Goal: Information Seeking & Learning: Learn about a topic

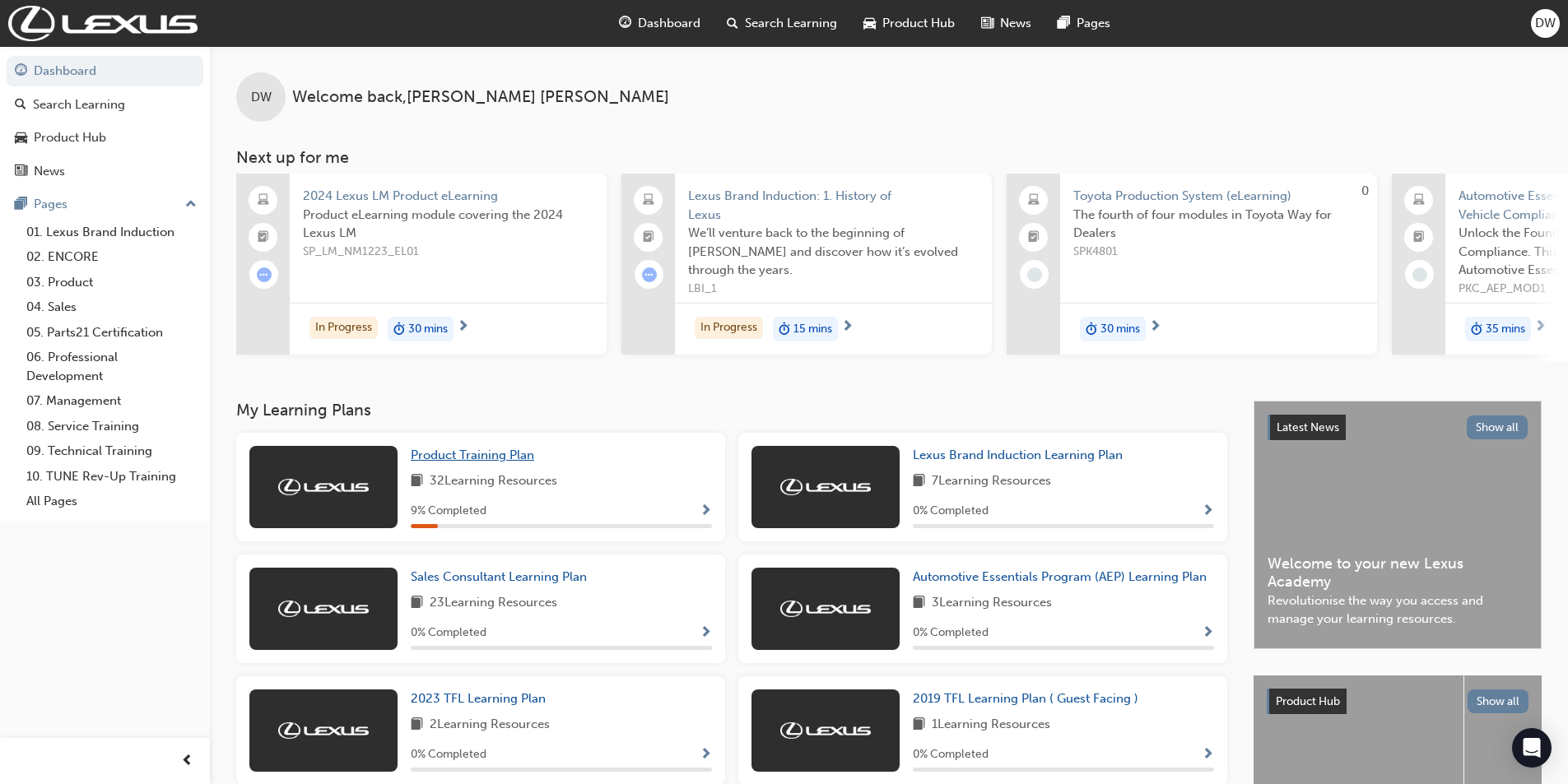
click at [465, 462] on span "Product Training Plan" at bounding box center [471, 455] width 123 height 15
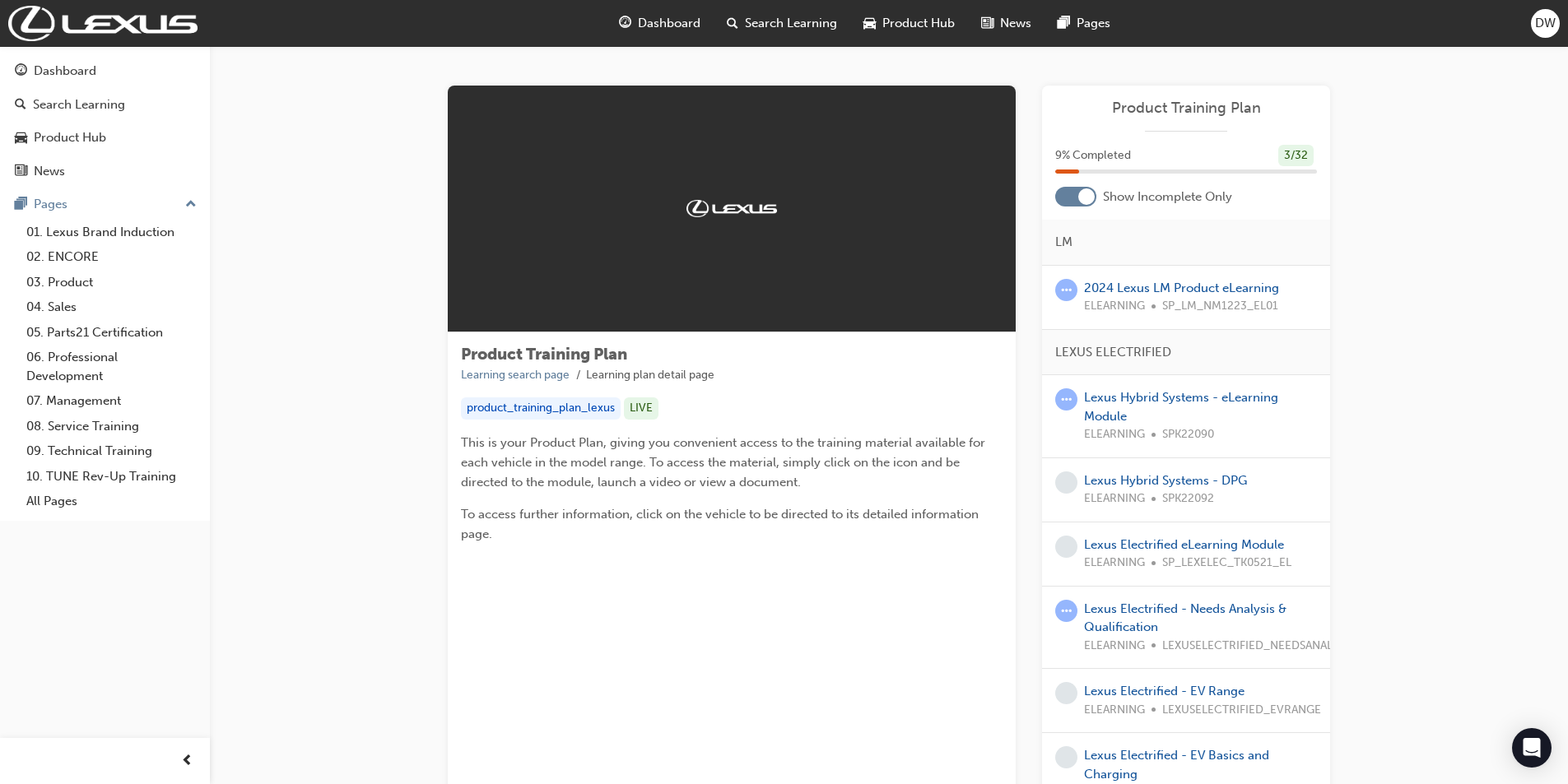
click at [1195, 107] on span "Product Training Plan" at bounding box center [1186, 109] width 262 height 19
click at [636, 230] on div at bounding box center [732, 208] width 568 height 247
click at [1137, 397] on link "Lexus Hybrid Systems - eLearning Module" at bounding box center [1181, 406] width 194 height 34
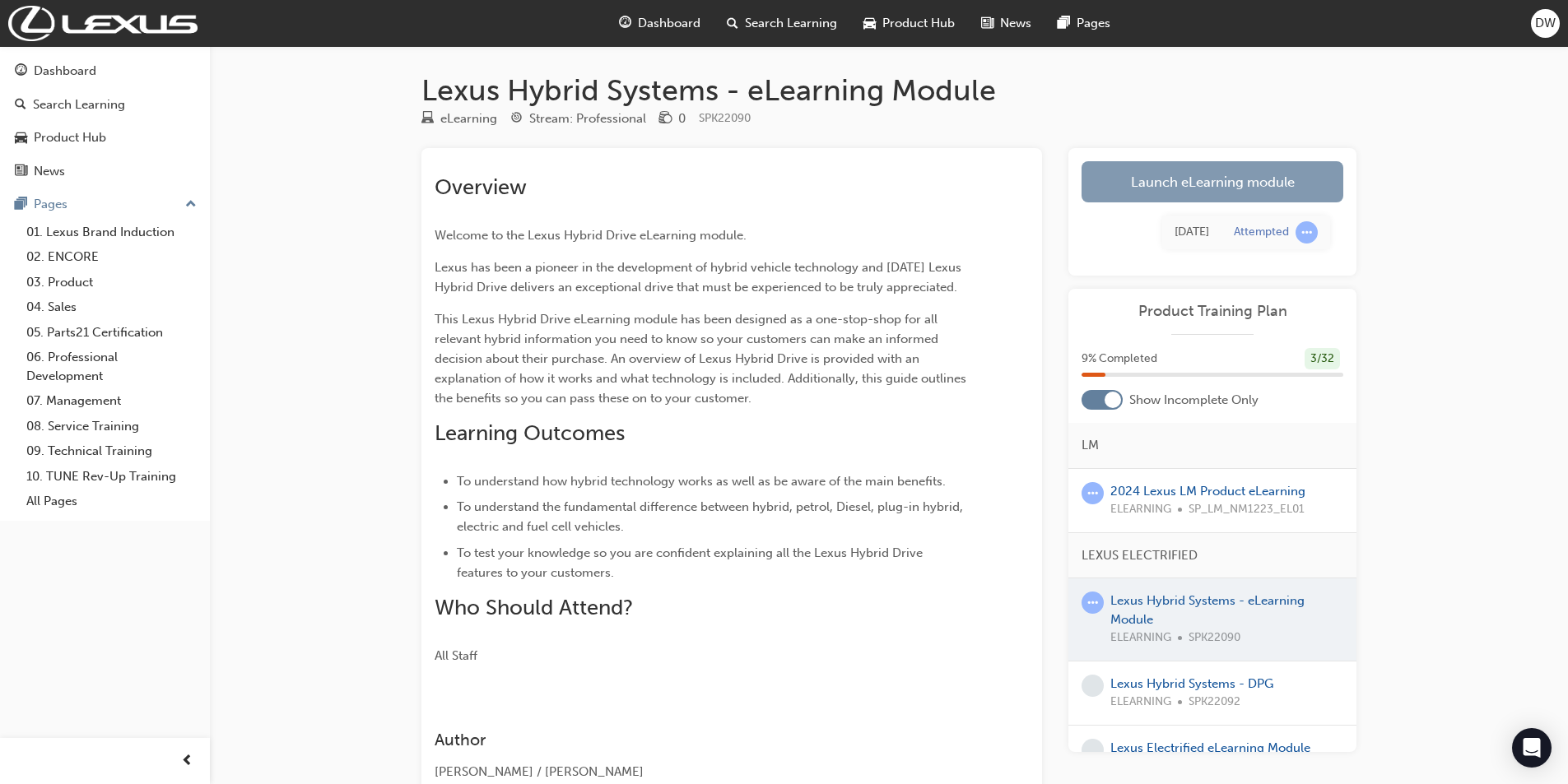
click at [1162, 178] on link "Launch eLearning module" at bounding box center [1212, 181] width 262 height 41
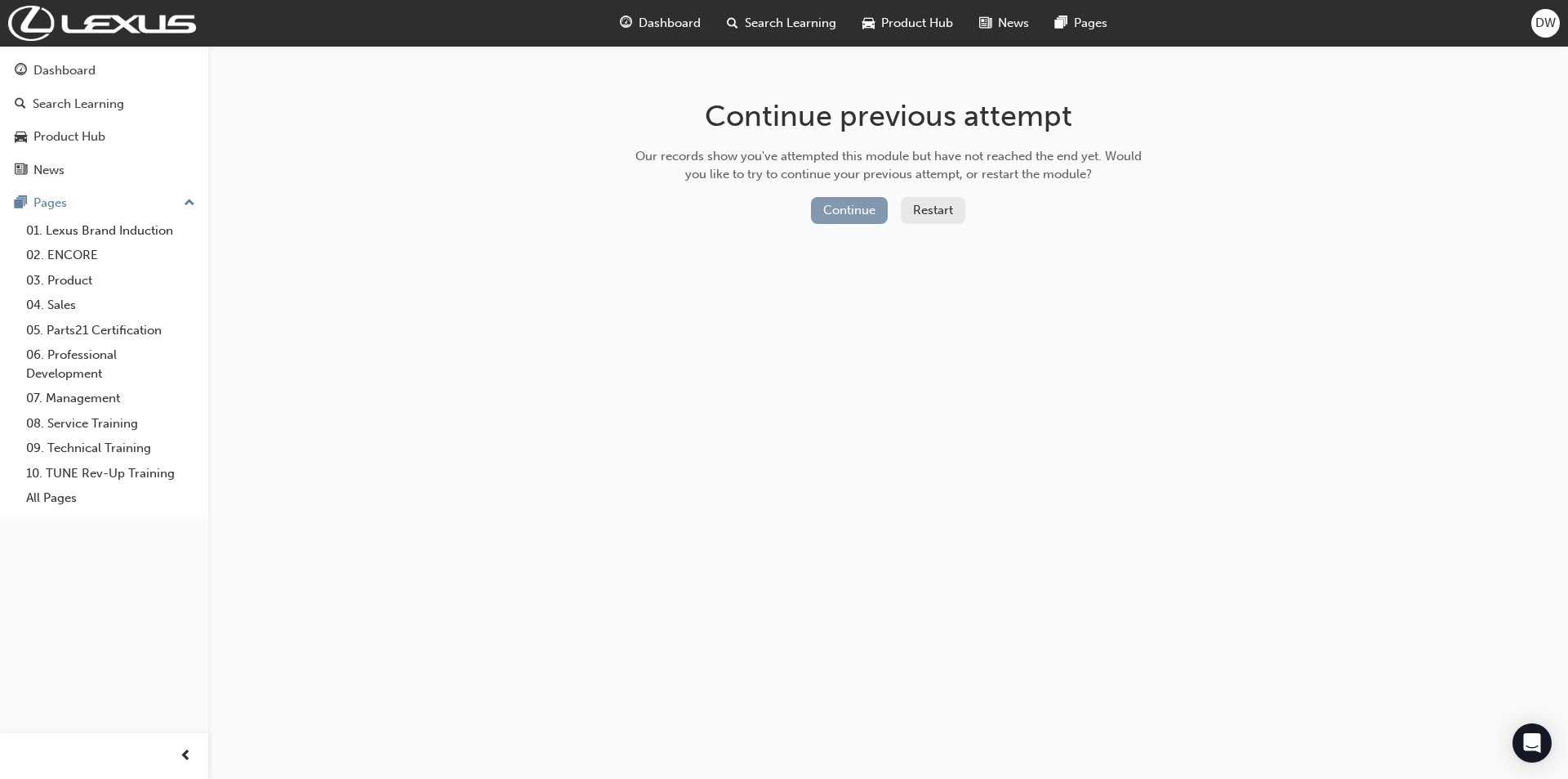
click at [863, 208] on button "Continue" at bounding box center [850, 211] width 77 height 27
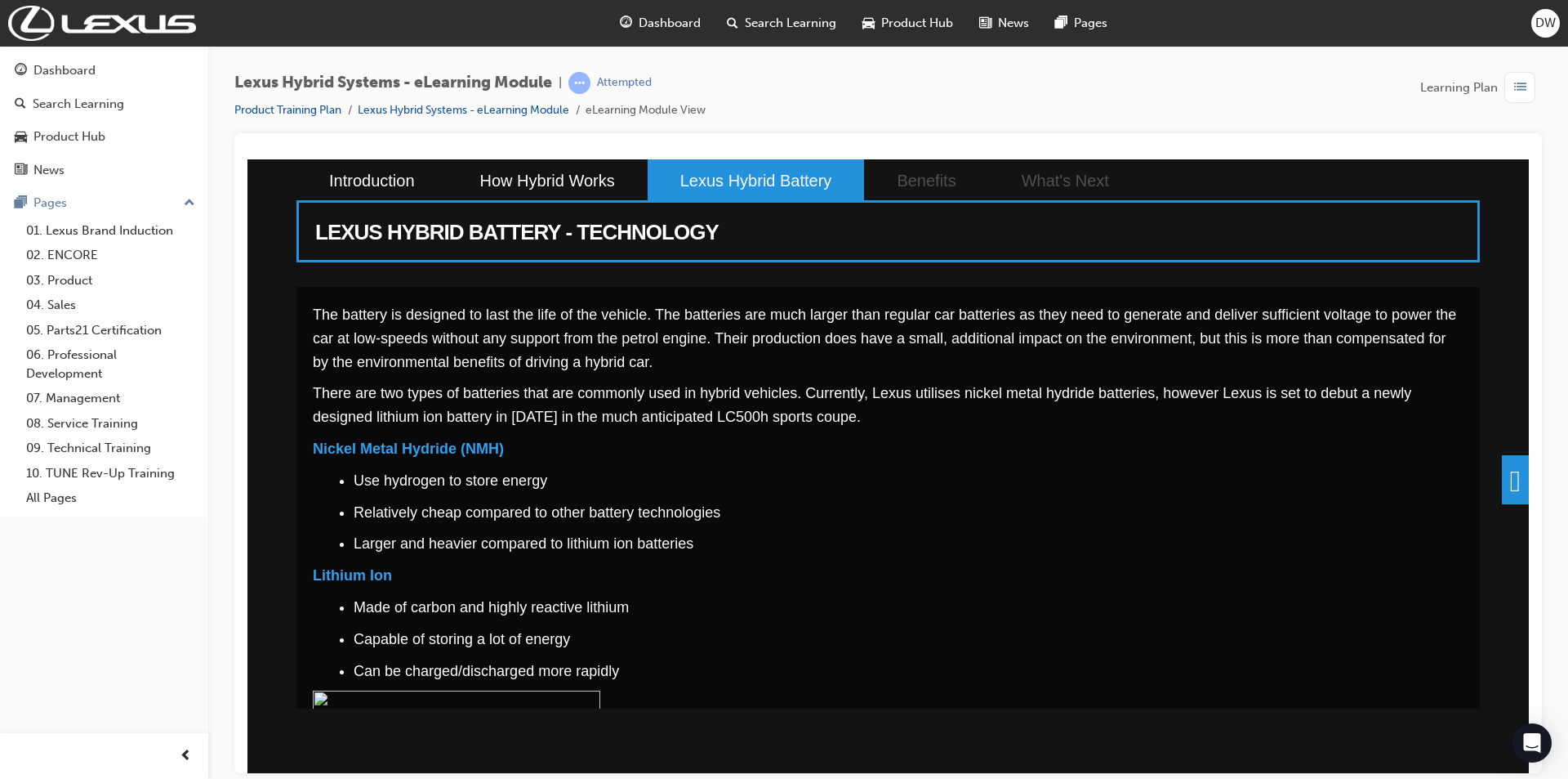
click at [1503, 464] on span at bounding box center [1516, 479] width 27 height 49
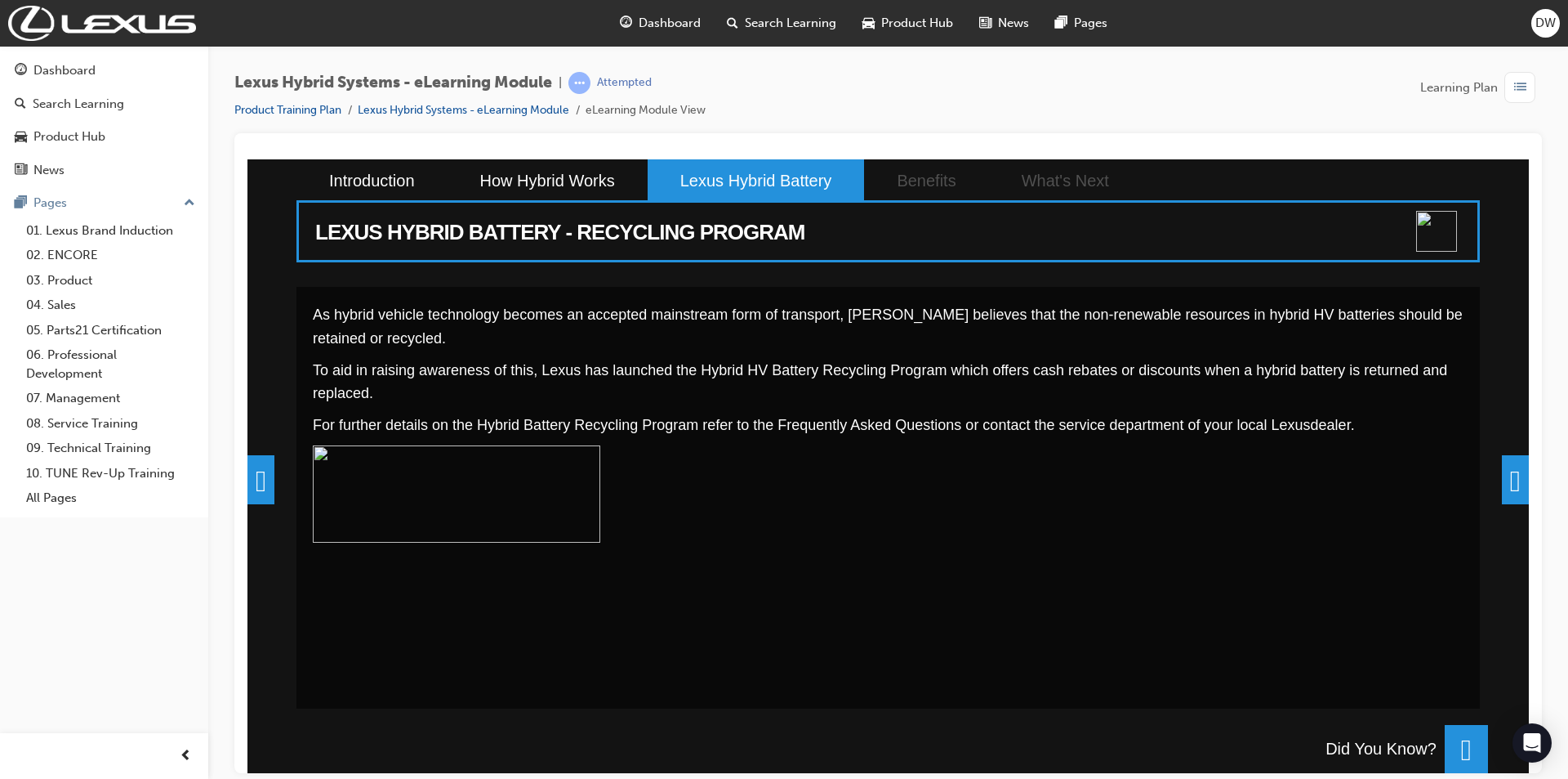
scroll to position [143, 0]
click at [1503, 478] on span at bounding box center [1516, 479] width 27 height 49
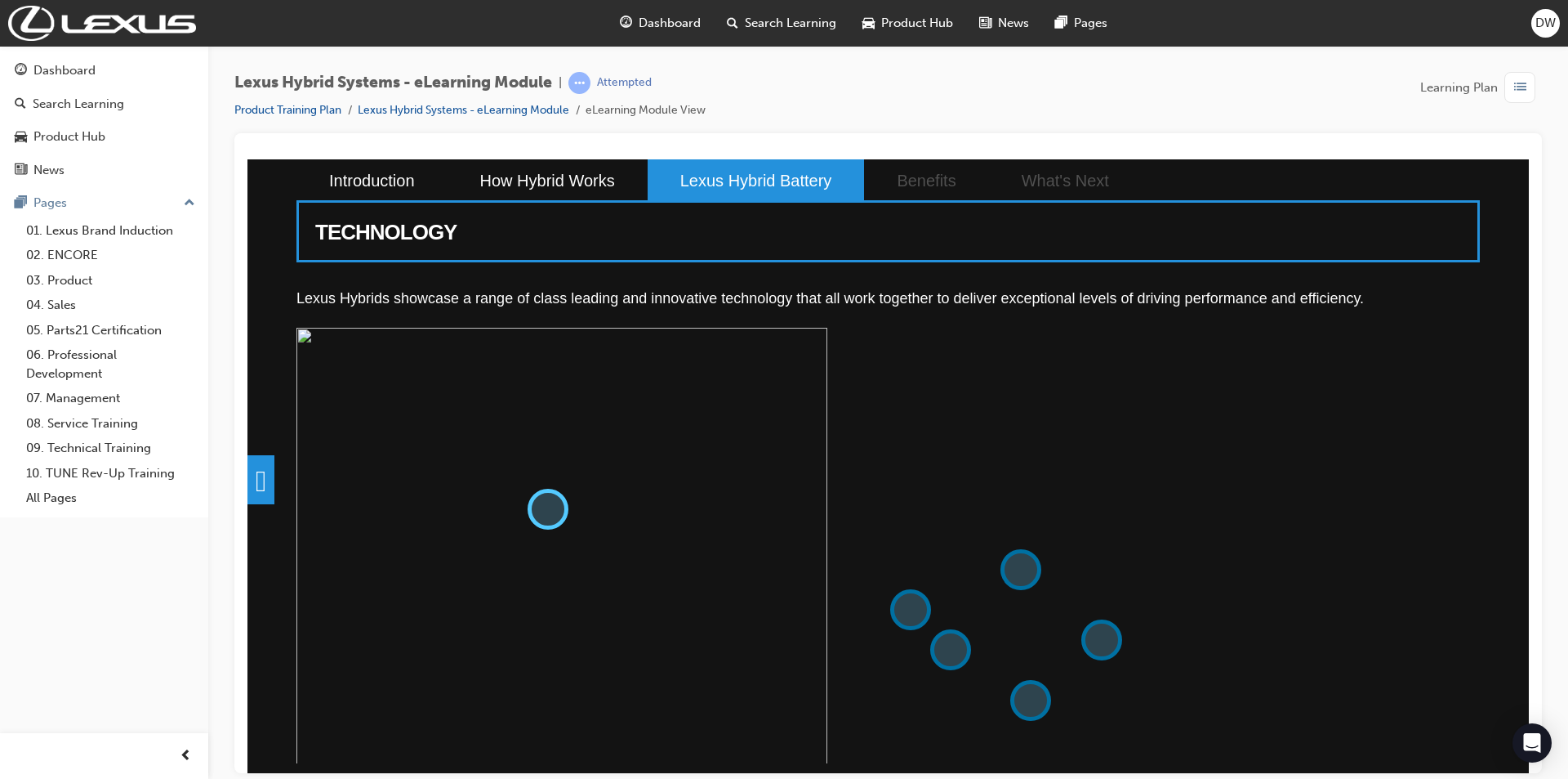
click at [549, 496] on button at bounding box center [548, 508] width 40 height 40
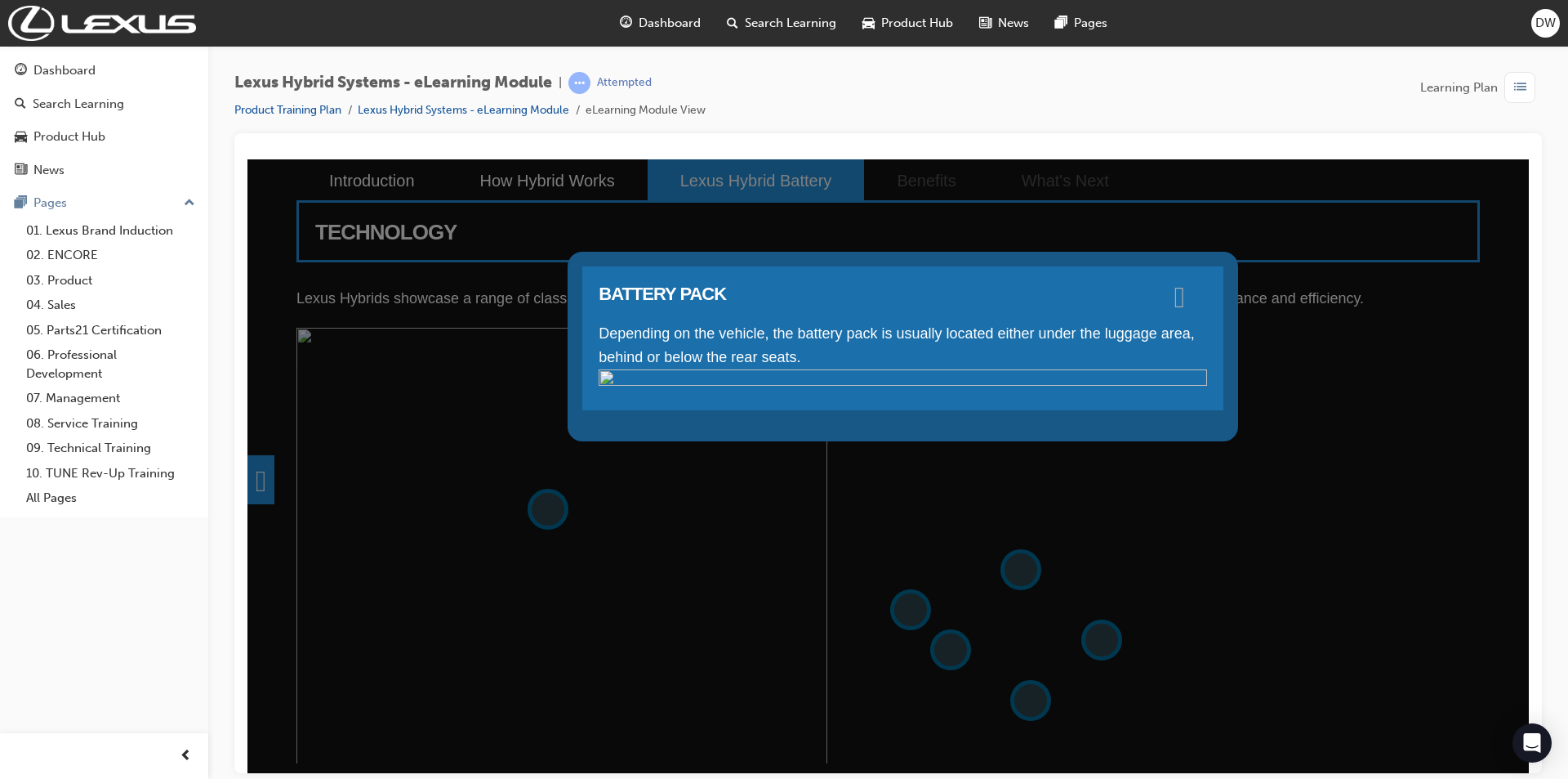
click at [1185, 292] on span at bounding box center [1179, 295] width 11 height 16
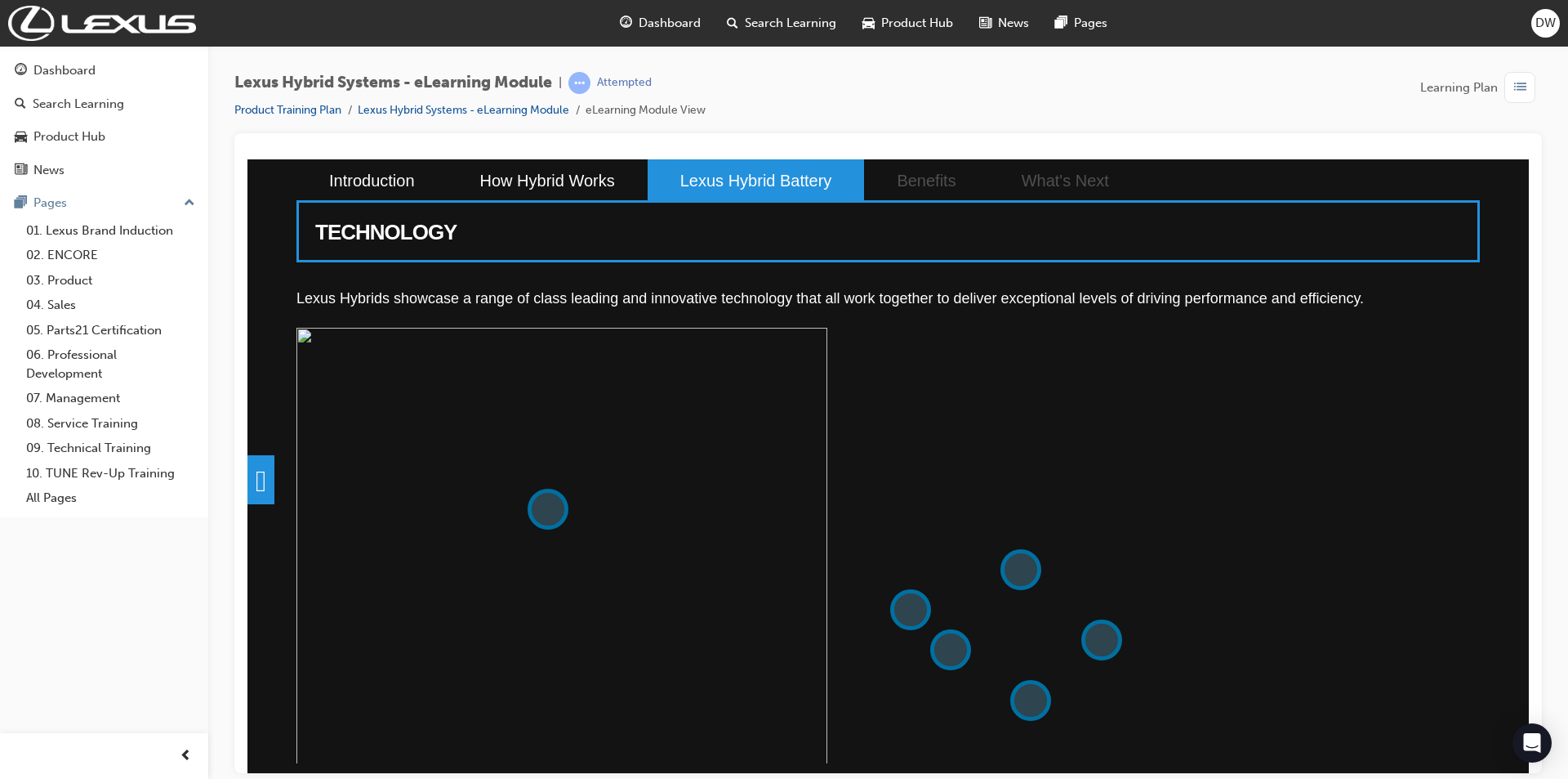
click at [904, 609] on button at bounding box center [911, 609] width 40 height 40
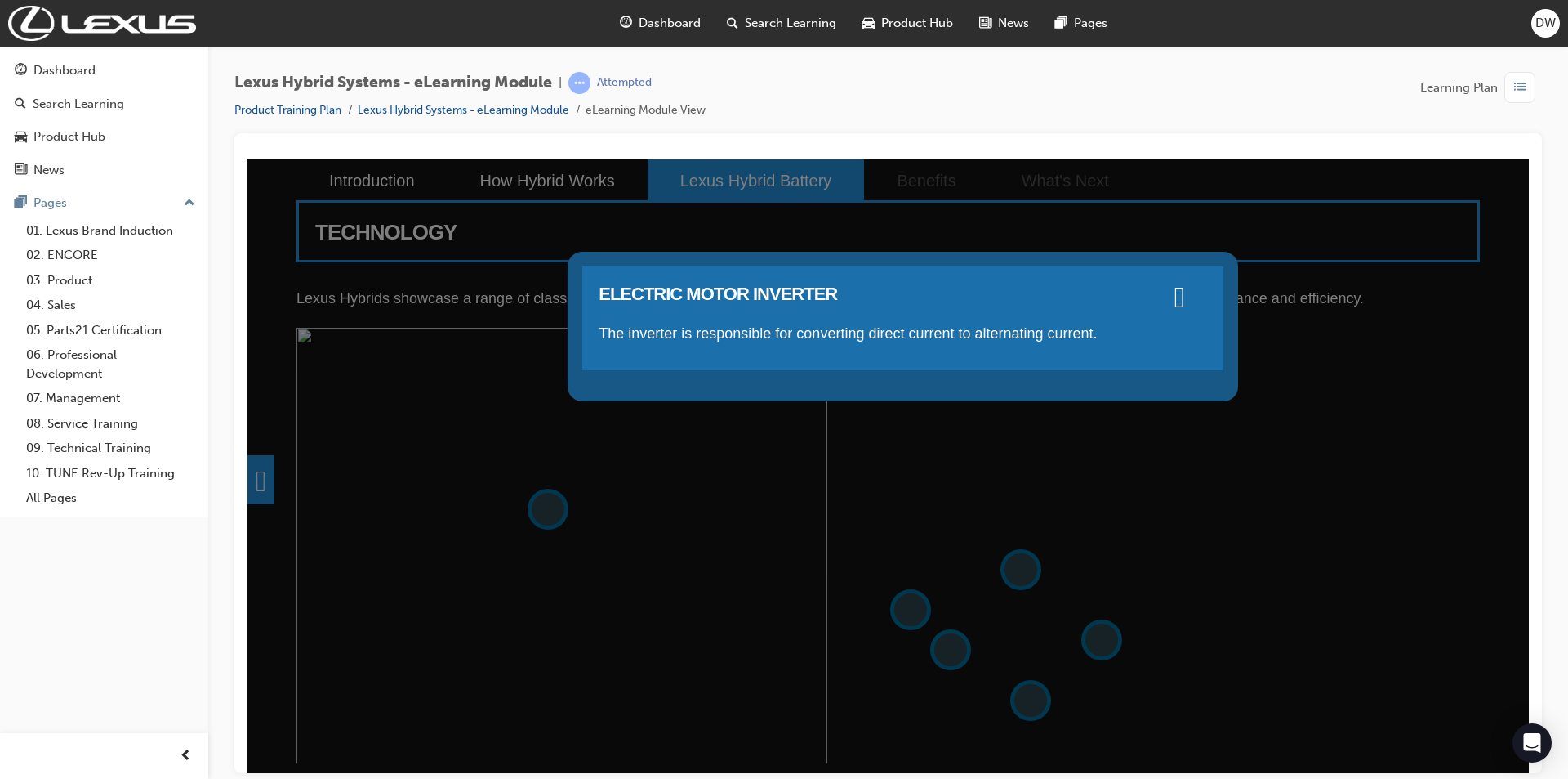
click at [1012, 520] on div "ELECTRIC MOTOR INVERTER The inverter is responsible for converting direct curre…" at bounding box center [887, 465] width 1281 height 613
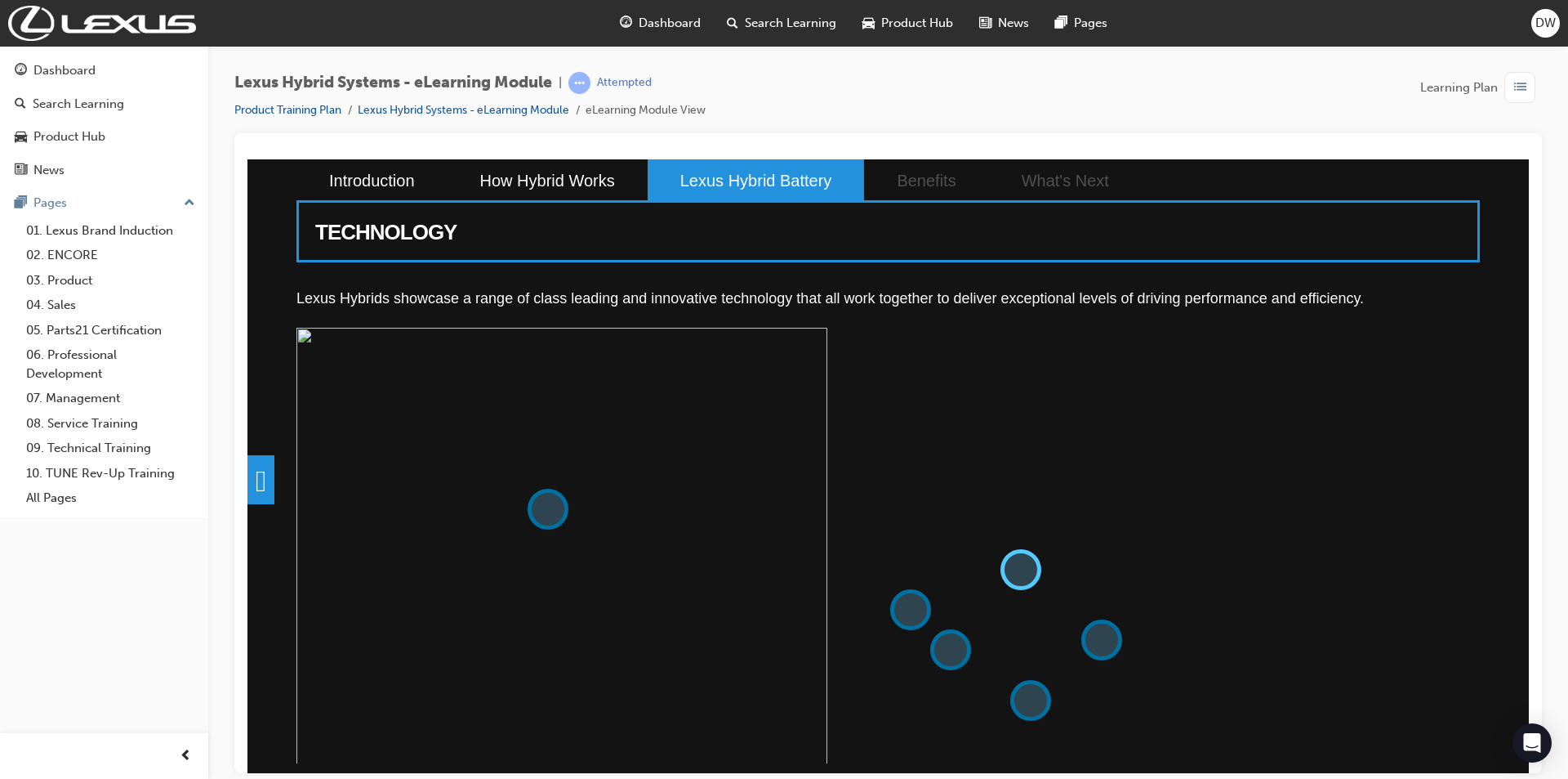
click at [1031, 570] on button at bounding box center [1021, 568] width 40 height 40
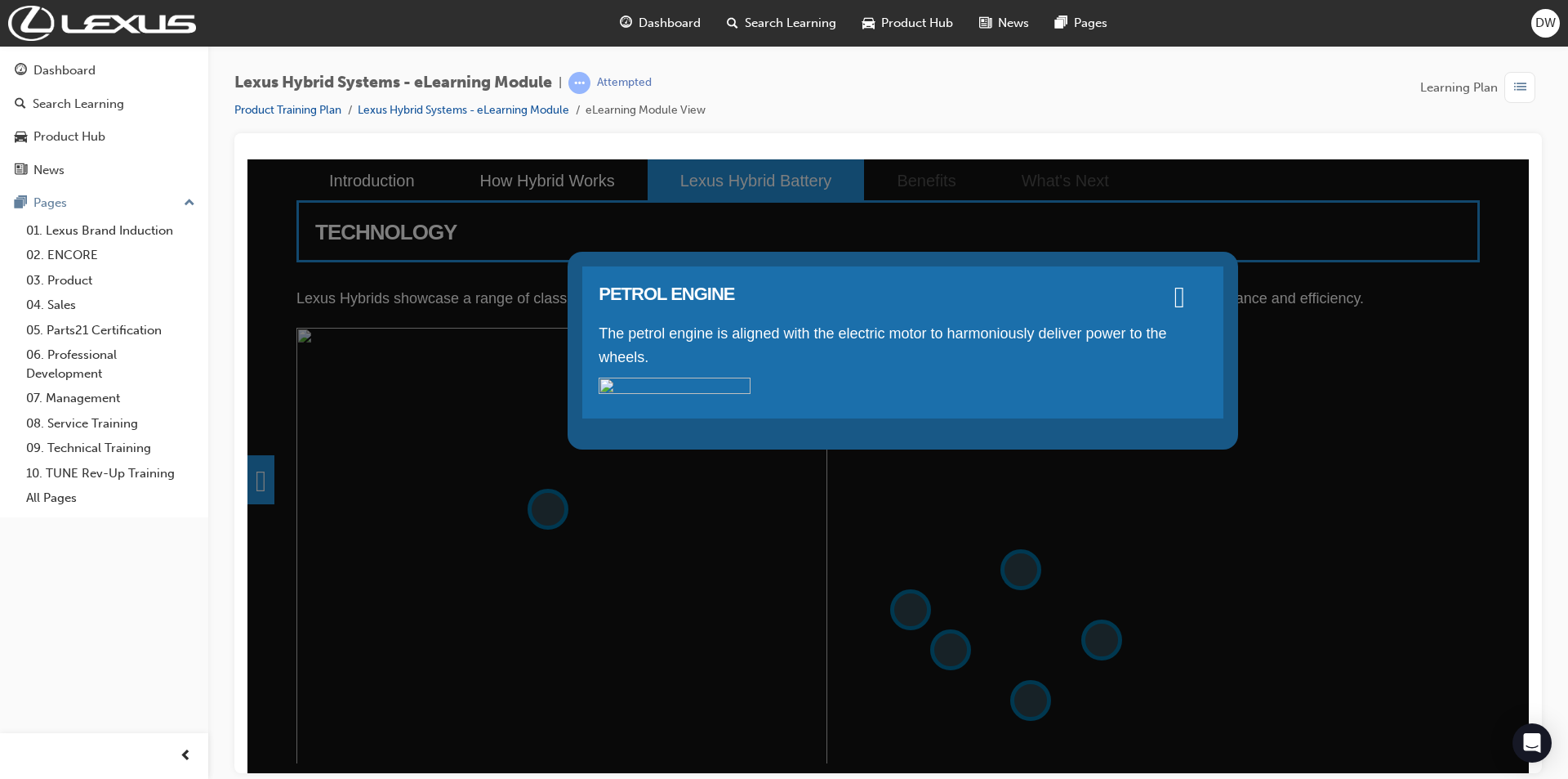
click at [1030, 393] on p at bounding box center [903, 384] width 608 height 16
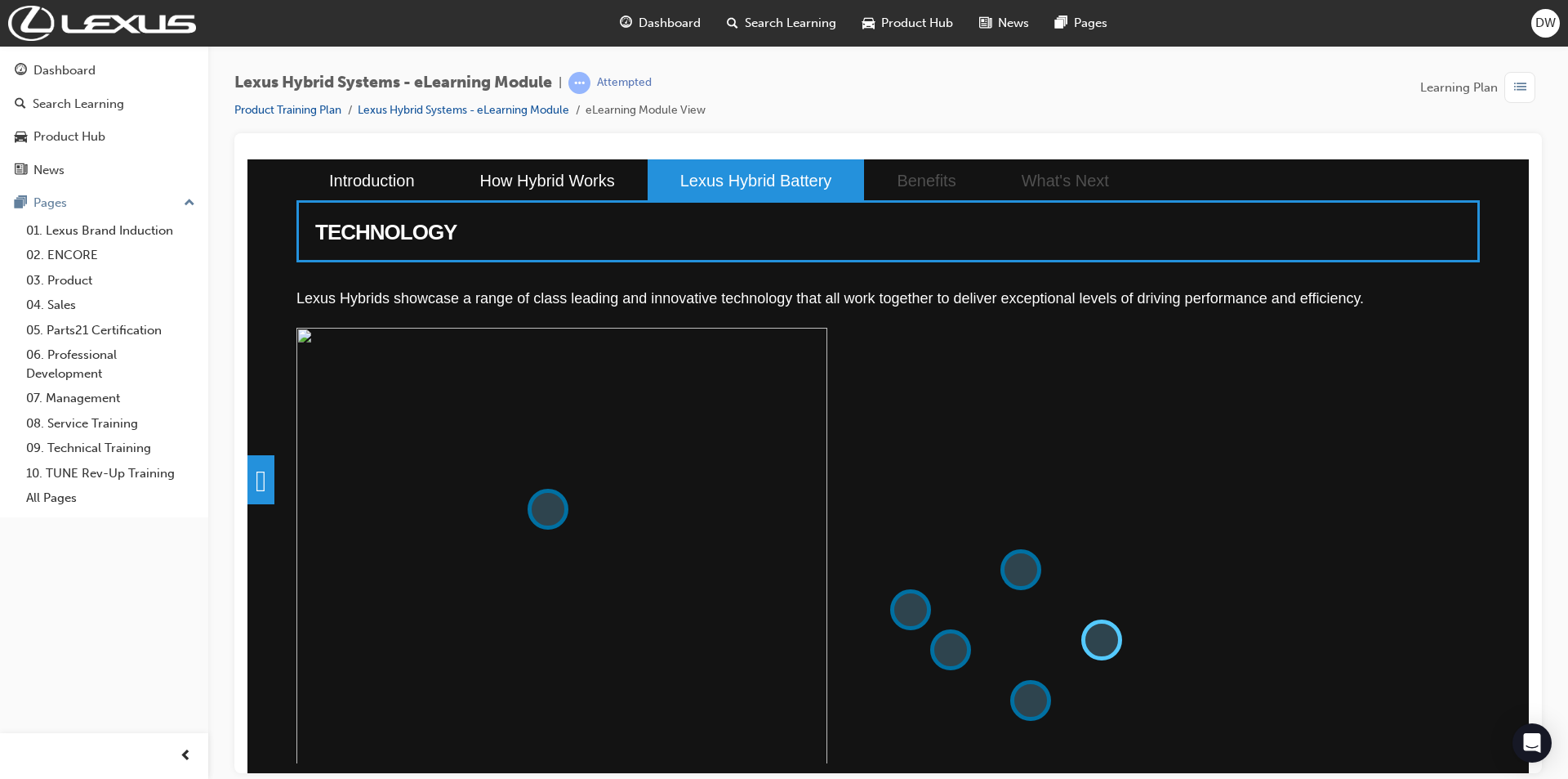
click at [1097, 640] on button at bounding box center [1102, 638] width 40 height 40
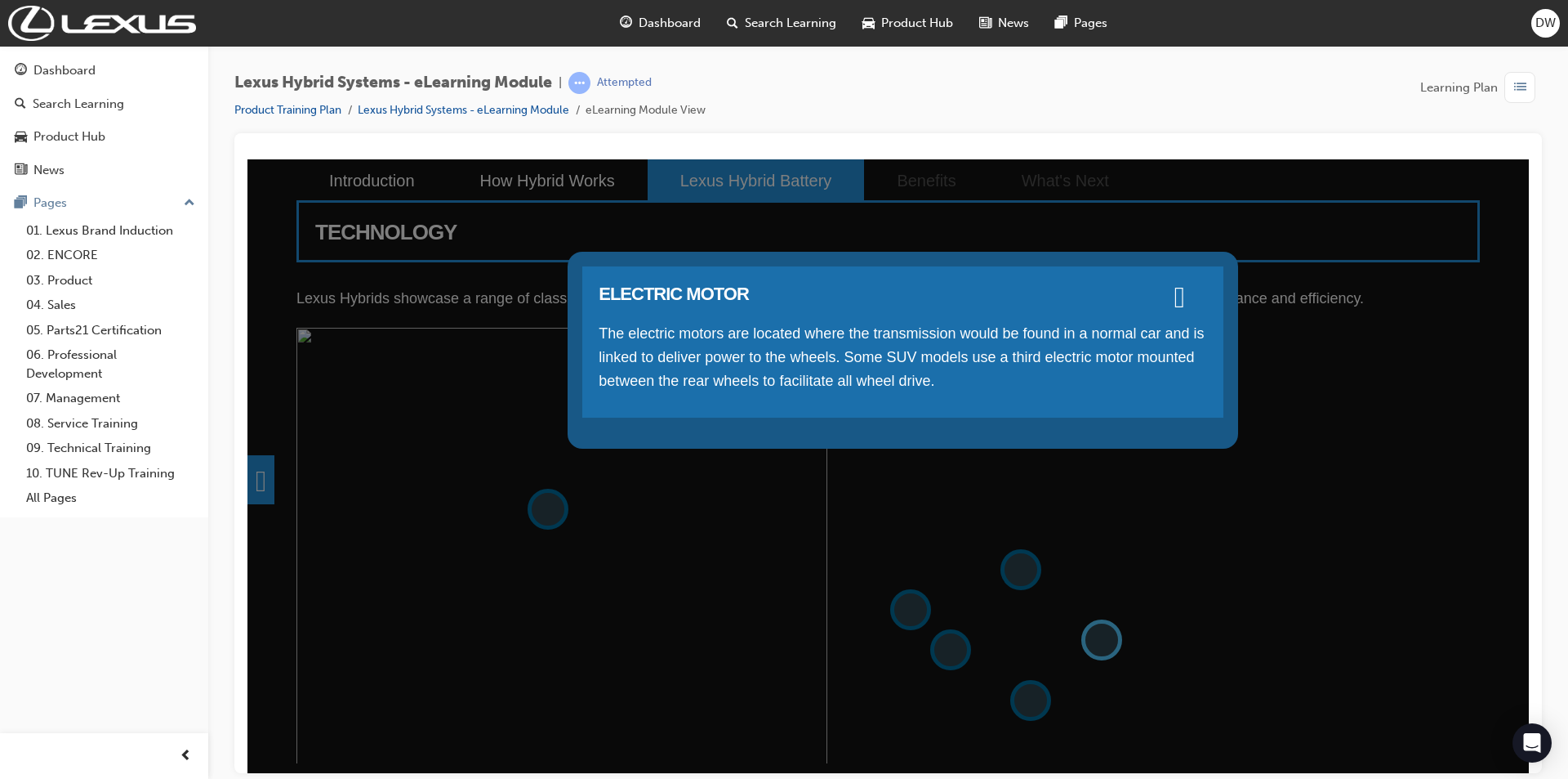
click at [1097, 640] on div "ELECTRIC MOTOR The electric motors are located where the transmission would be …" at bounding box center [887, 465] width 1281 height 613
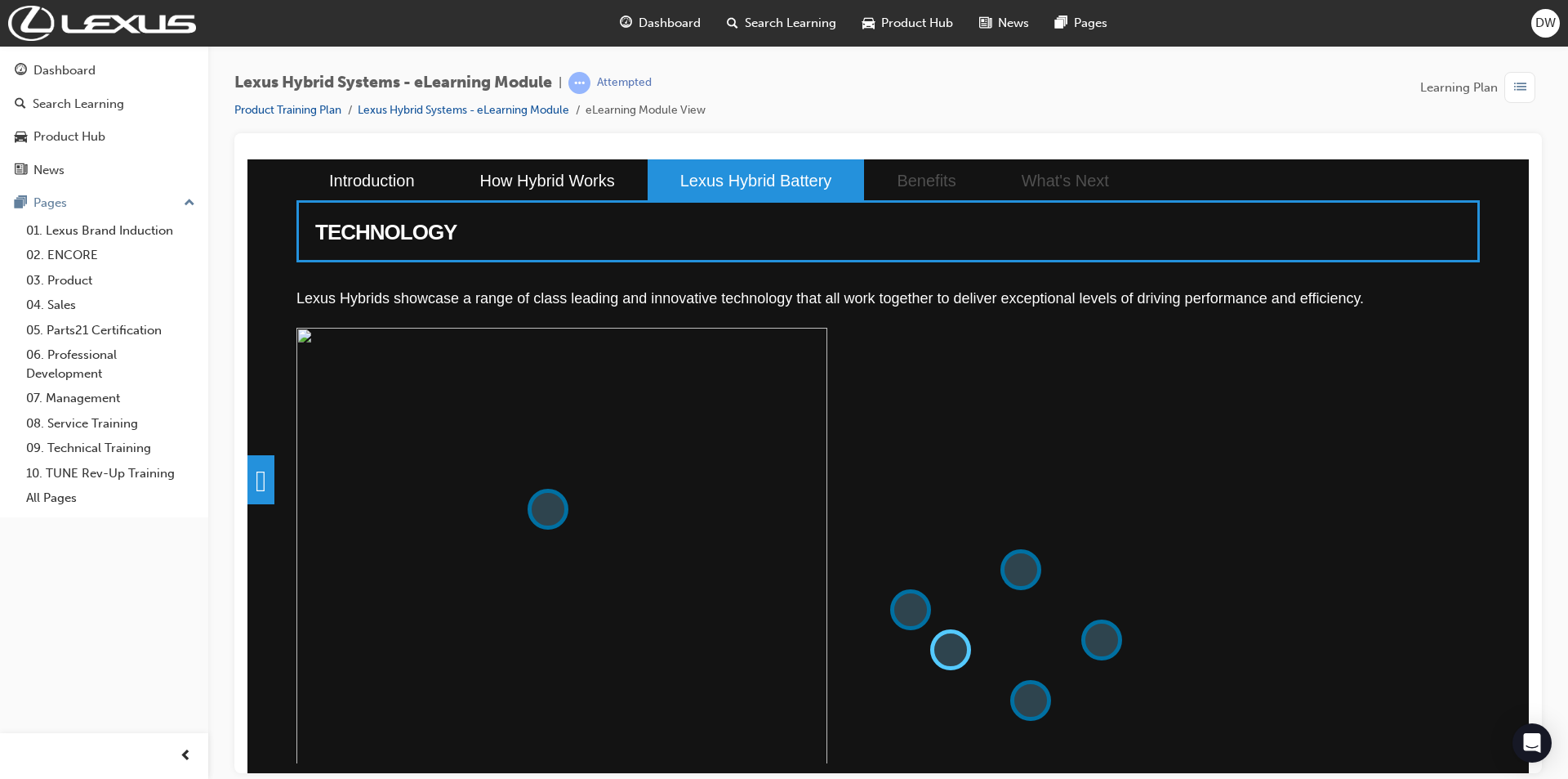
click at [942, 658] on button at bounding box center [951, 649] width 40 height 40
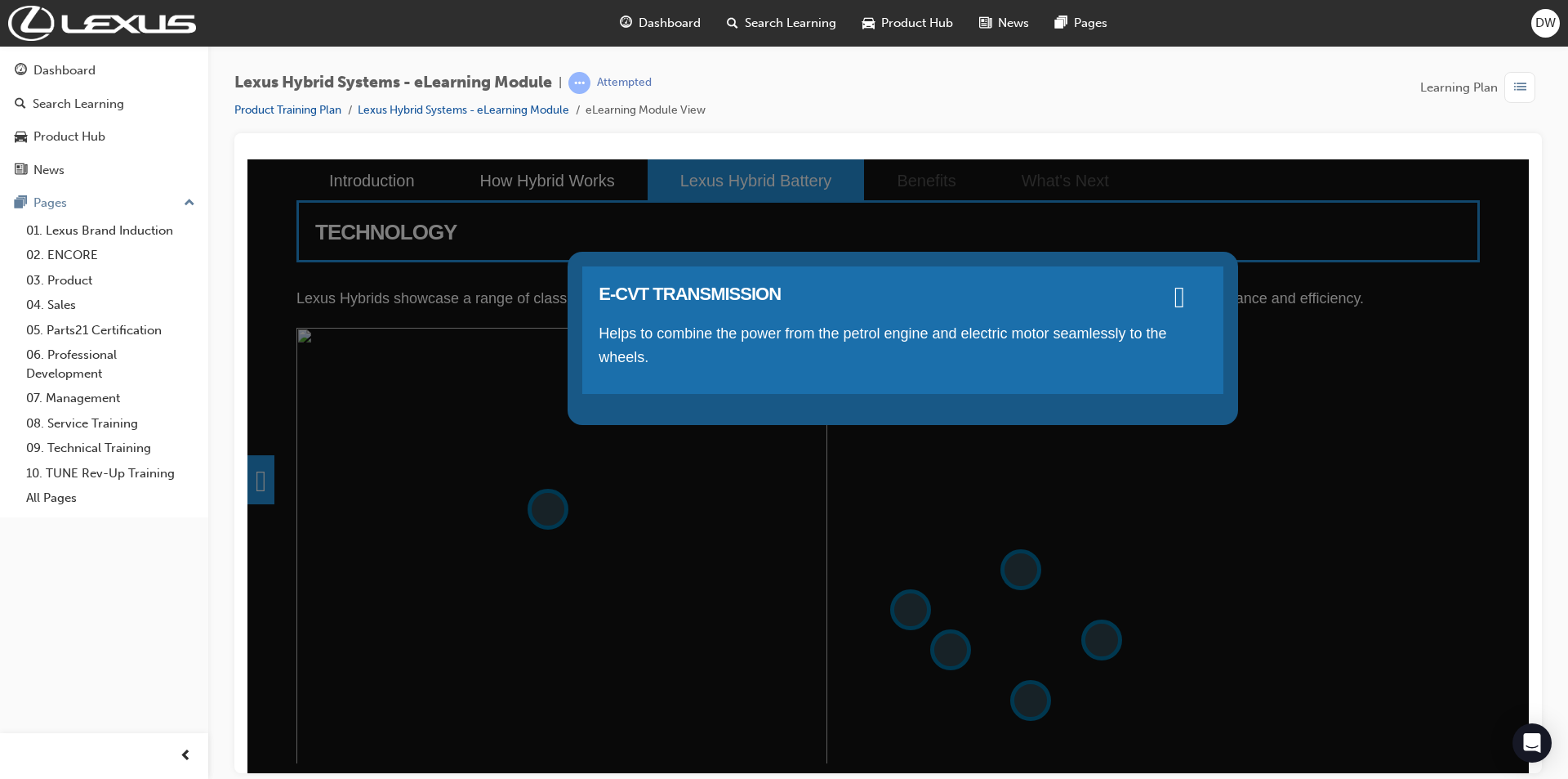
click at [1034, 693] on div "E-CVT TRANSMISSION Helps to combine the power from the petrol engine and electr…" at bounding box center [887, 465] width 1281 height 613
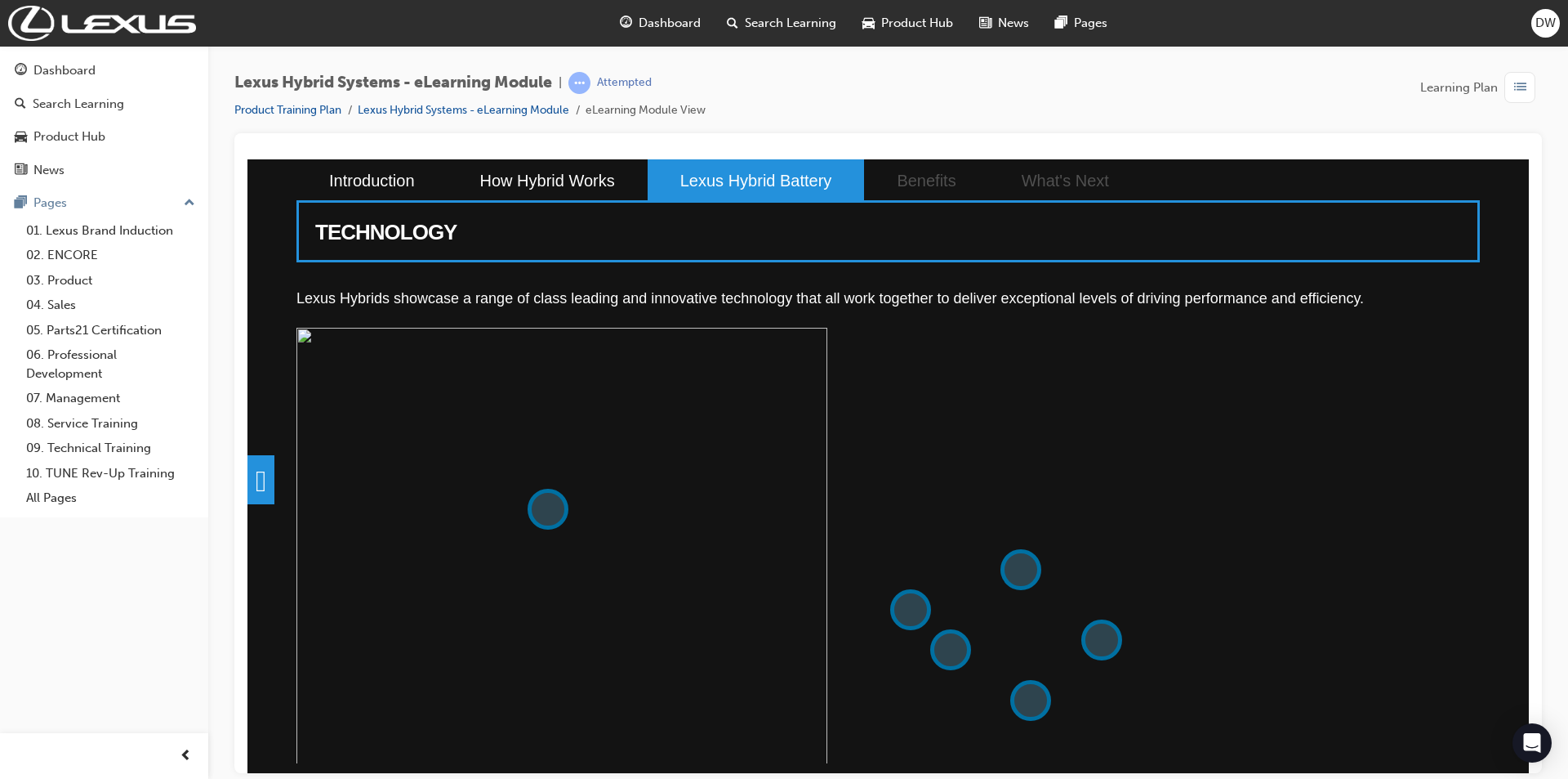
click at [1034, 693] on button at bounding box center [1031, 699] width 40 height 40
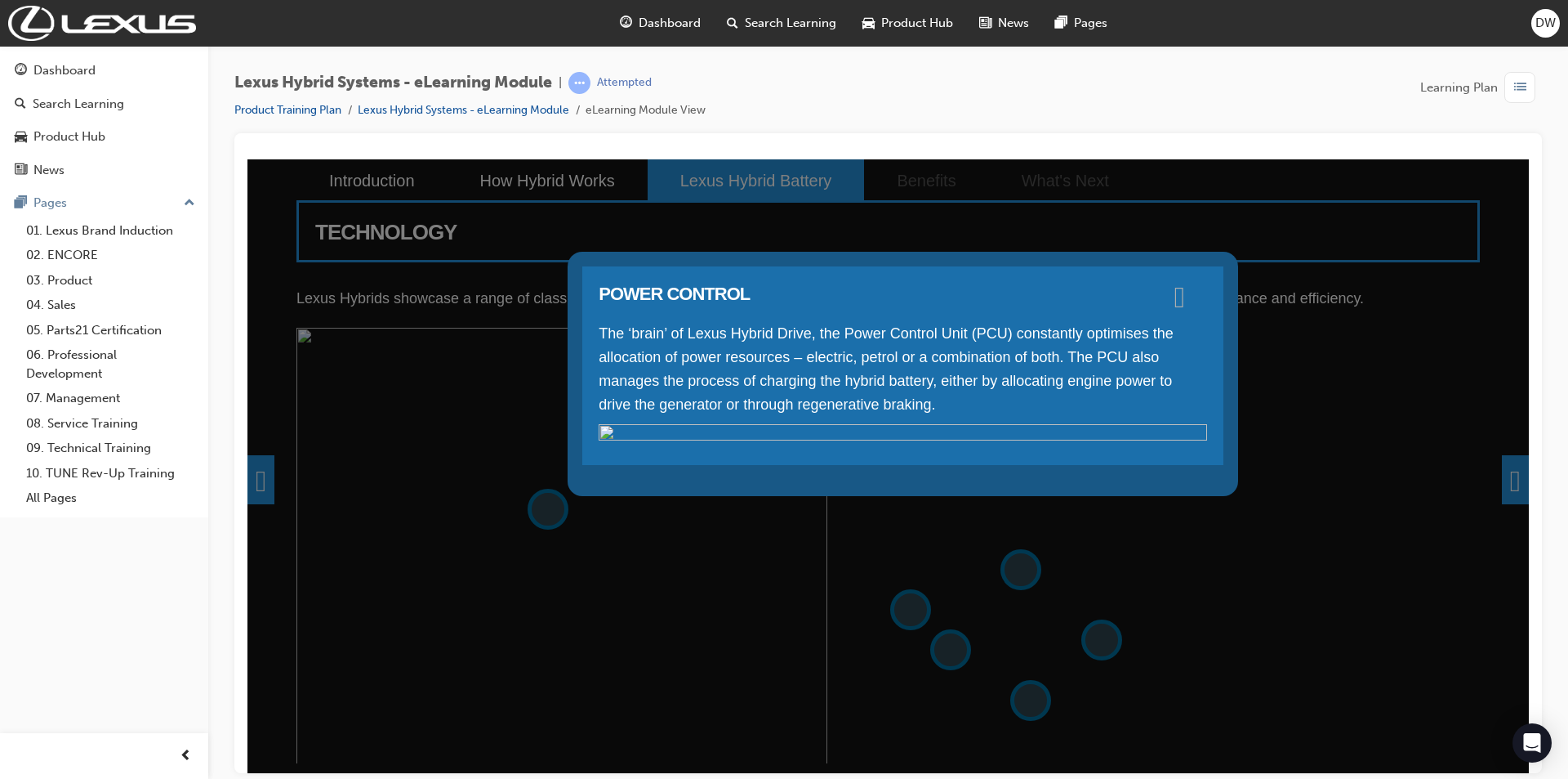
click at [1185, 296] on span at bounding box center [1179, 295] width 11 height 16
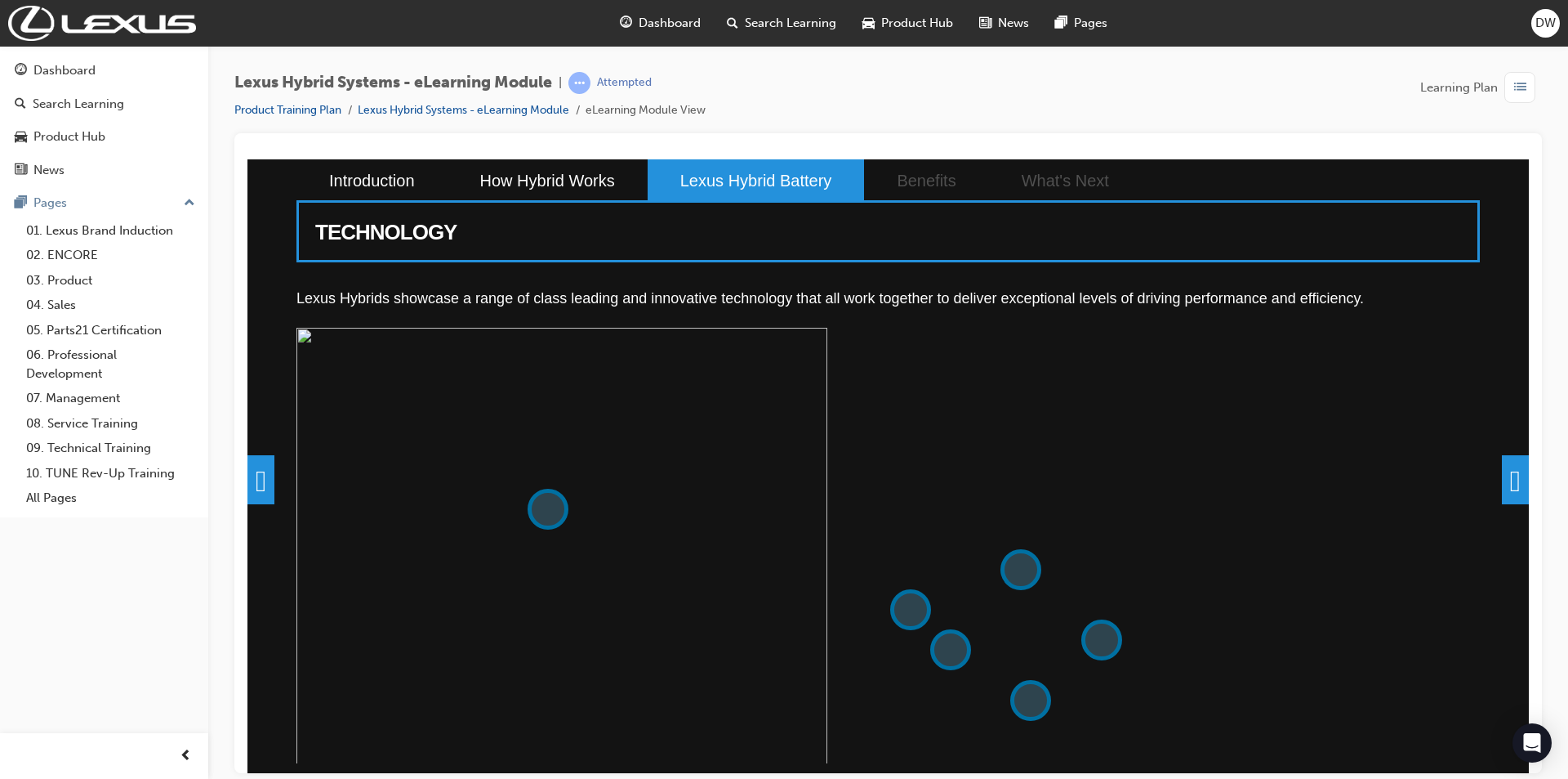
click at [1503, 487] on span at bounding box center [1516, 479] width 27 height 49
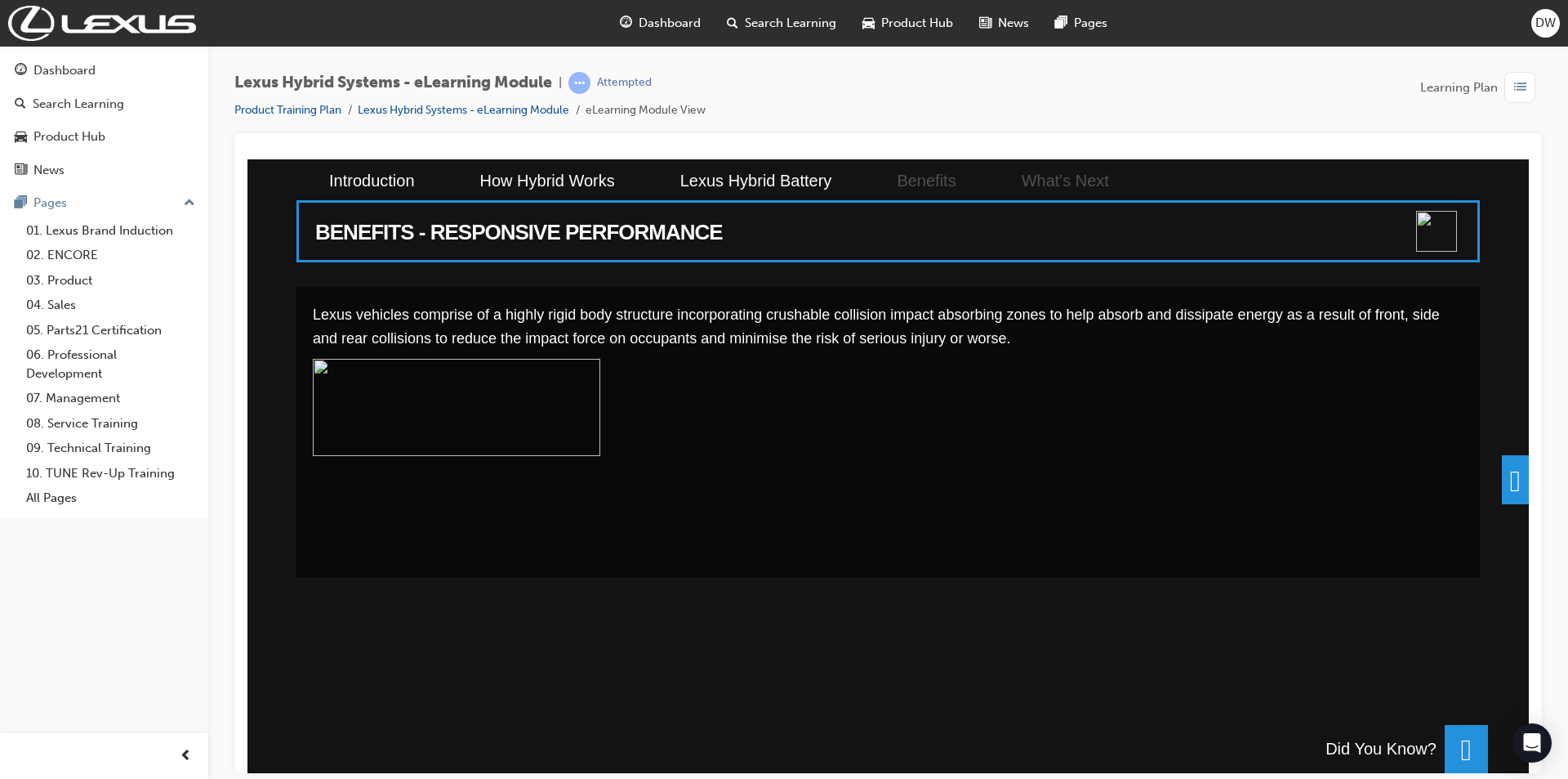
click at [1517, 466] on span at bounding box center [1516, 479] width 27 height 49
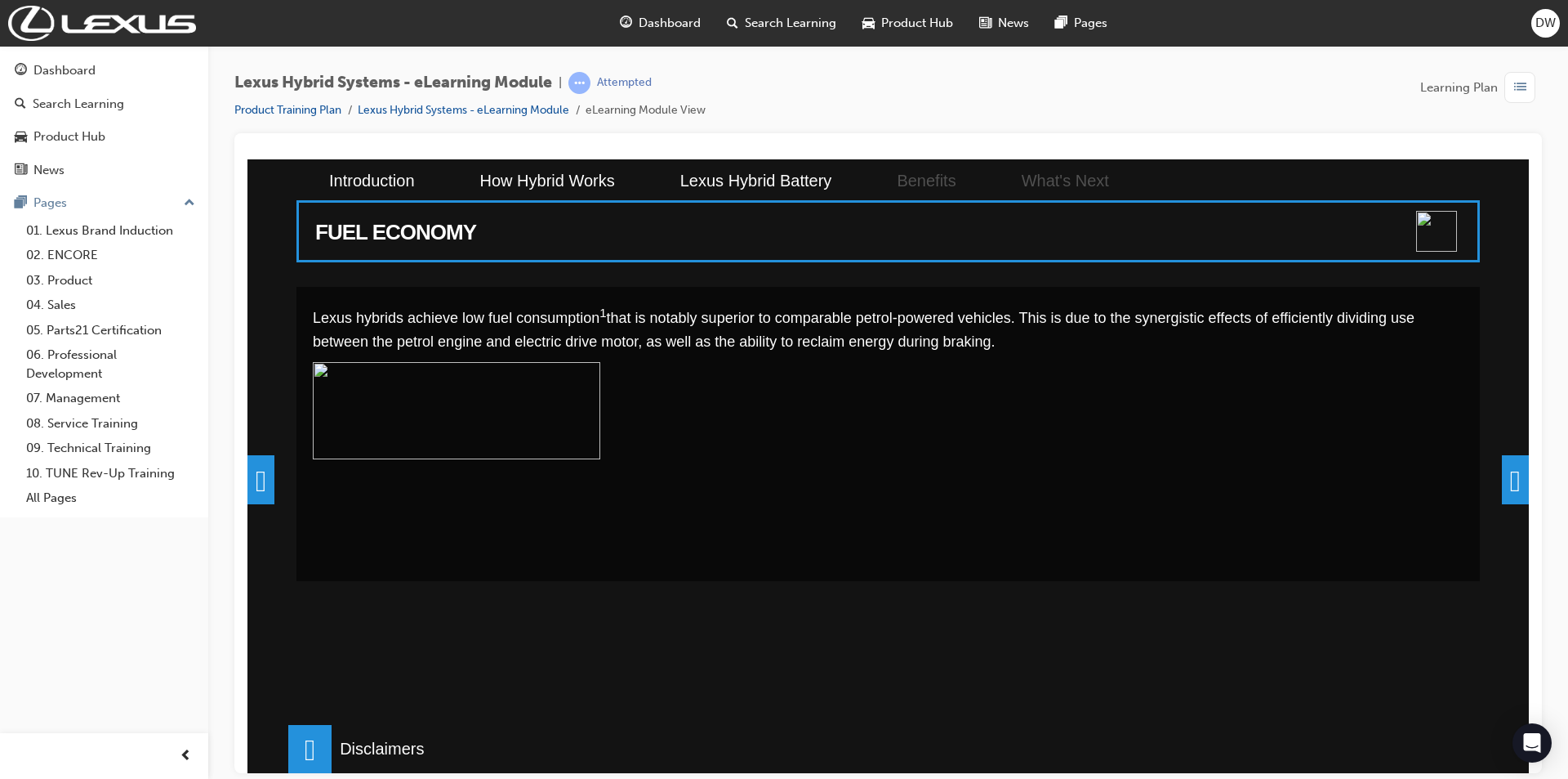
click at [1514, 463] on span at bounding box center [1516, 479] width 27 height 49
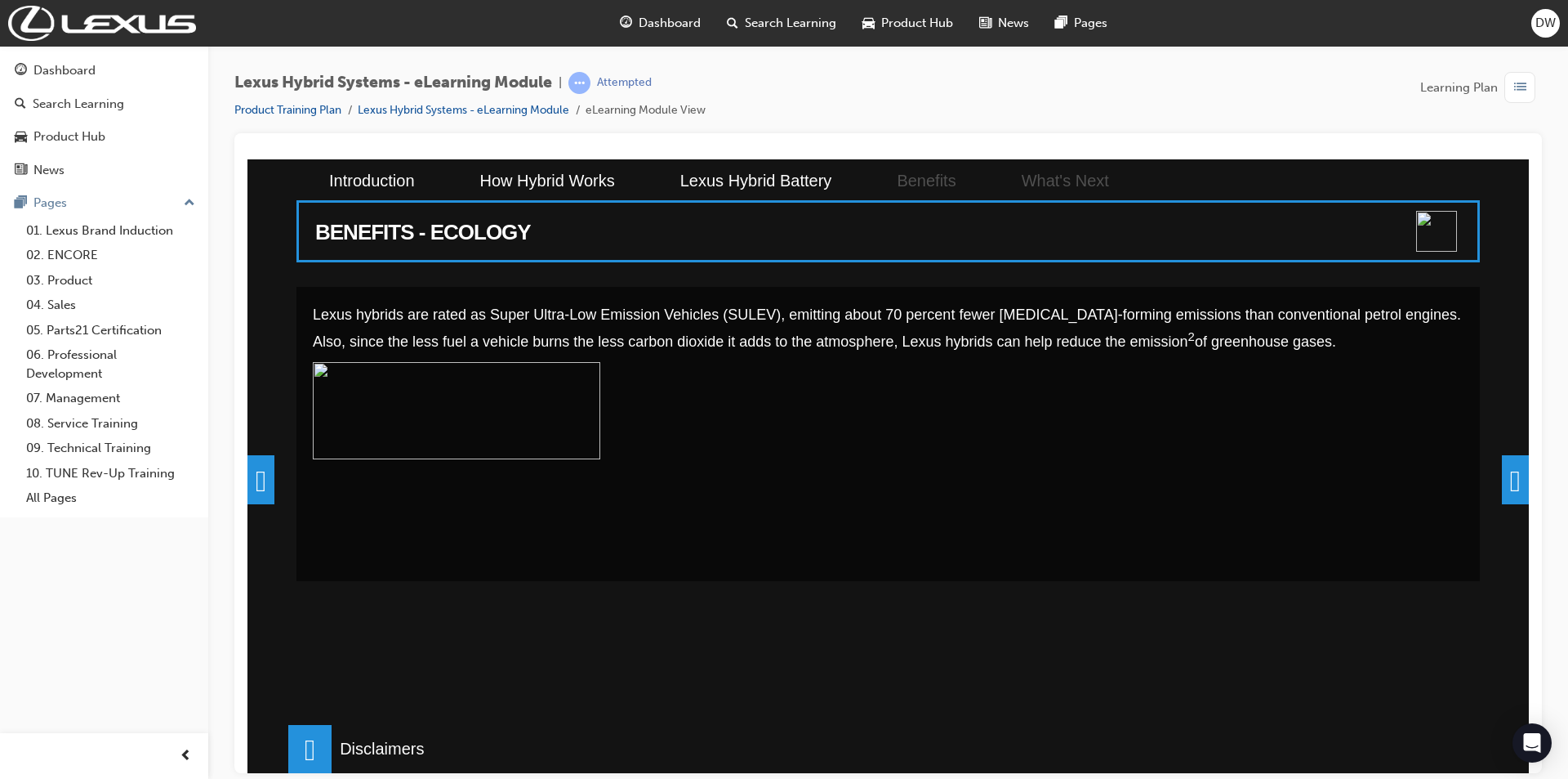
click at [1510, 462] on span at bounding box center [1516, 479] width 27 height 49
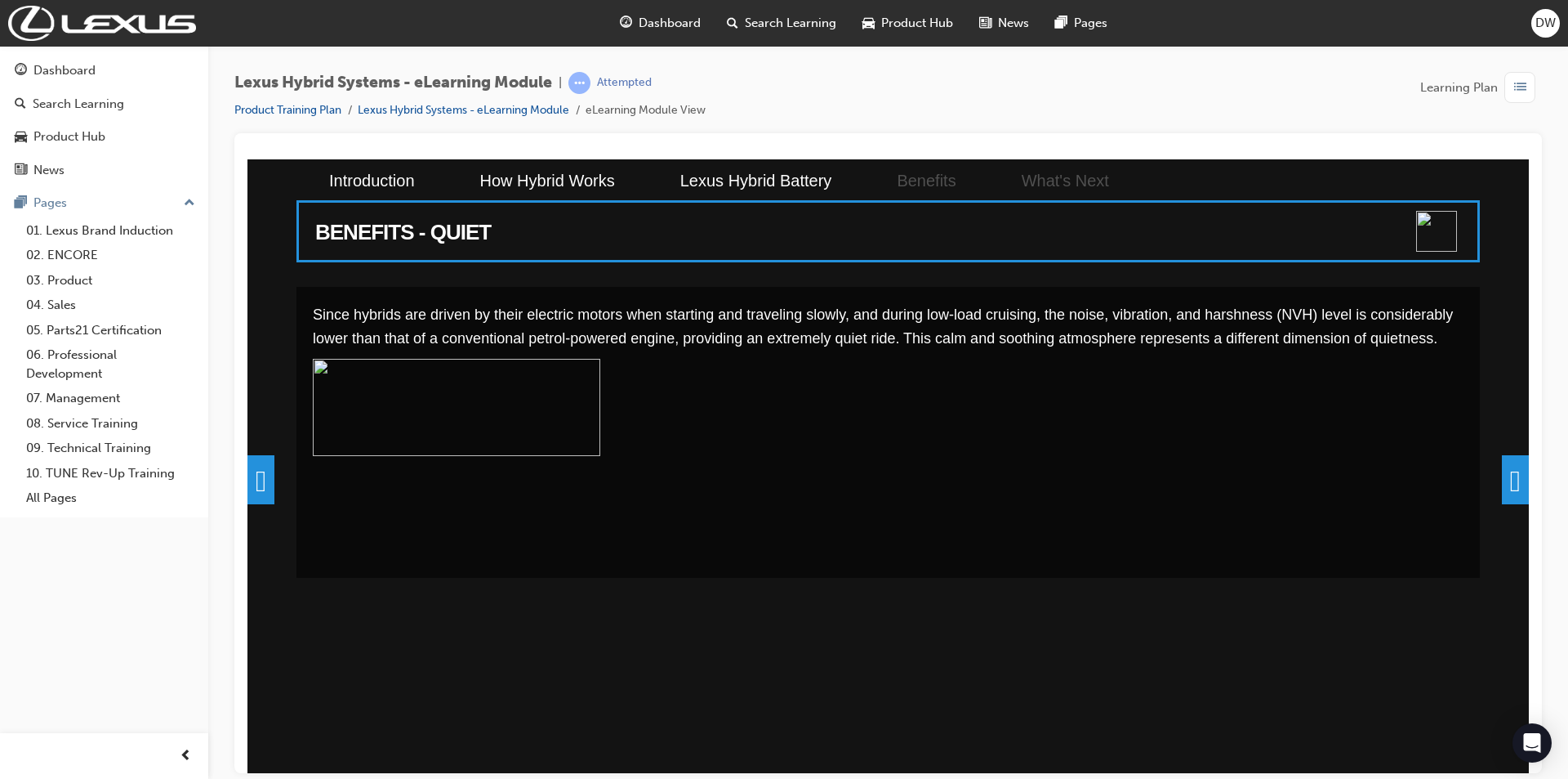
click at [1510, 462] on span at bounding box center [1516, 479] width 27 height 49
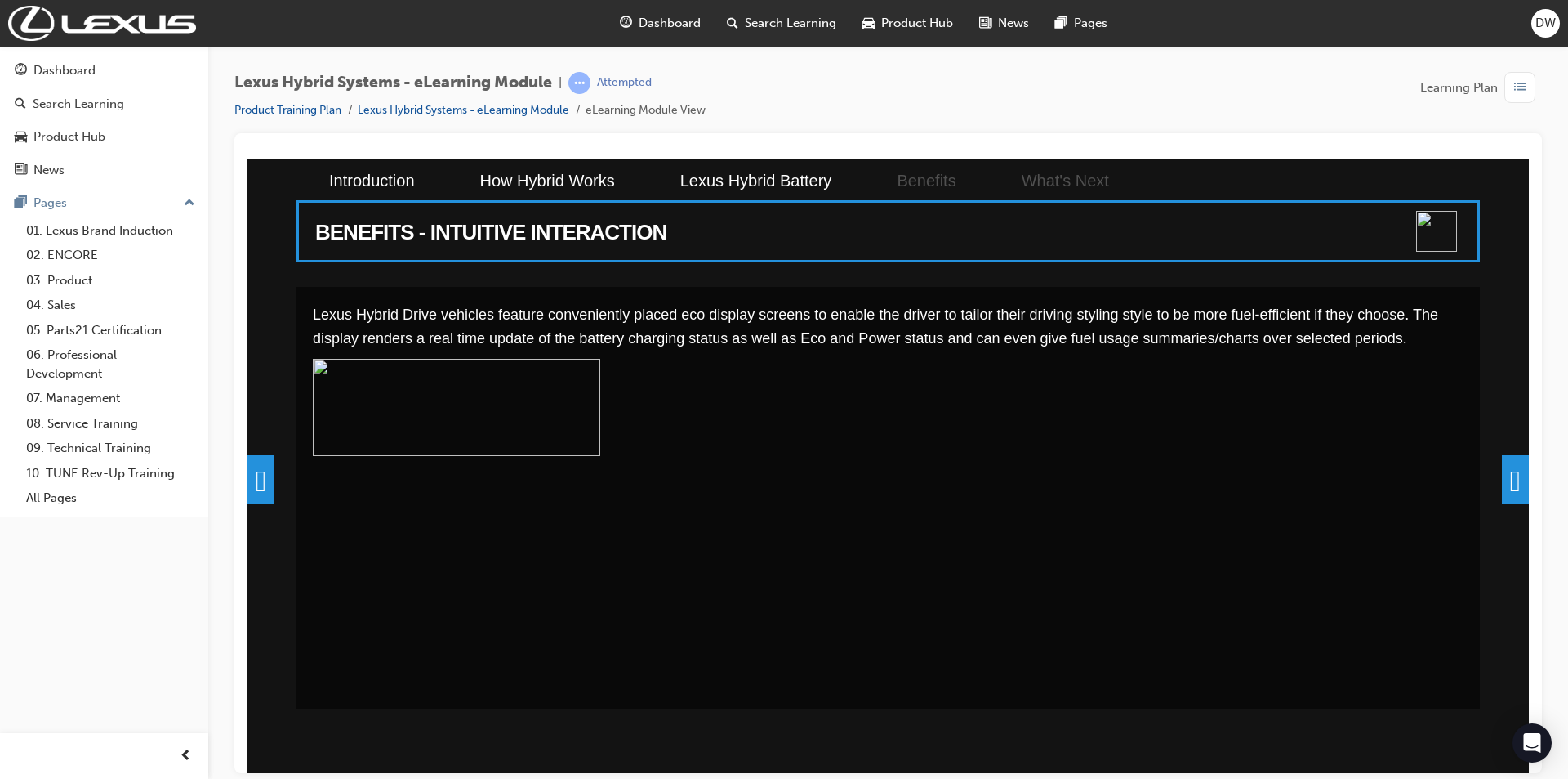
click at [1510, 458] on span at bounding box center [1516, 479] width 27 height 49
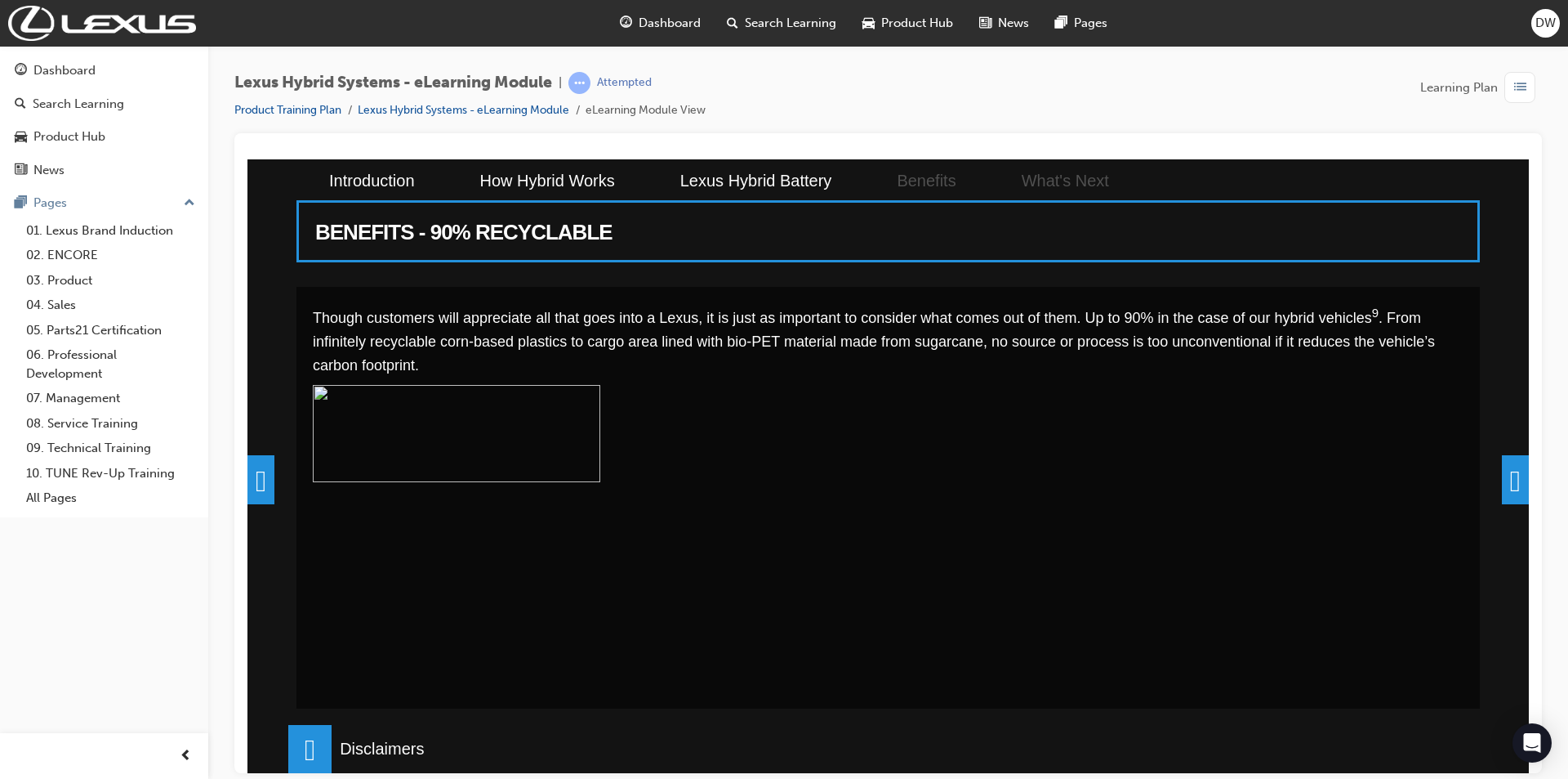
click at [1510, 458] on span at bounding box center [1516, 479] width 27 height 49
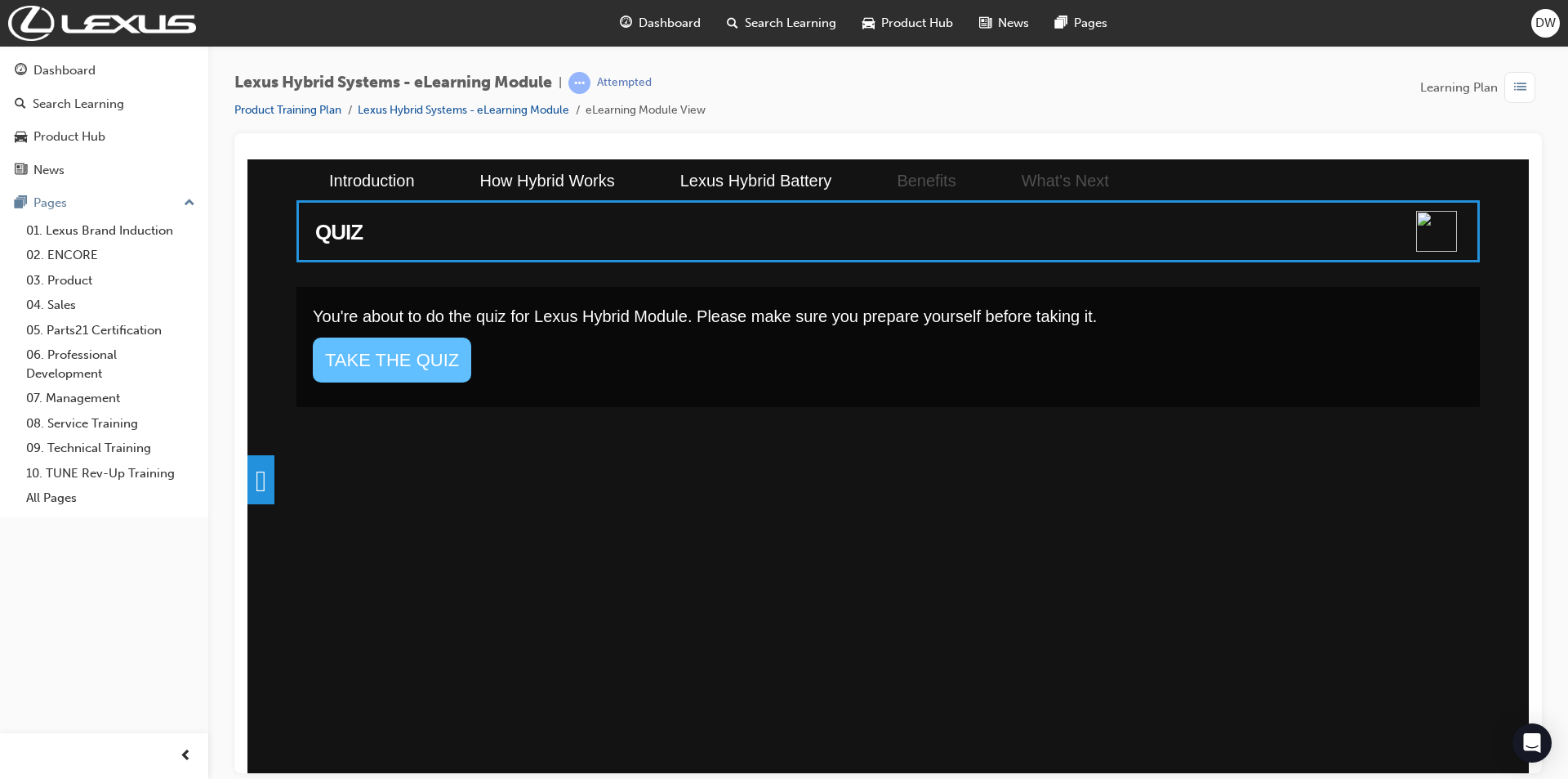
click at [444, 370] on link "TAKE THE QUIZ" at bounding box center [392, 359] width 159 height 45
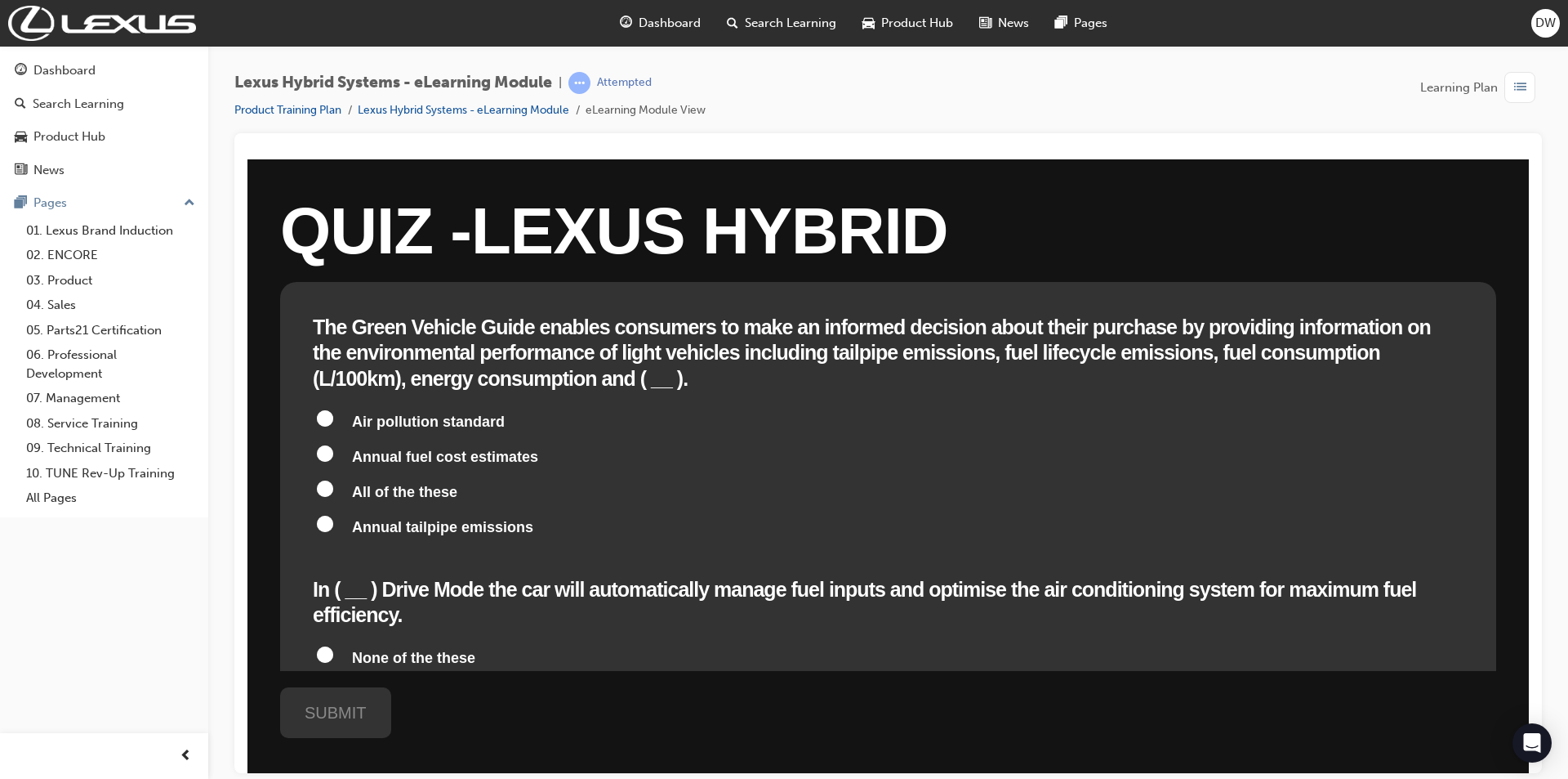
click at [458, 518] on span "Annual tailpipe emissions" at bounding box center [443, 526] width 181 height 16
click at [333, 515] on input "Annual tailpipe emissions" at bounding box center [324, 523] width 16 height 16
radio input "true"
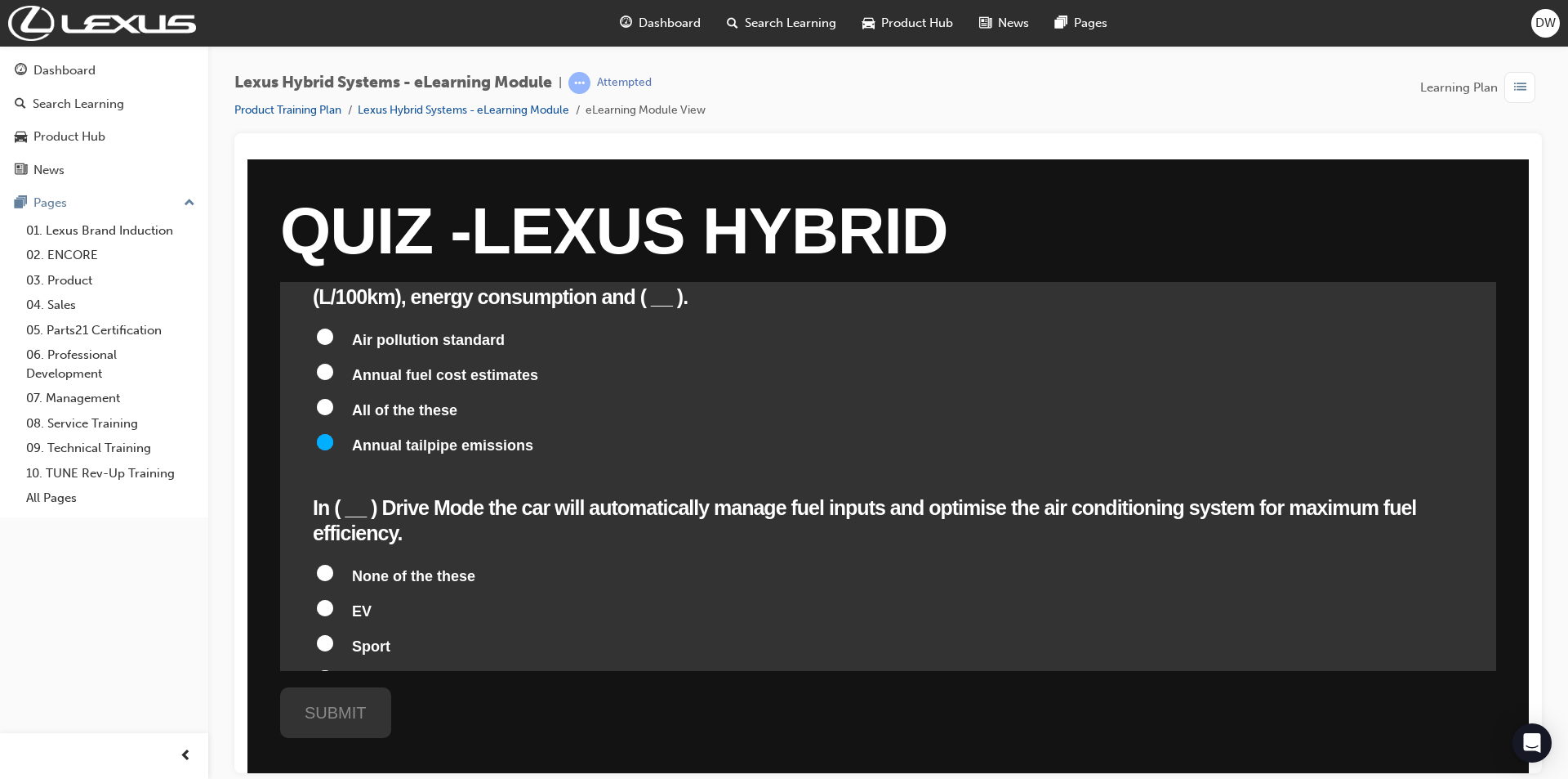
click at [361, 672] on span "ECO" at bounding box center [368, 680] width 32 height 16
click at [333, 669] on input "ECO" at bounding box center [324, 677] width 16 height 16
radio input "true"
click at [328, 716] on div "SUBMIT" at bounding box center [335, 712] width 111 height 51
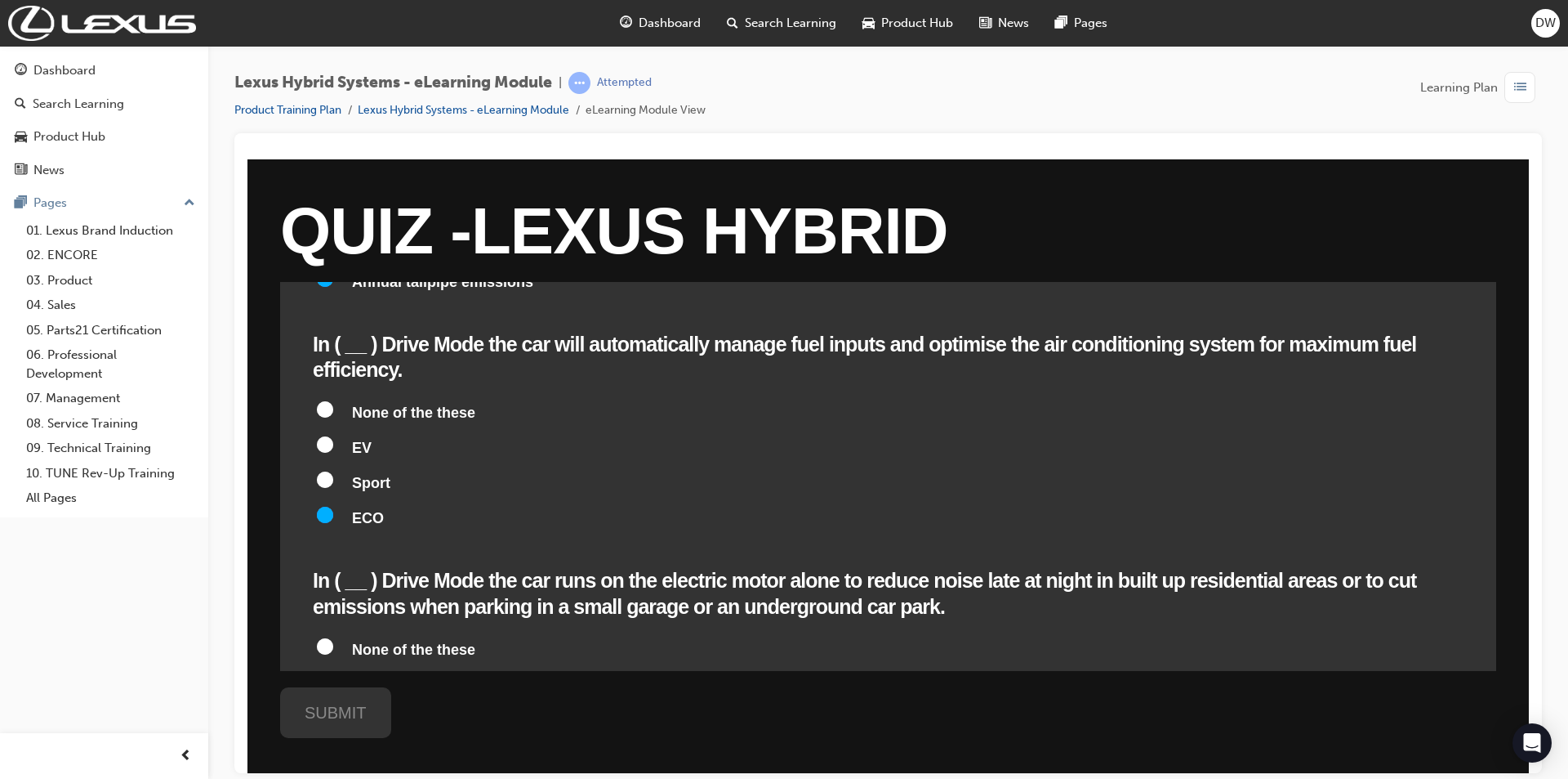
scroll to position [326, 0]
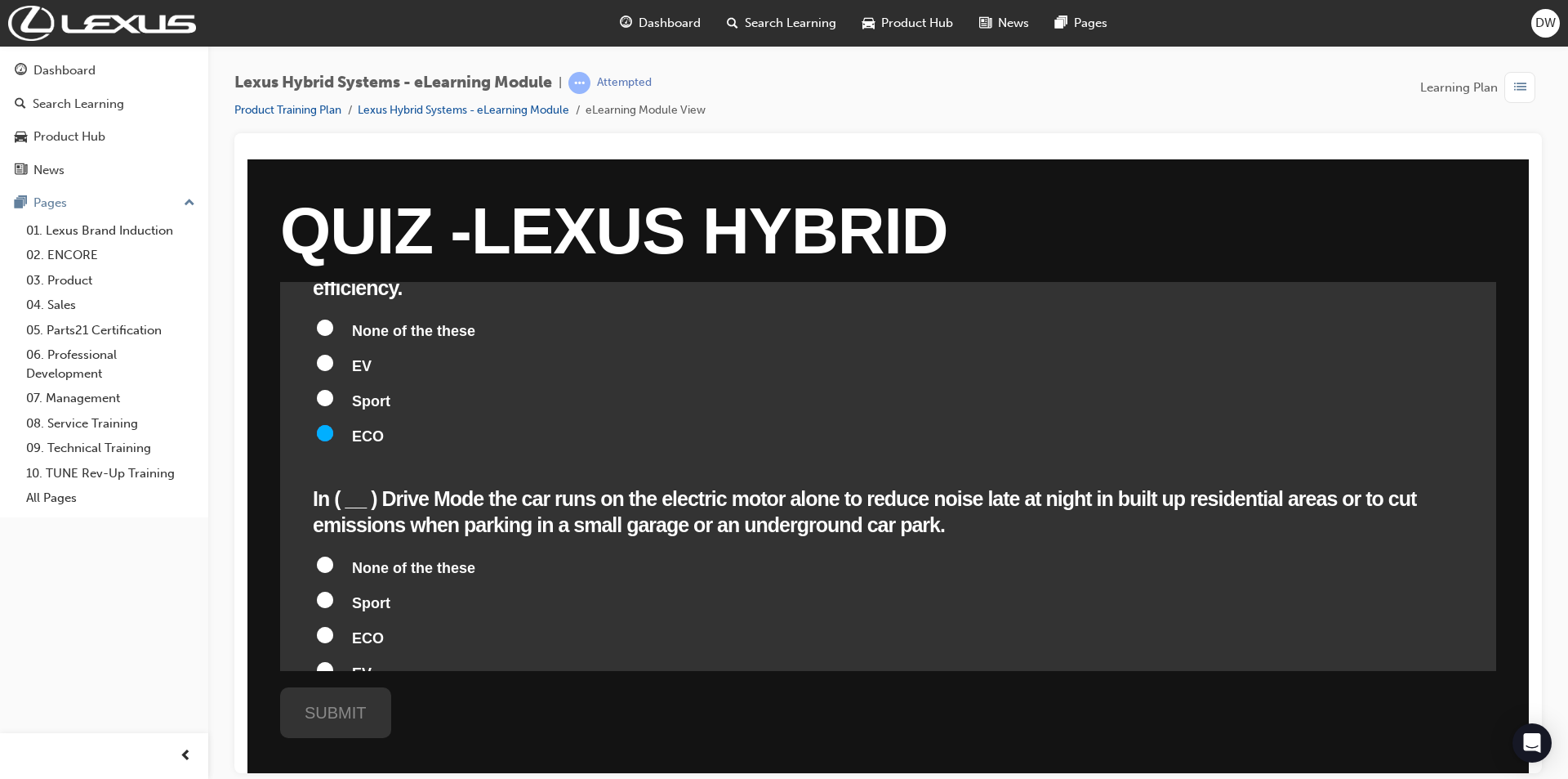
click at [363, 629] on span "ECO" at bounding box center [368, 636] width 32 height 16
click at [333, 626] on input "ECO" at bounding box center [324, 634] width 16 height 16
radio input "true"
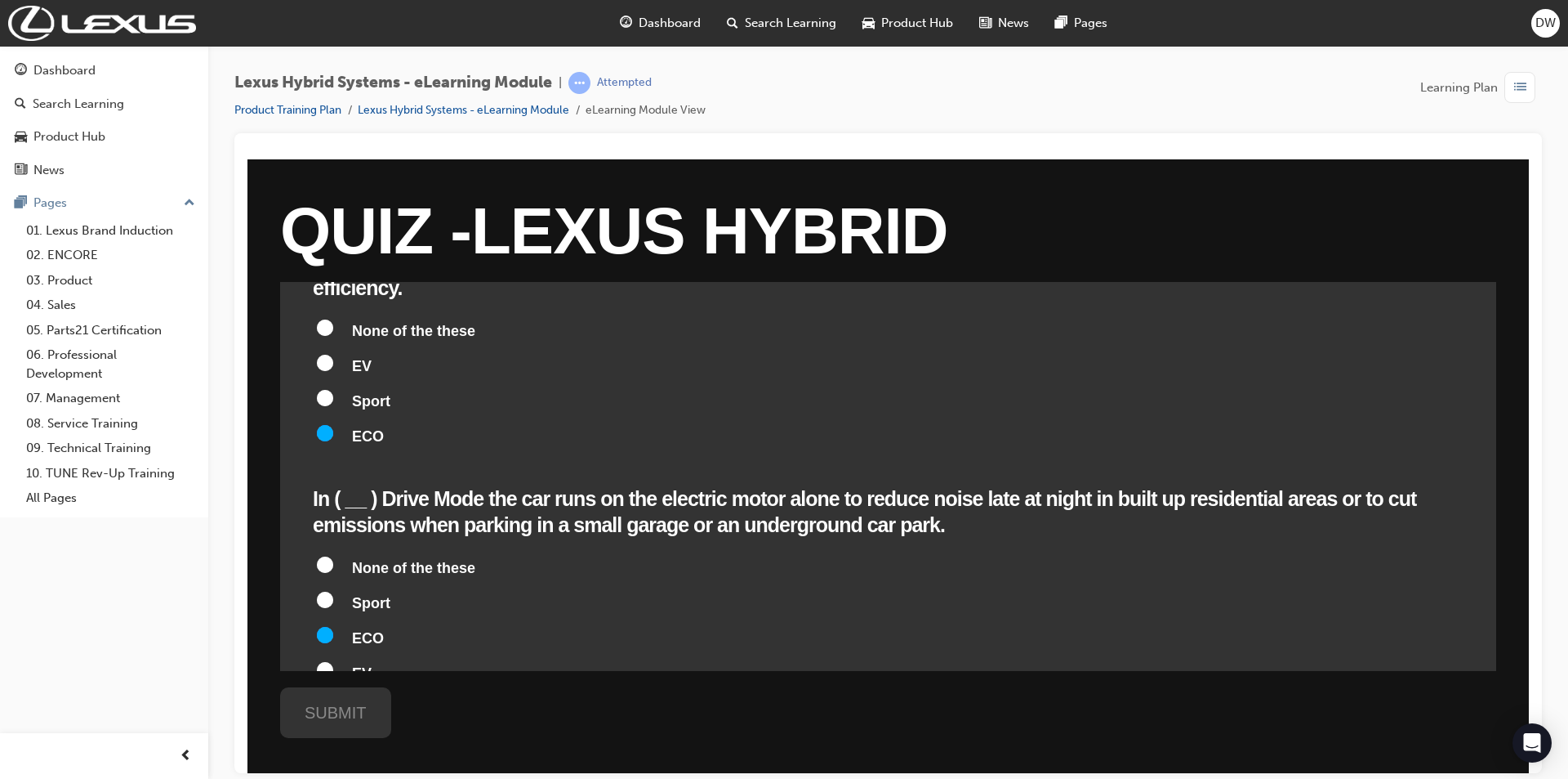
click at [361, 664] on span "EV" at bounding box center [362, 672] width 19 height 16
click at [333, 662] on input "EV" at bounding box center [324, 669] width 16 height 16
radio input "true"
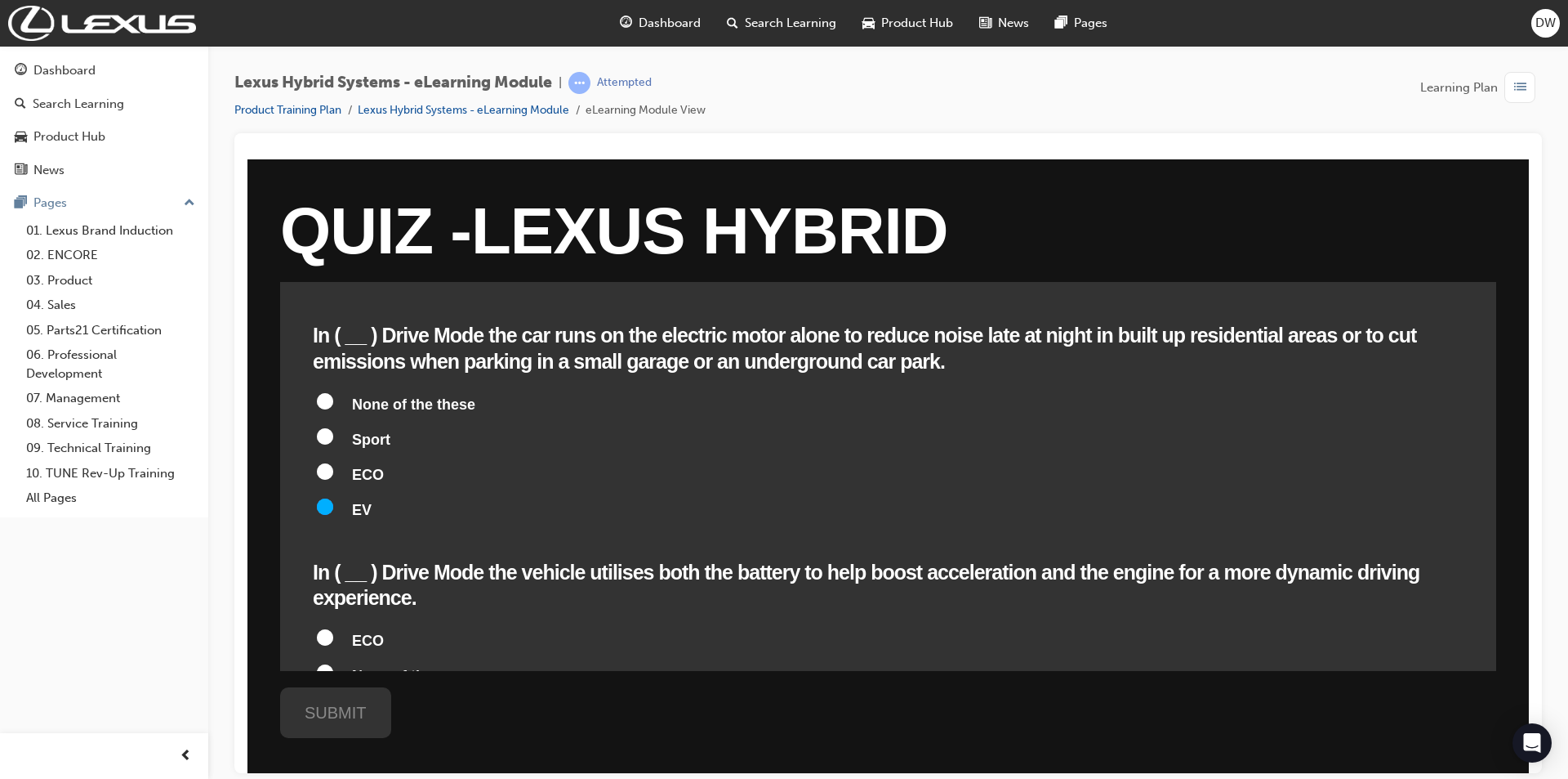
scroll to position [572, 0]
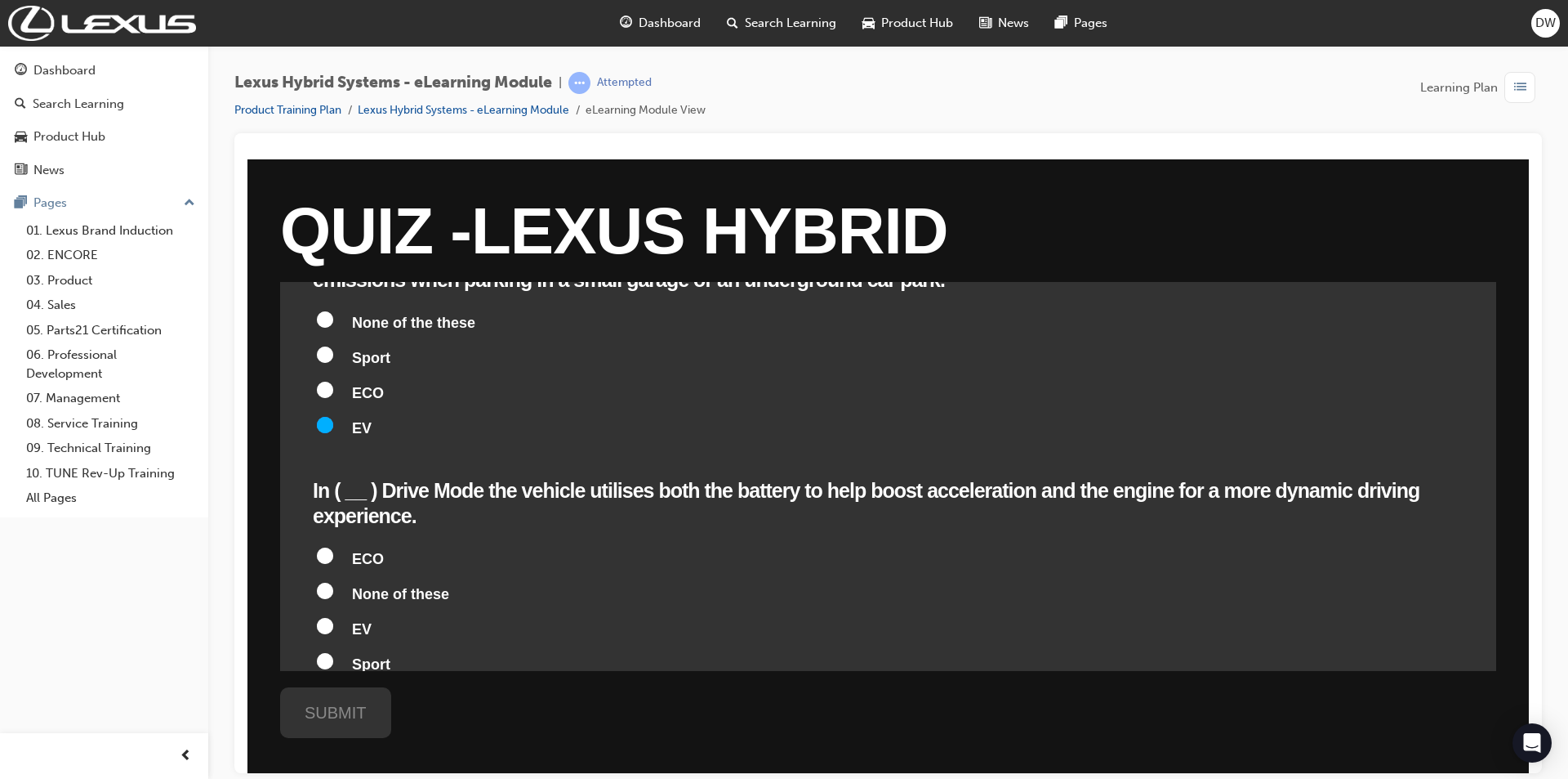
click at [354, 656] on span "Sport" at bounding box center [372, 663] width 39 height 16
click at [333, 652] on input "Sport" at bounding box center [324, 660] width 16 height 16
radio input "true"
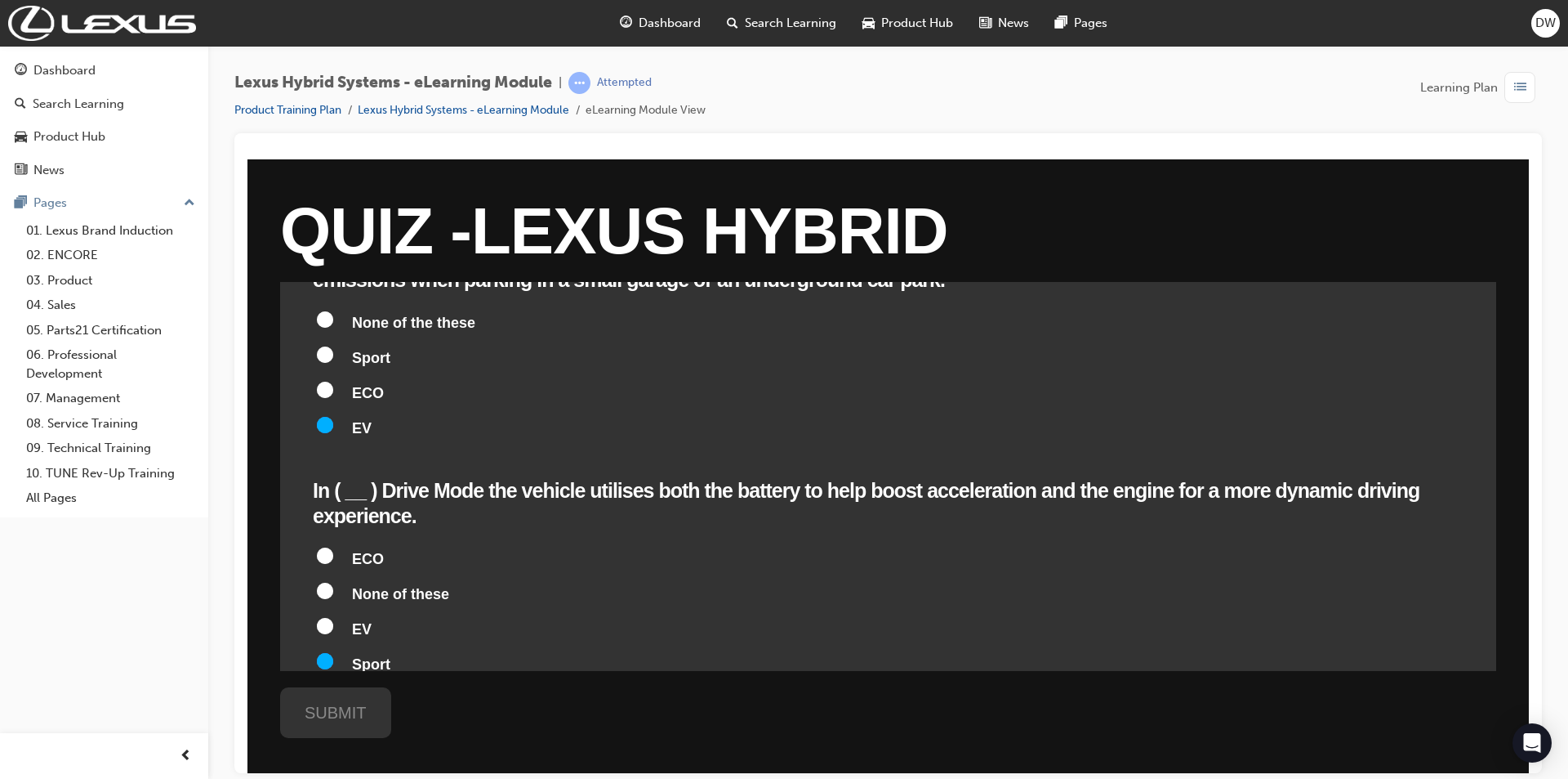
radio input "true"
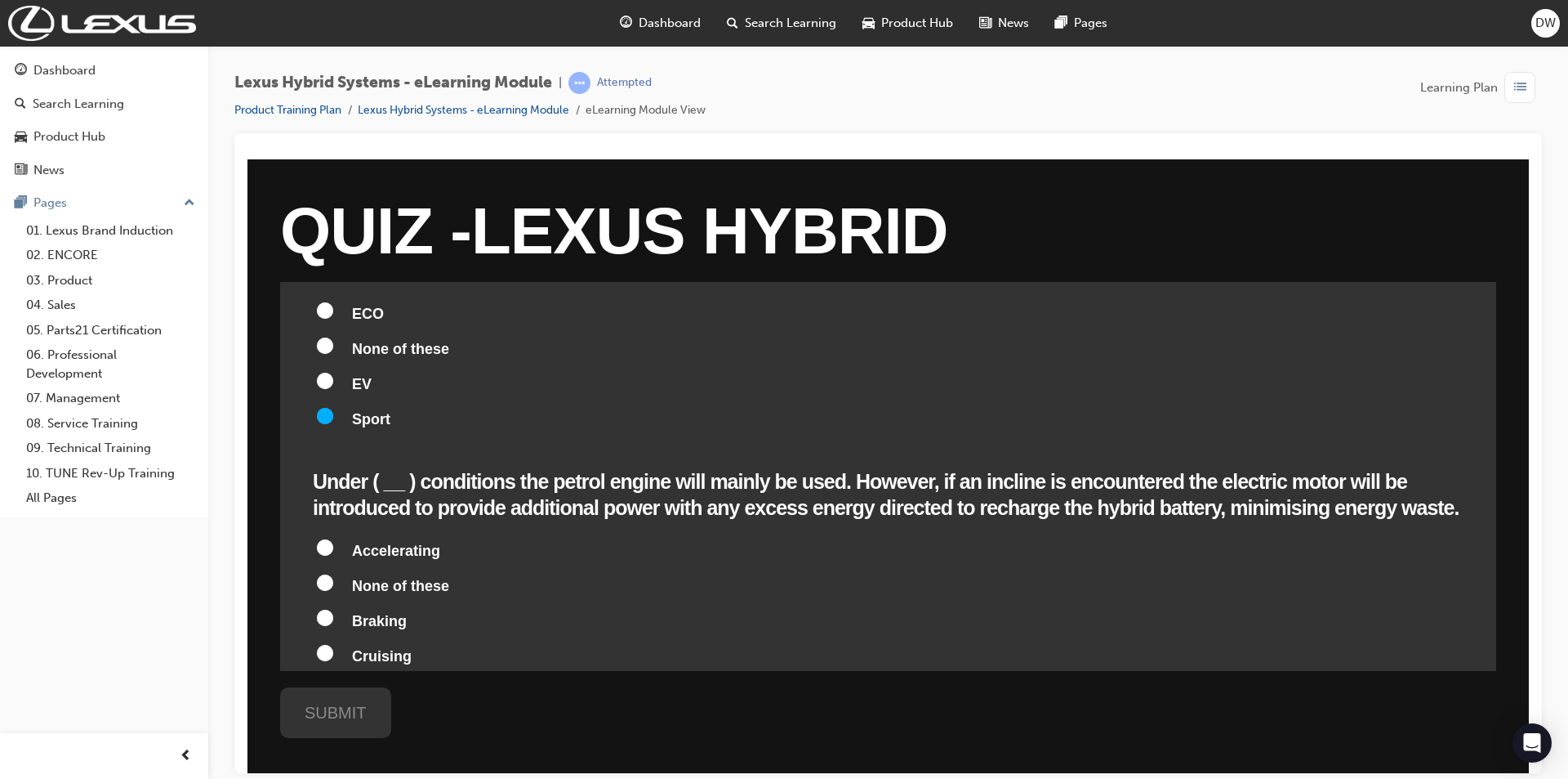
click at [382, 612] on span "Braking" at bounding box center [379, 620] width 55 height 16
click at [333, 609] on input "Braking" at bounding box center [324, 616] width 16 height 16
radio input "true"
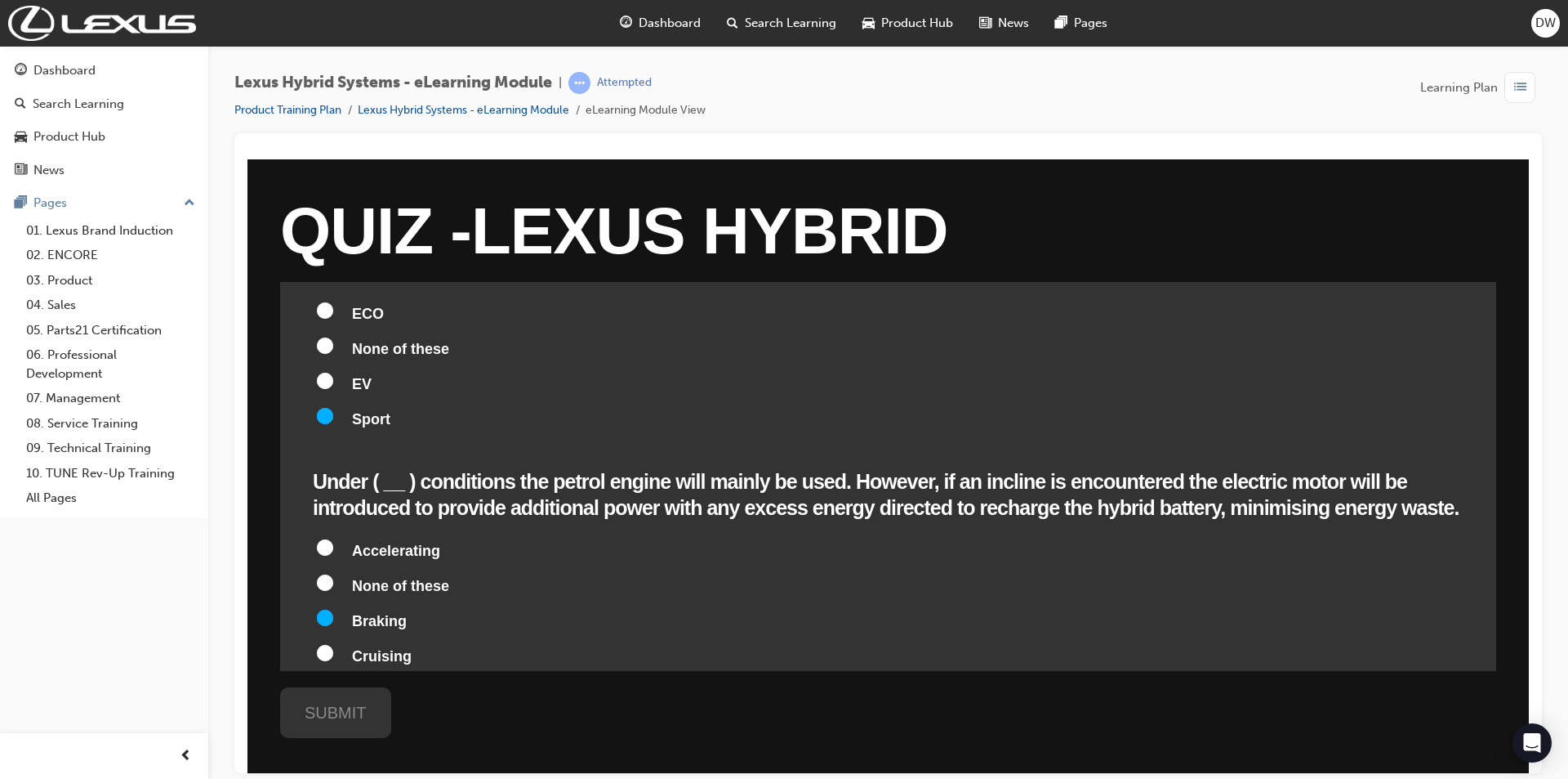
radio input "true"
click at [386, 542] on span "Accelerating" at bounding box center [397, 550] width 89 height 16
click at [333, 538] on input "Accelerating" at bounding box center [324, 546] width 16 height 16
radio input "true"
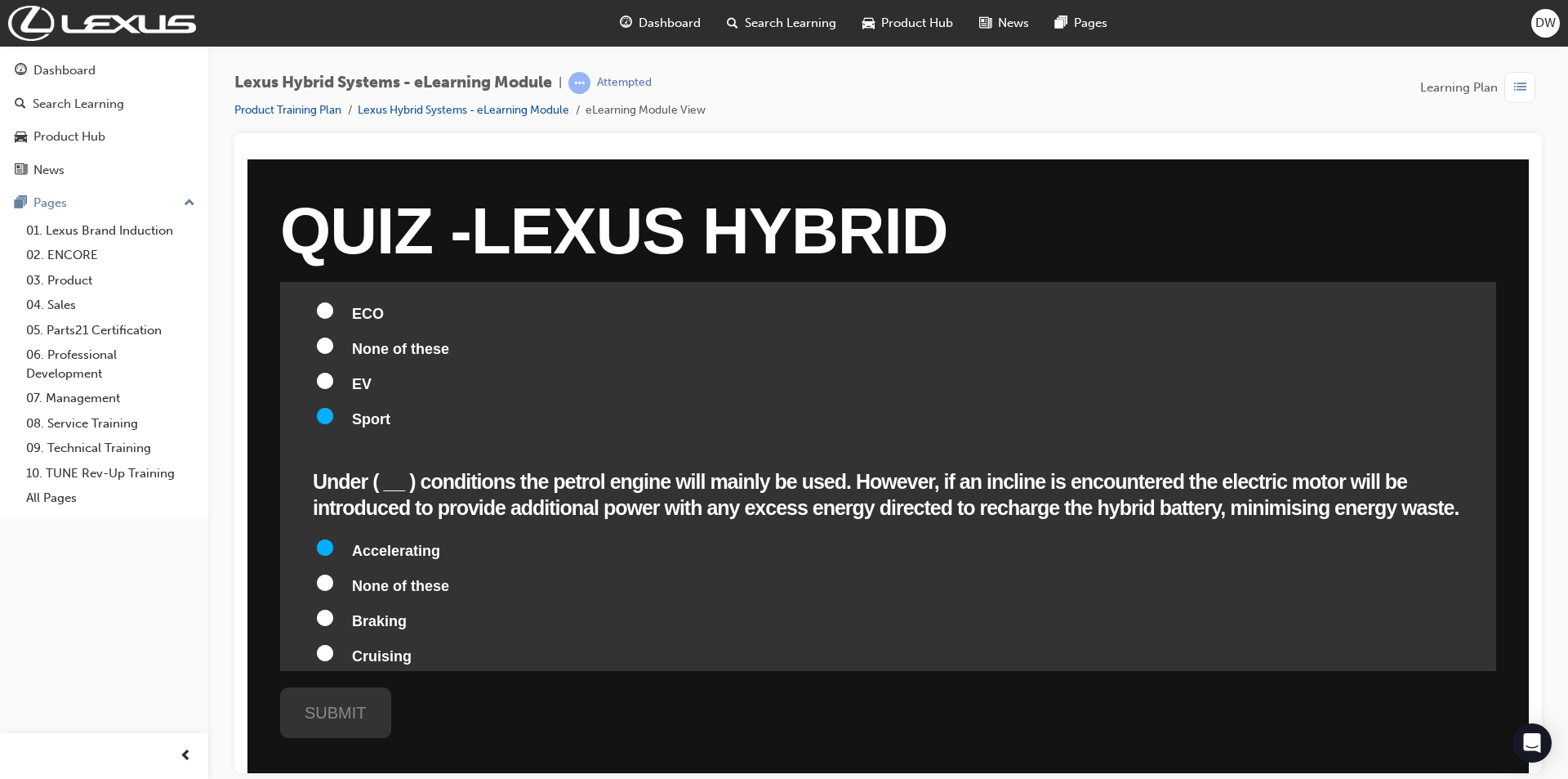
radio input "true"
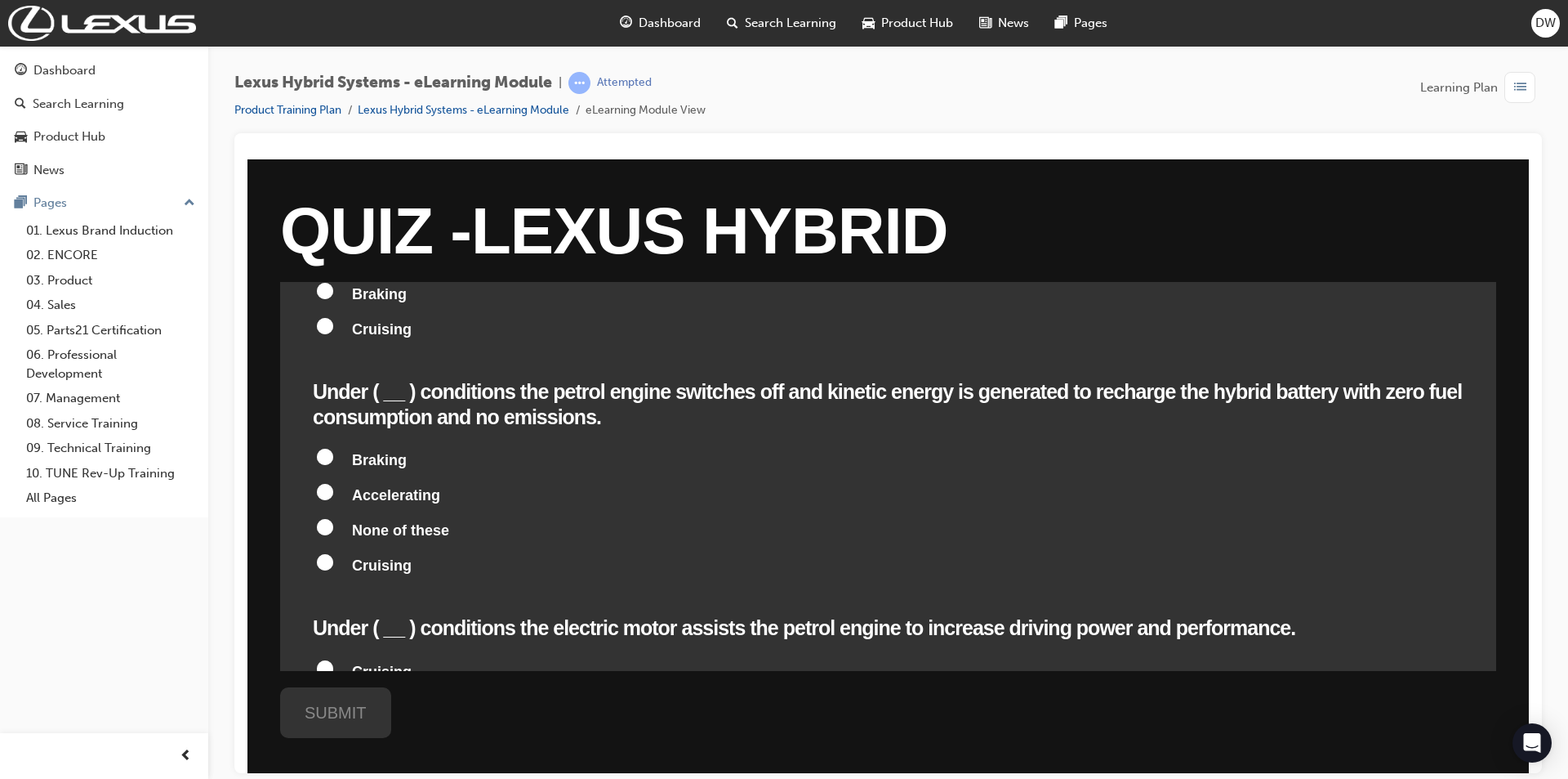
scroll to position [1226, 0]
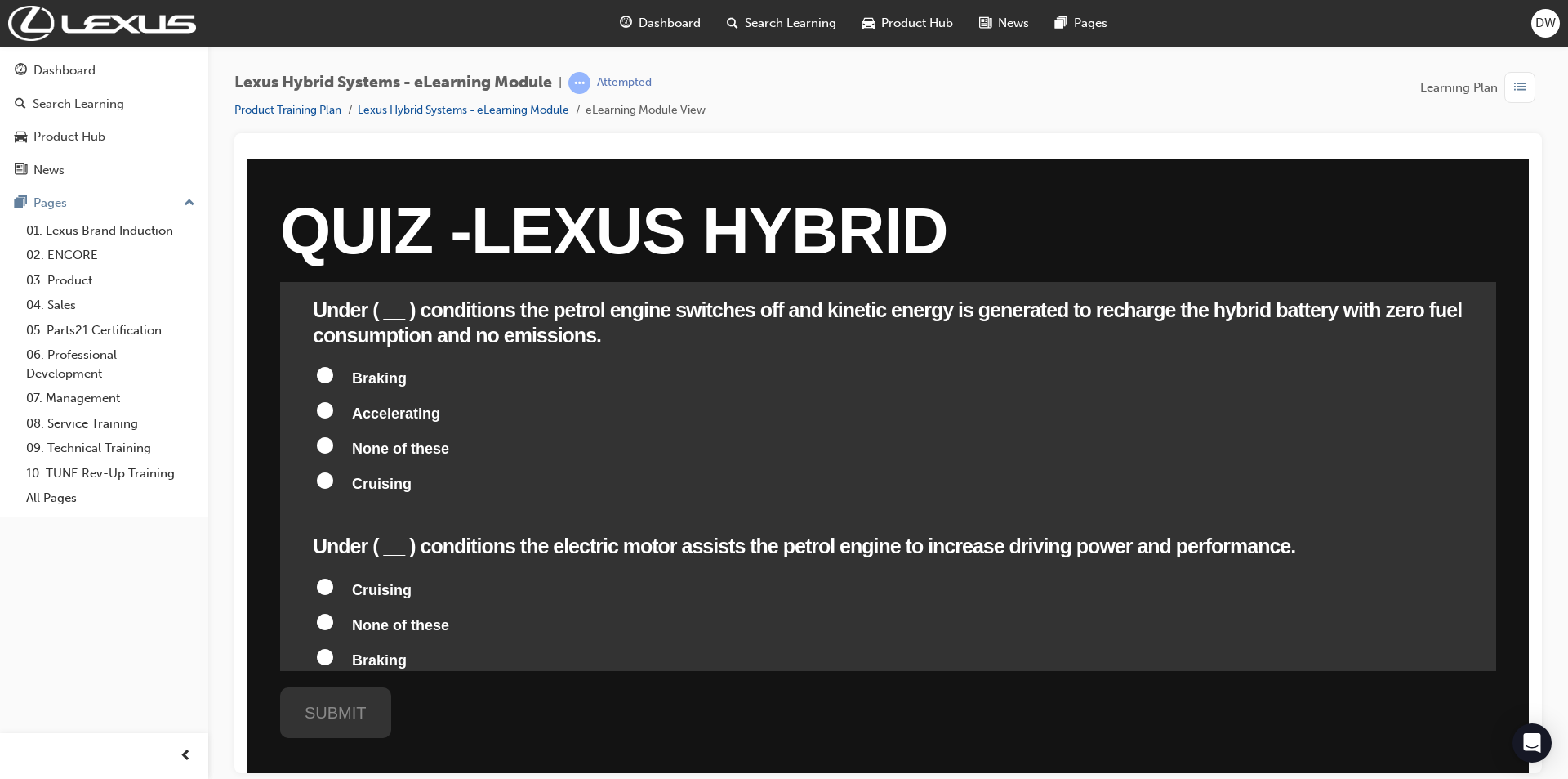
click at [403, 687] on span "Accelerating" at bounding box center [397, 694] width 89 height 16
click at [333, 683] on input "Accelerating" at bounding box center [324, 690] width 16 height 16
radio input "true"
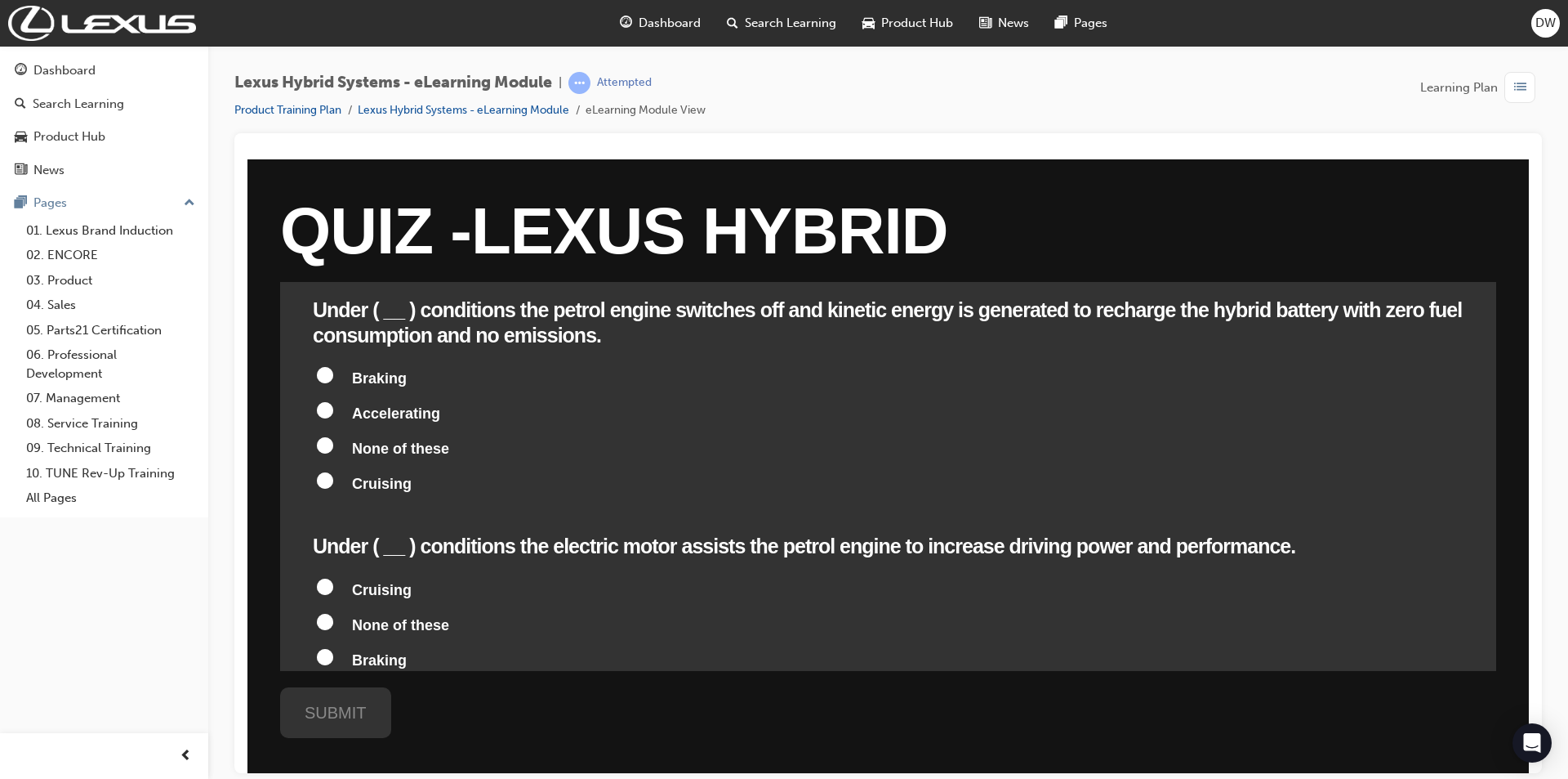
radio input "true"
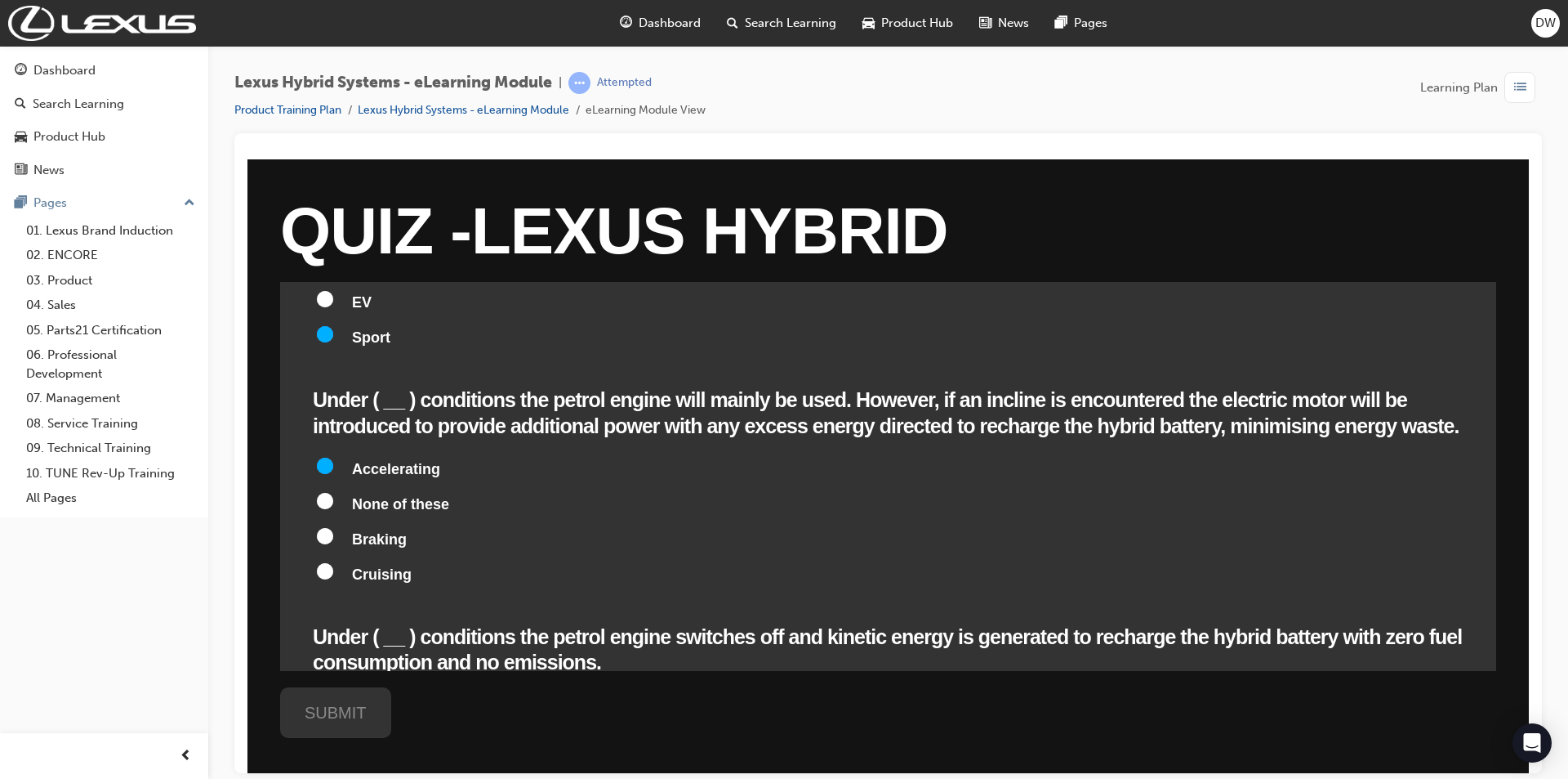
scroll to position [980, 0]
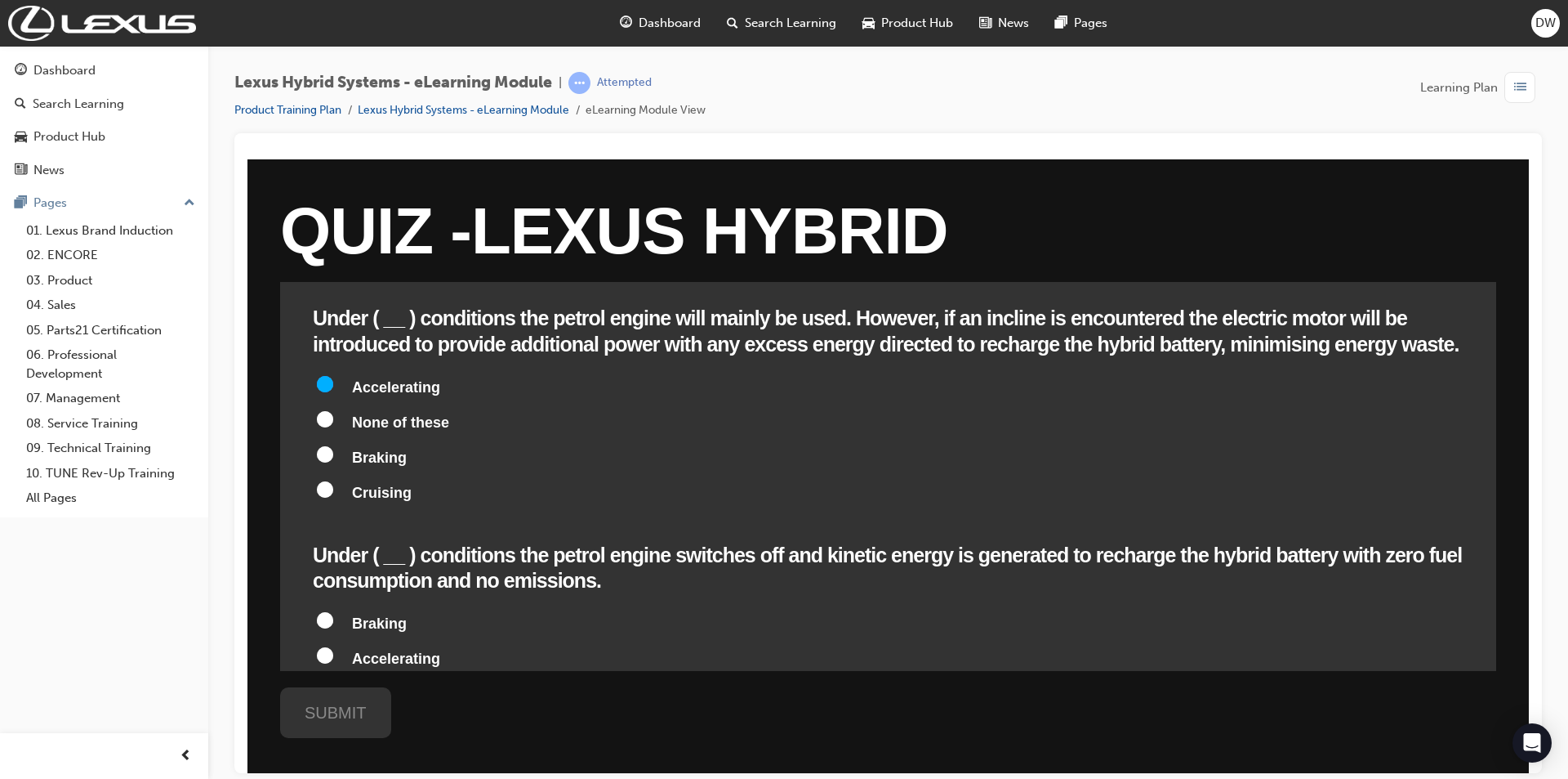
click at [407, 650] on span "Accelerating" at bounding box center [397, 658] width 89 height 16
click at [333, 646] on input "Accelerating" at bounding box center [324, 654] width 16 height 16
radio input "true"
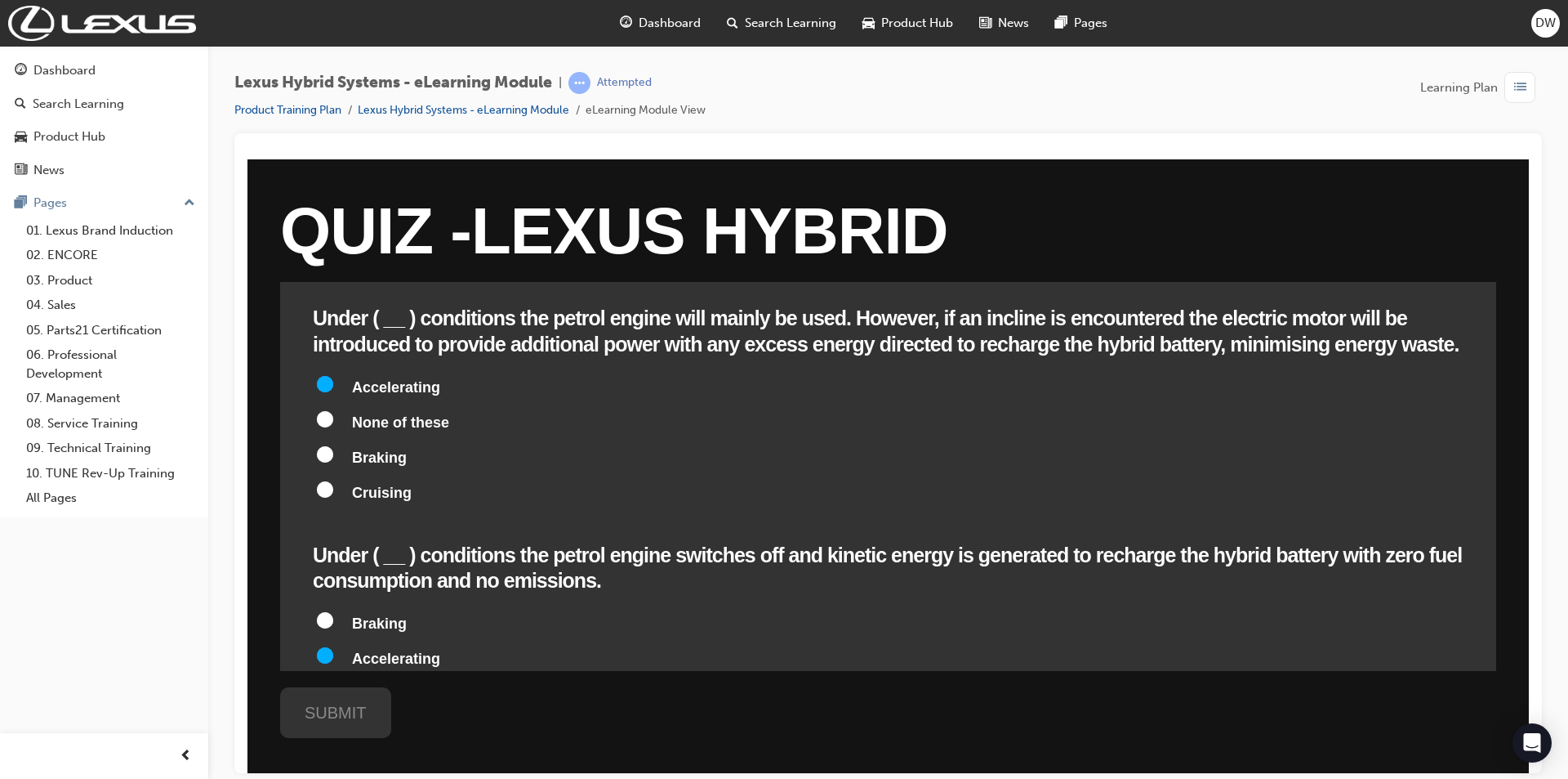
radio input "true"
click at [407, 650] on span "Accelerating" at bounding box center [397, 658] width 89 height 16
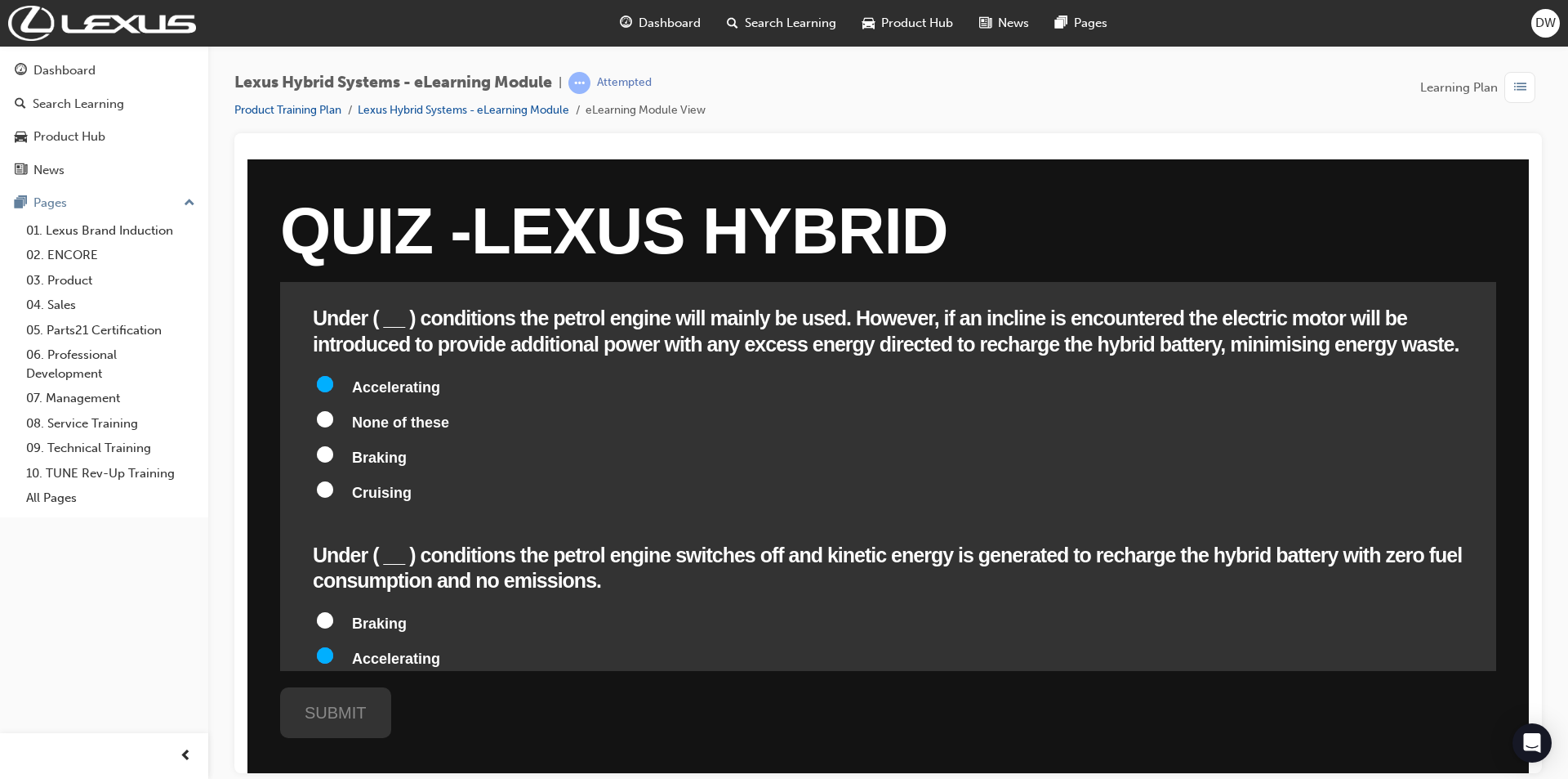
click at [333, 646] on input "Accelerating" at bounding box center [324, 654] width 16 height 16
radio input "true"
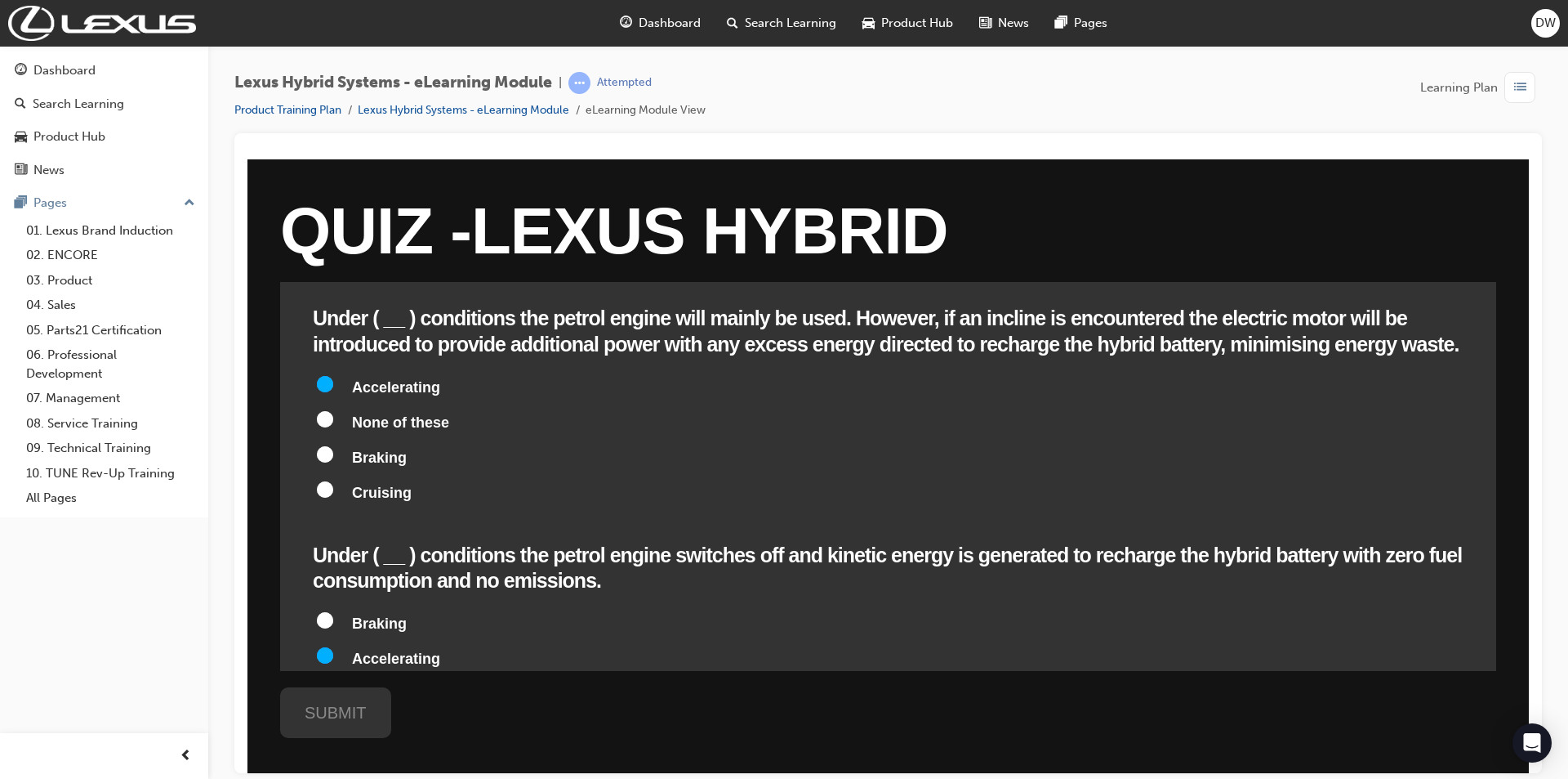
radio input "true"
click at [396, 720] on span "Cruising" at bounding box center [382, 728] width 60 height 16
click at [333, 716] on input "Cruising" at bounding box center [324, 724] width 16 height 16
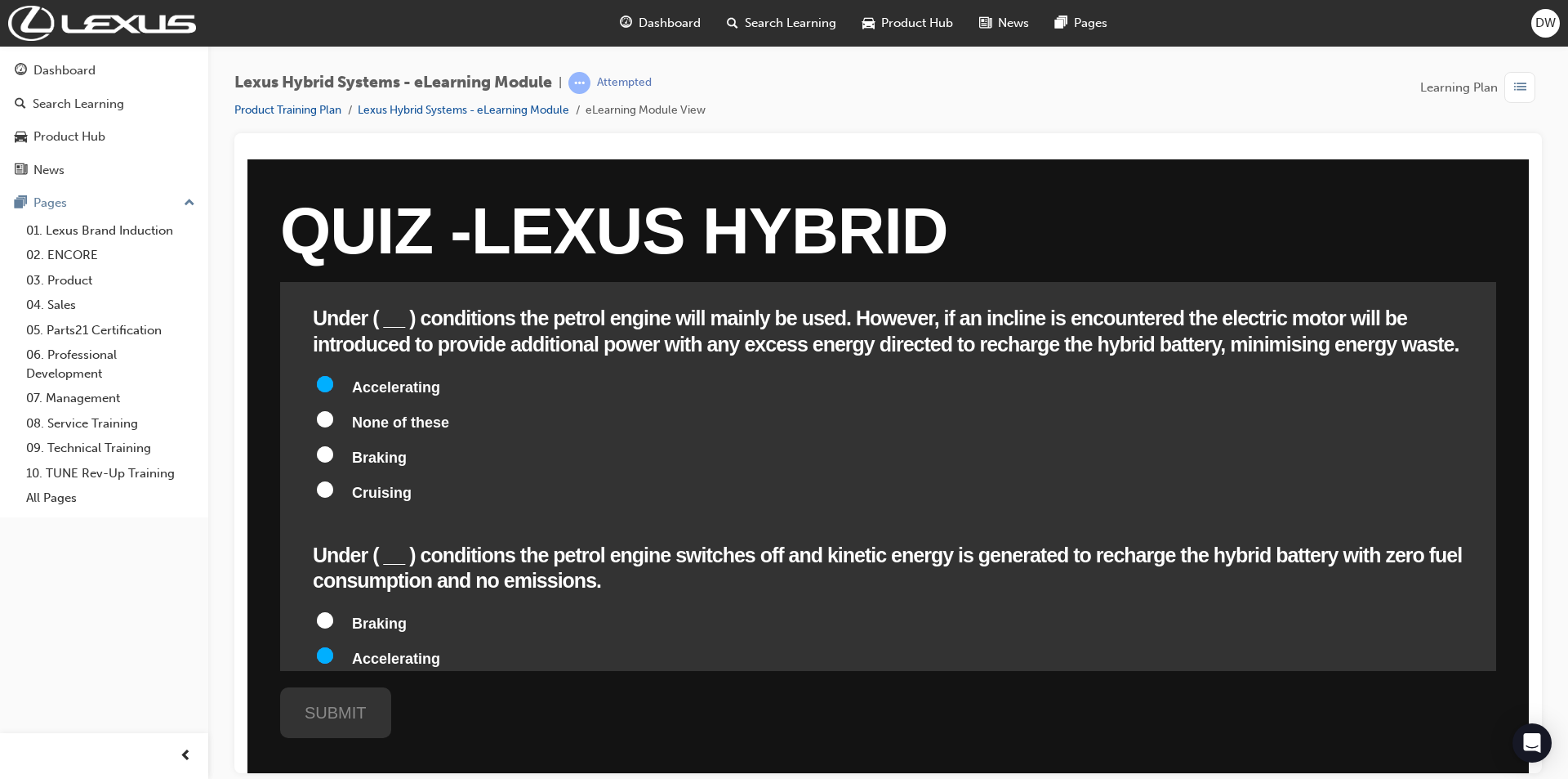
radio input "true"
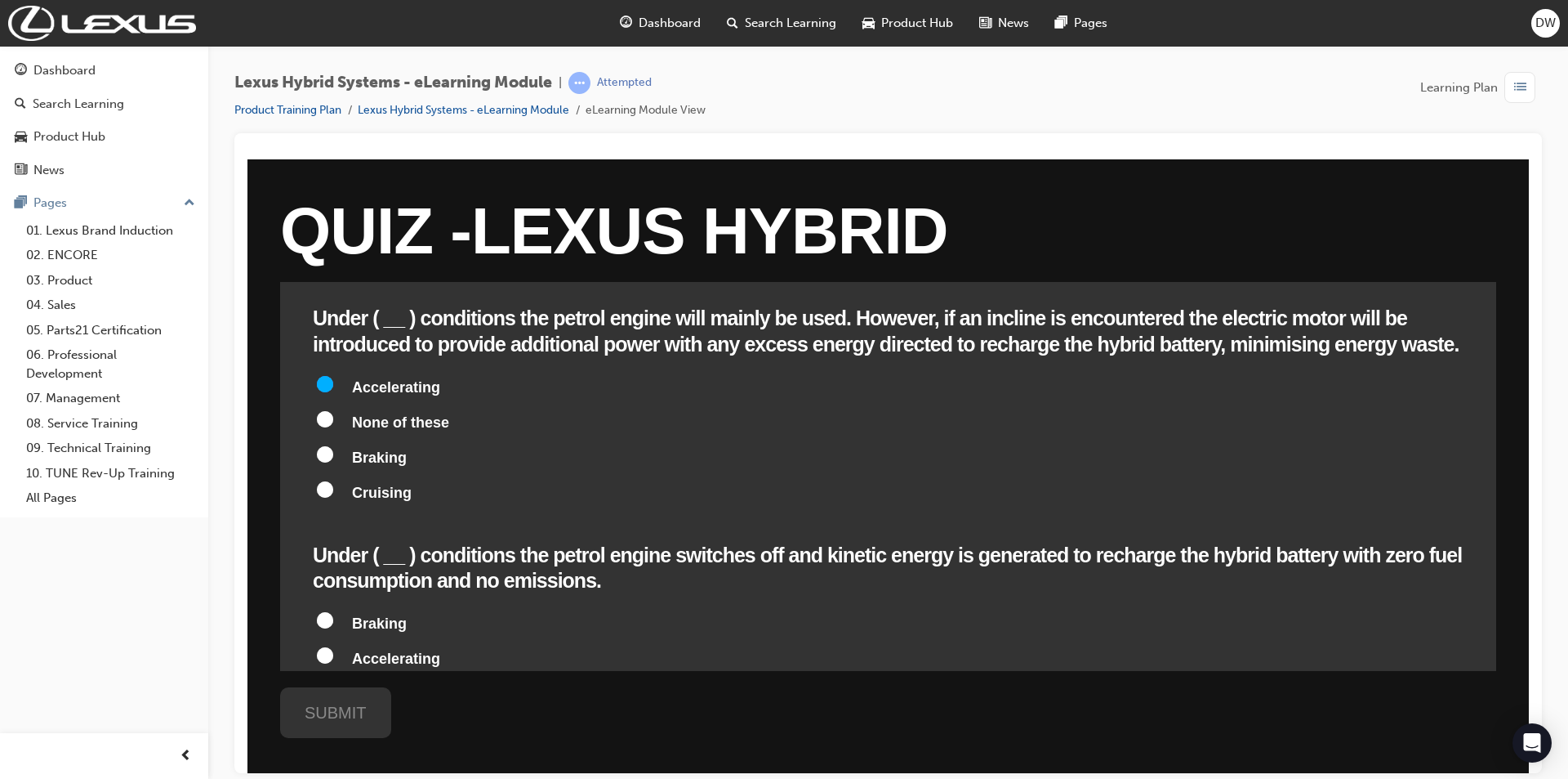
radio input "true"
click at [395, 609] on label "Braking" at bounding box center [888, 624] width 1151 height 31
click at [333, 611] on input "Braking" at bounding box center [324, 619] width 16 height 16
radio input "true"
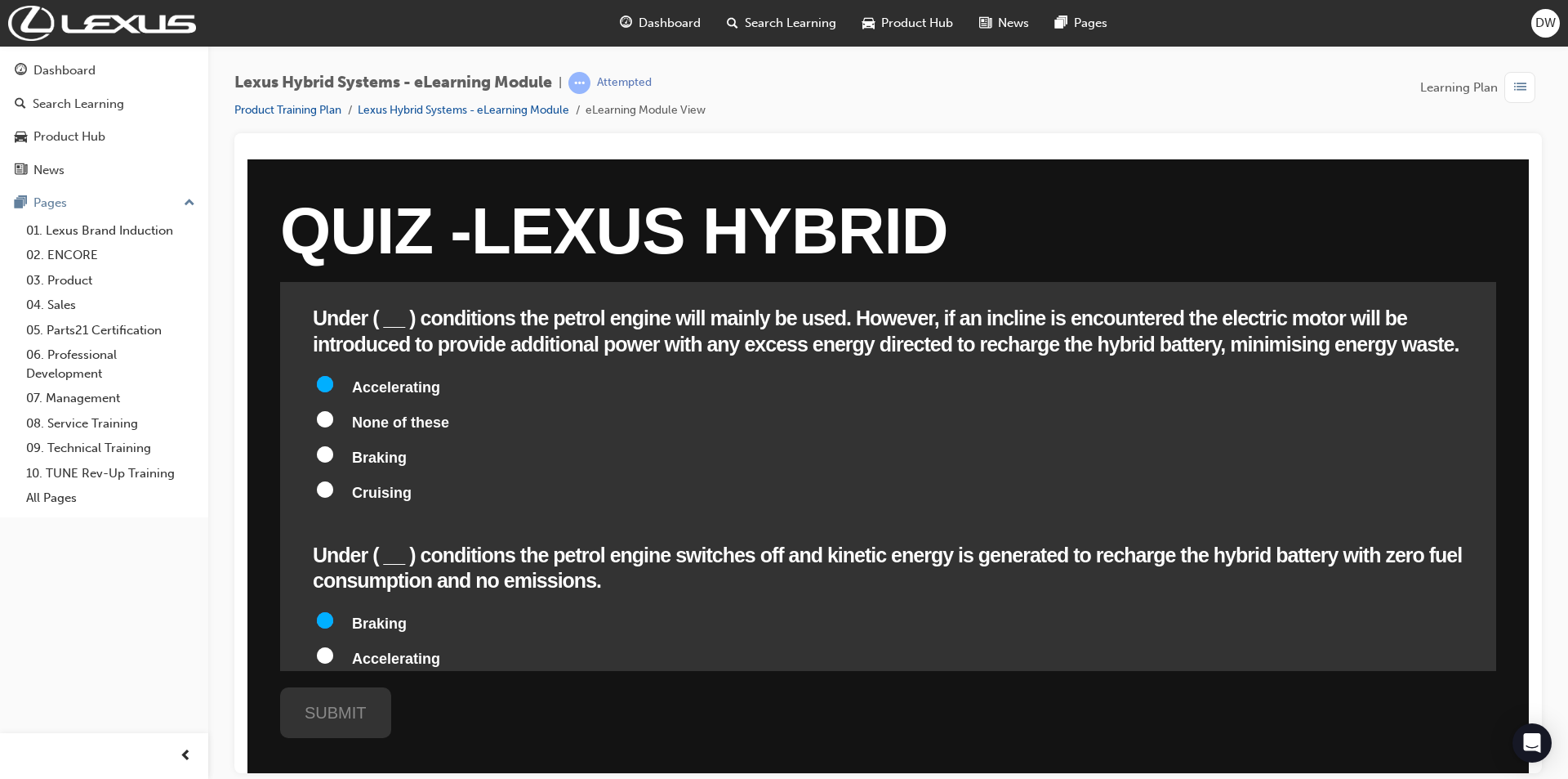
radio input "true"
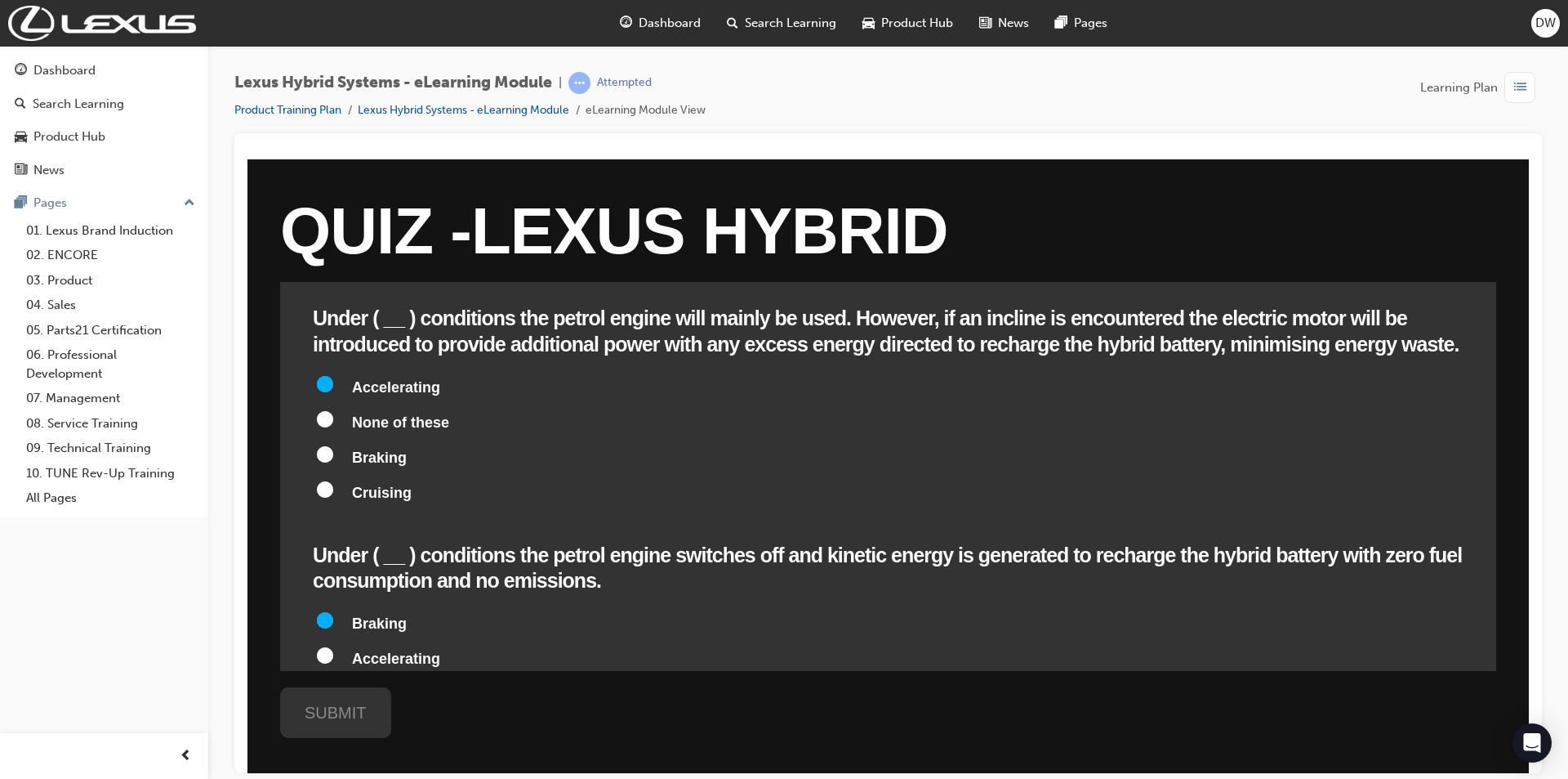
radio input "true"
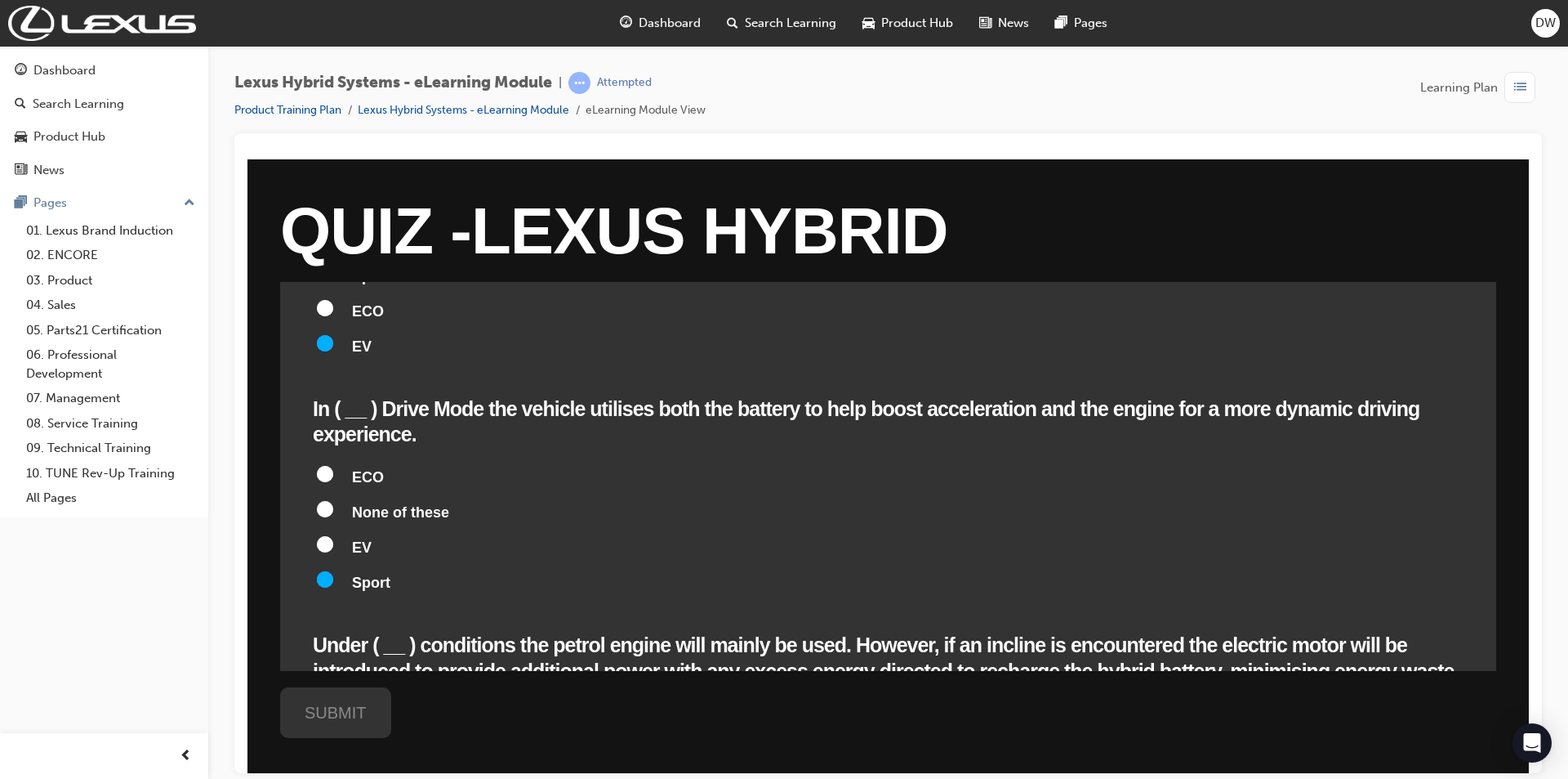
scroll to position [818, 0]
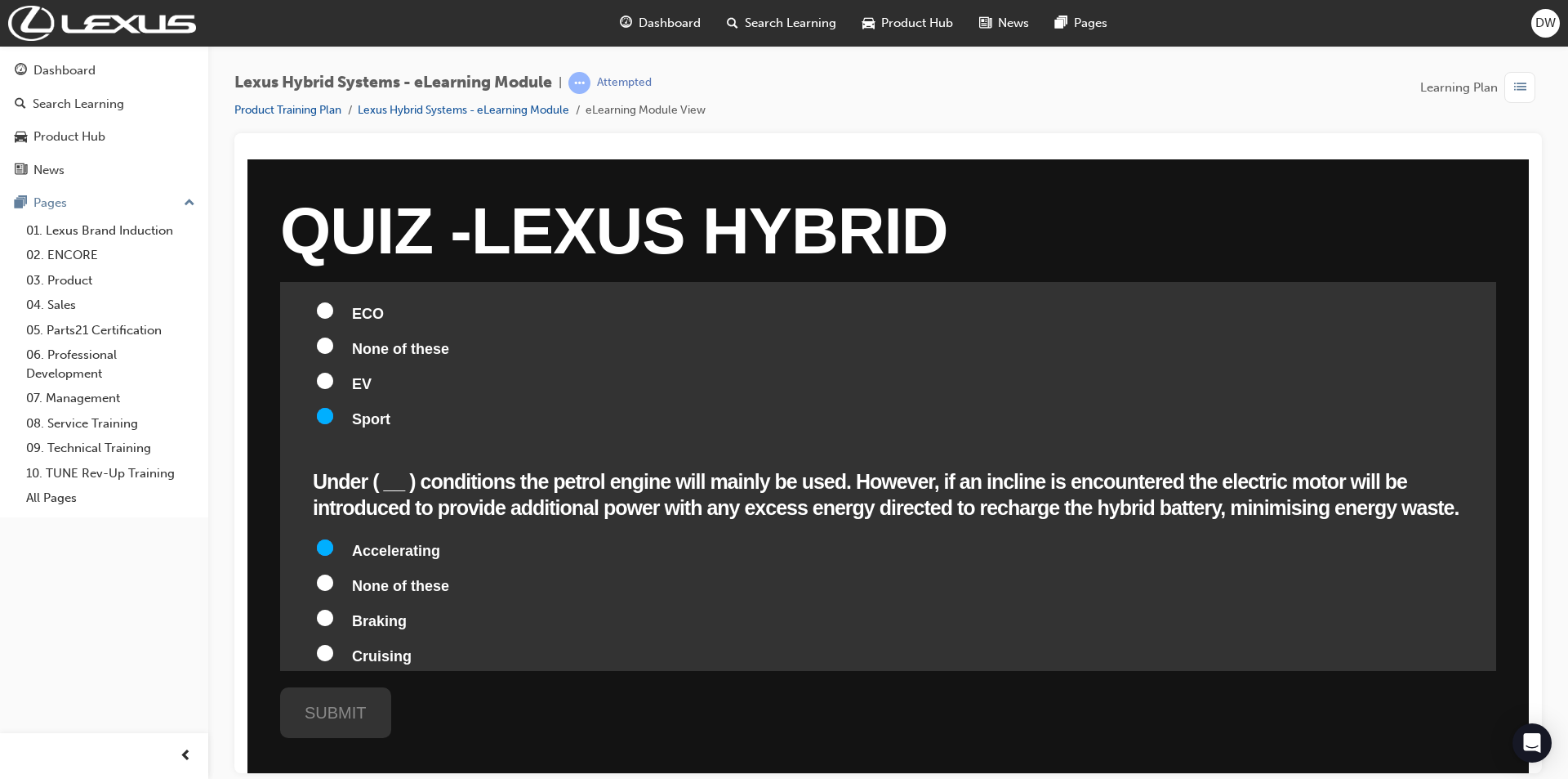
click at [390, 647] on span "Cruising" at bounding box center [382, 655] width 60 height 16
click at [333, 644] on input "Cruising" at bounding box center [324, 652] width 16 height 16
radio input "true"
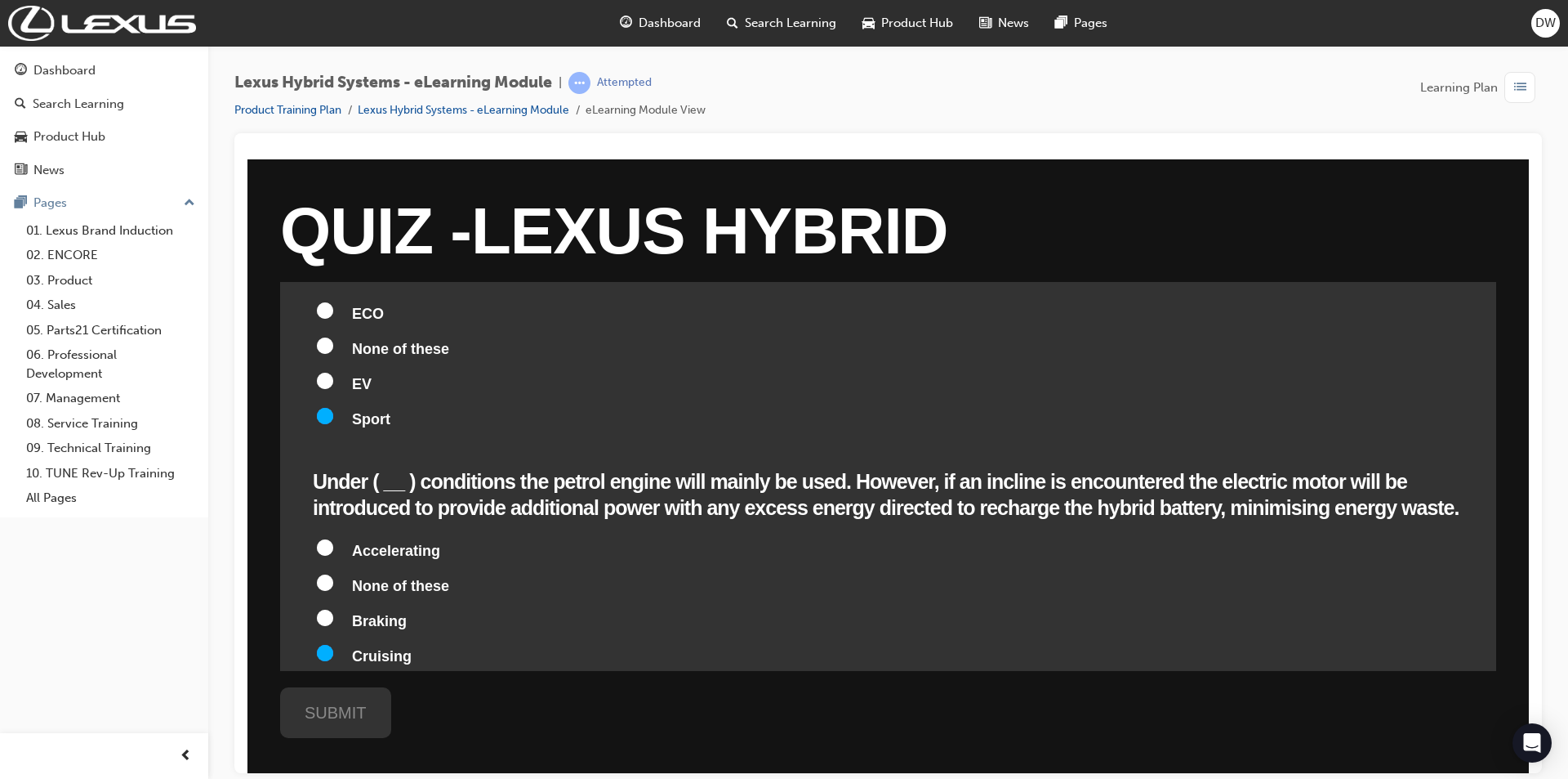
radio input "true"
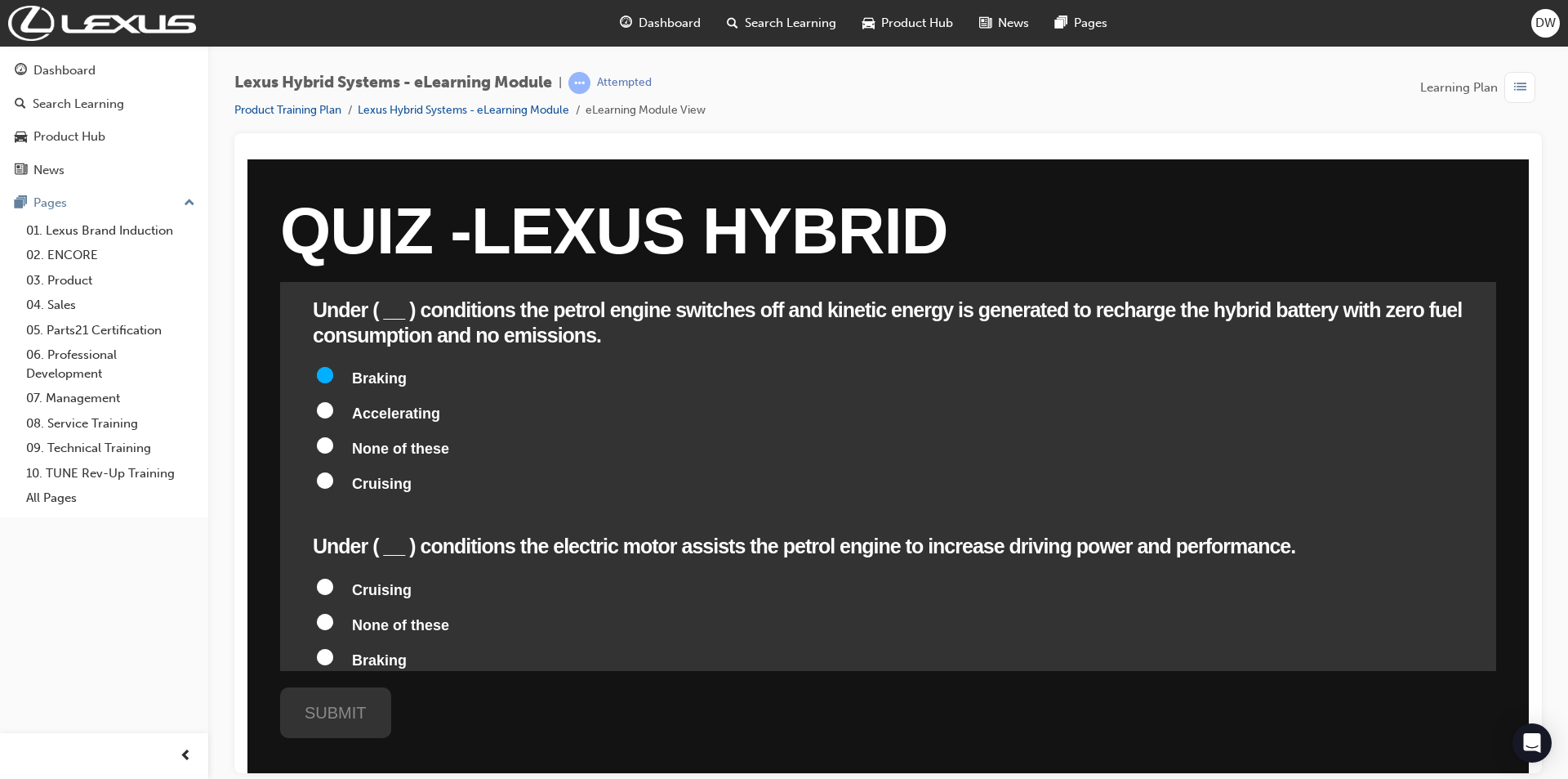
scroll to position [1389, 0]
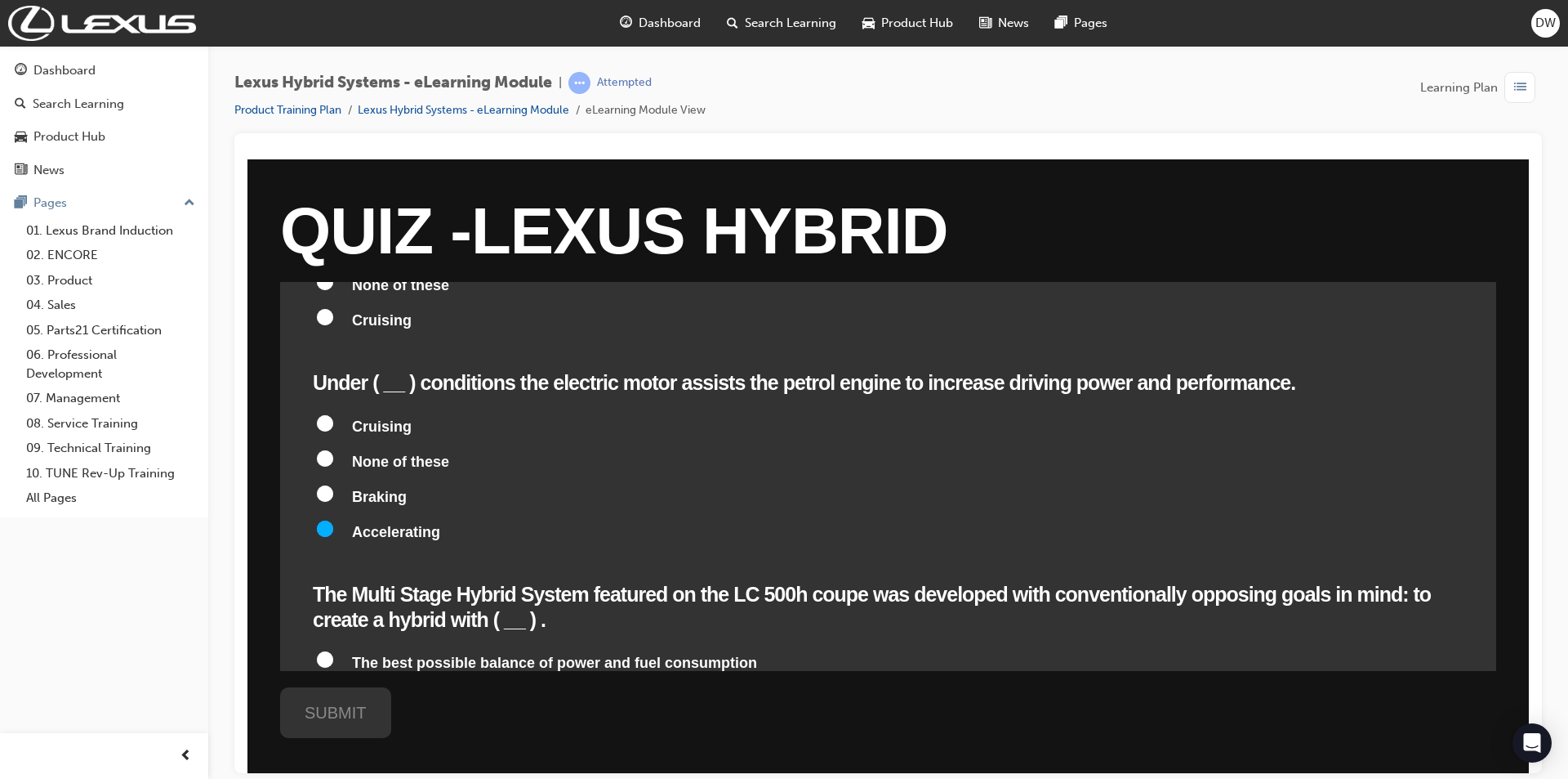
click at [428, 724] on span "All of these" at bounding box center [392, 732] width 79 height 16
click at [333, 720] on input "All of these" at bounding box center [324, 728] width 16 height 16
radio input "true"
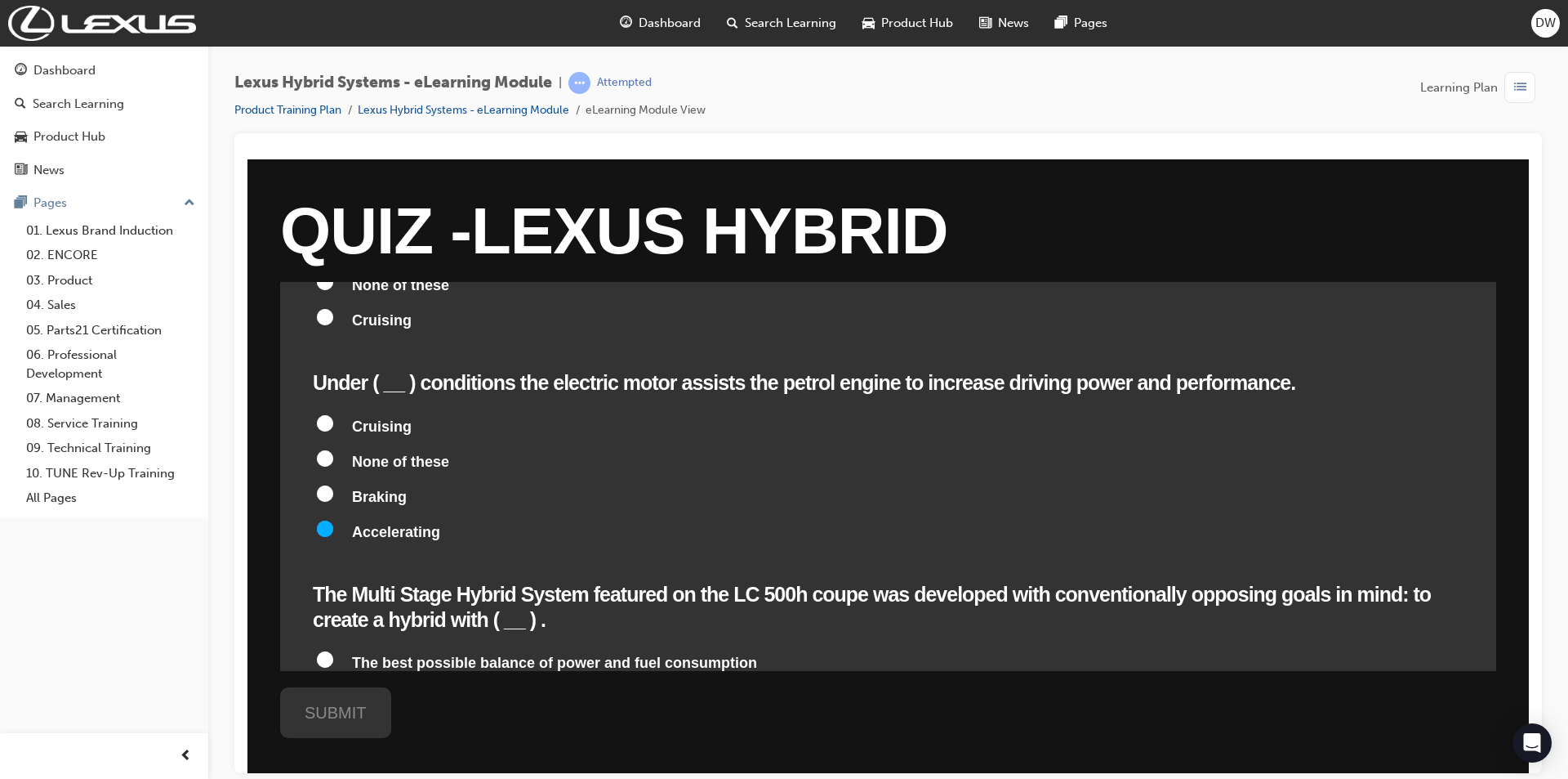
radio input "true"
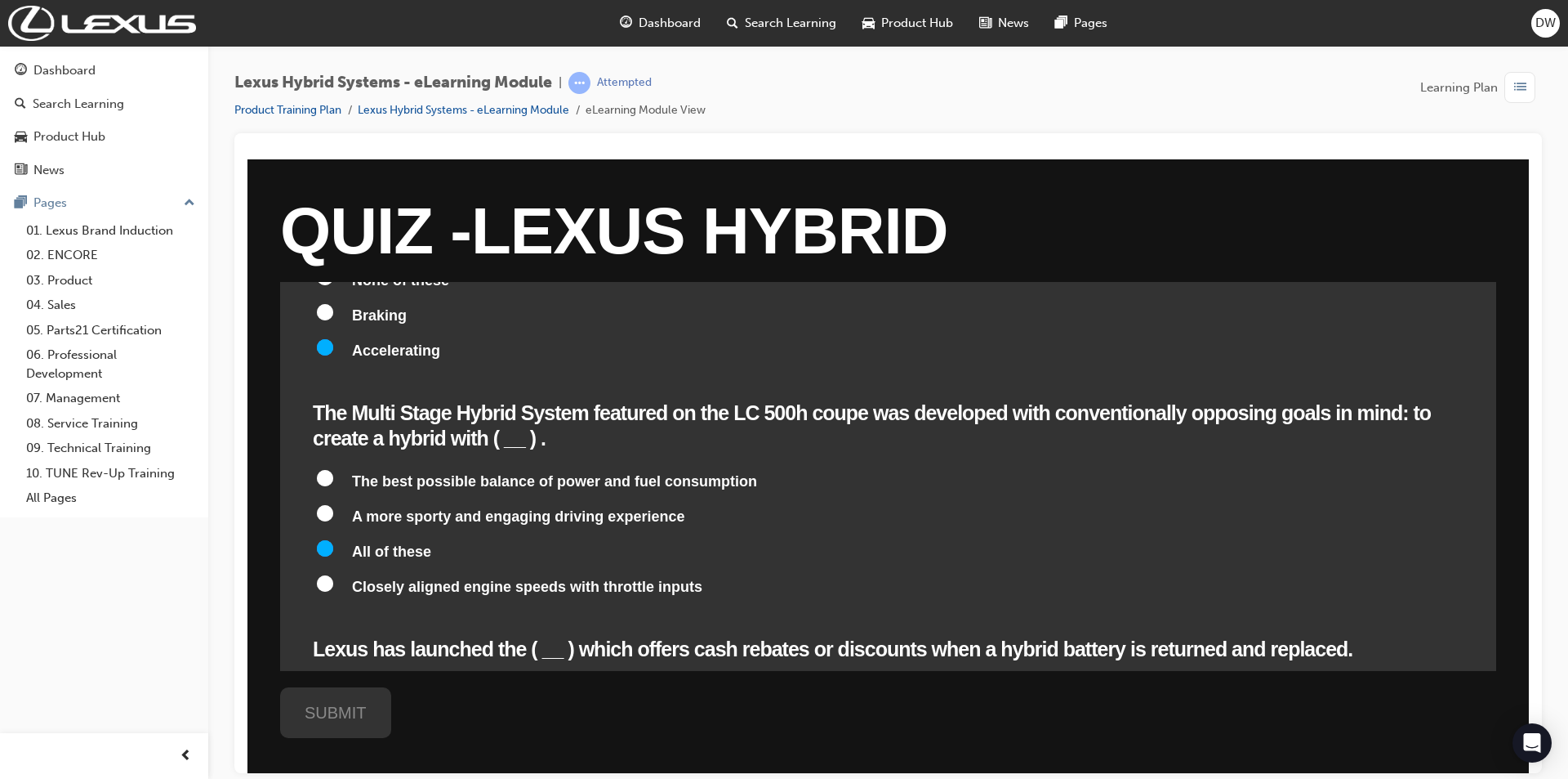
scroll to position [1652, 0]
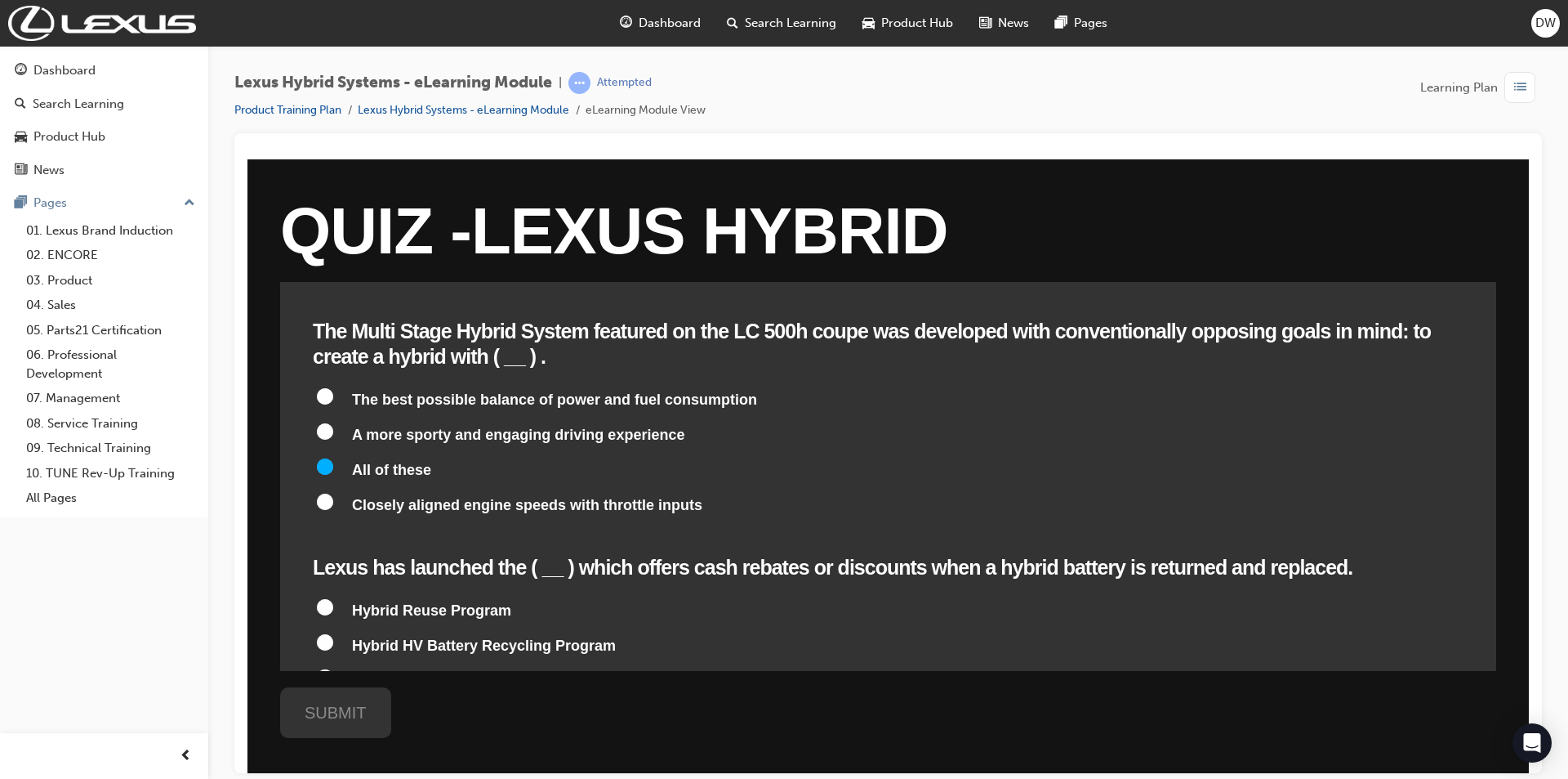
click at [489, 631] on label "Hybrid HV Battery Recycling Program" at bounding box center [888, 646] width 1151 height 31
click at [333, 634] on input "Hybrid HV Battery Recycling Program" at bounding box center [324, 641] width 16 height 16
radio input "true"
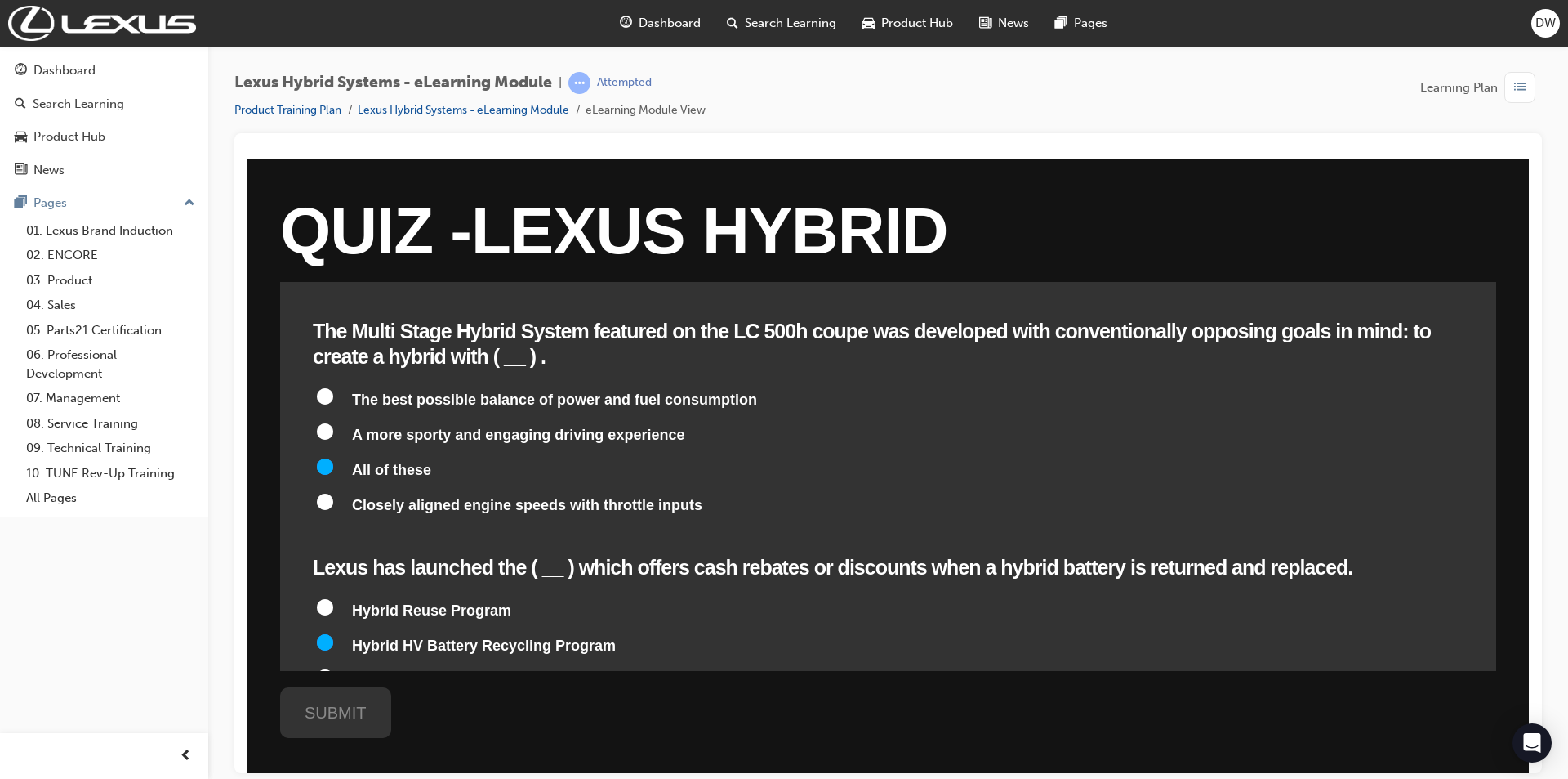
radio input "true"
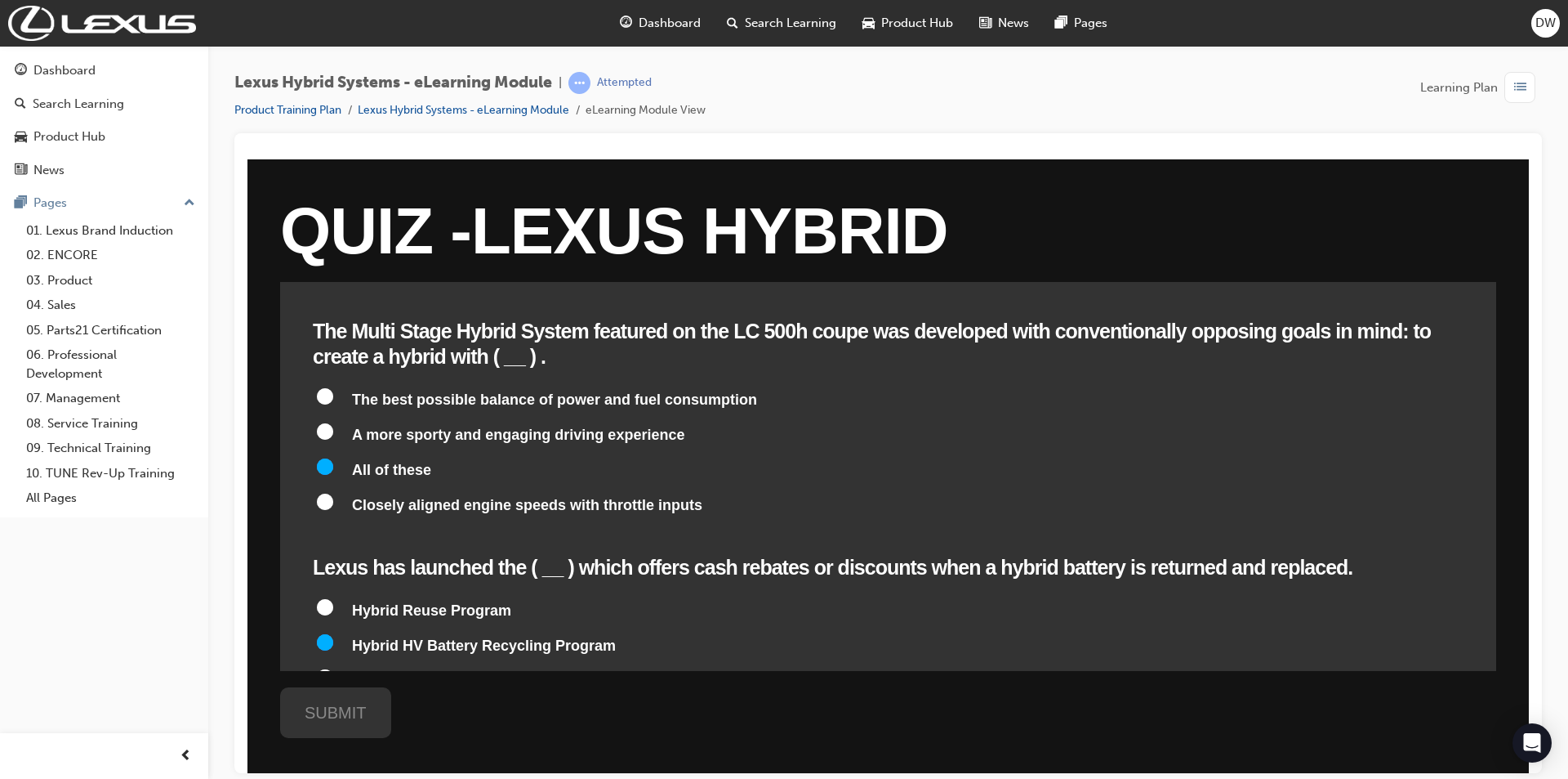
radio input "true"
click at [348, 714] on div "SUBMIT" at bounding box center [335, 712] width 111 height 51
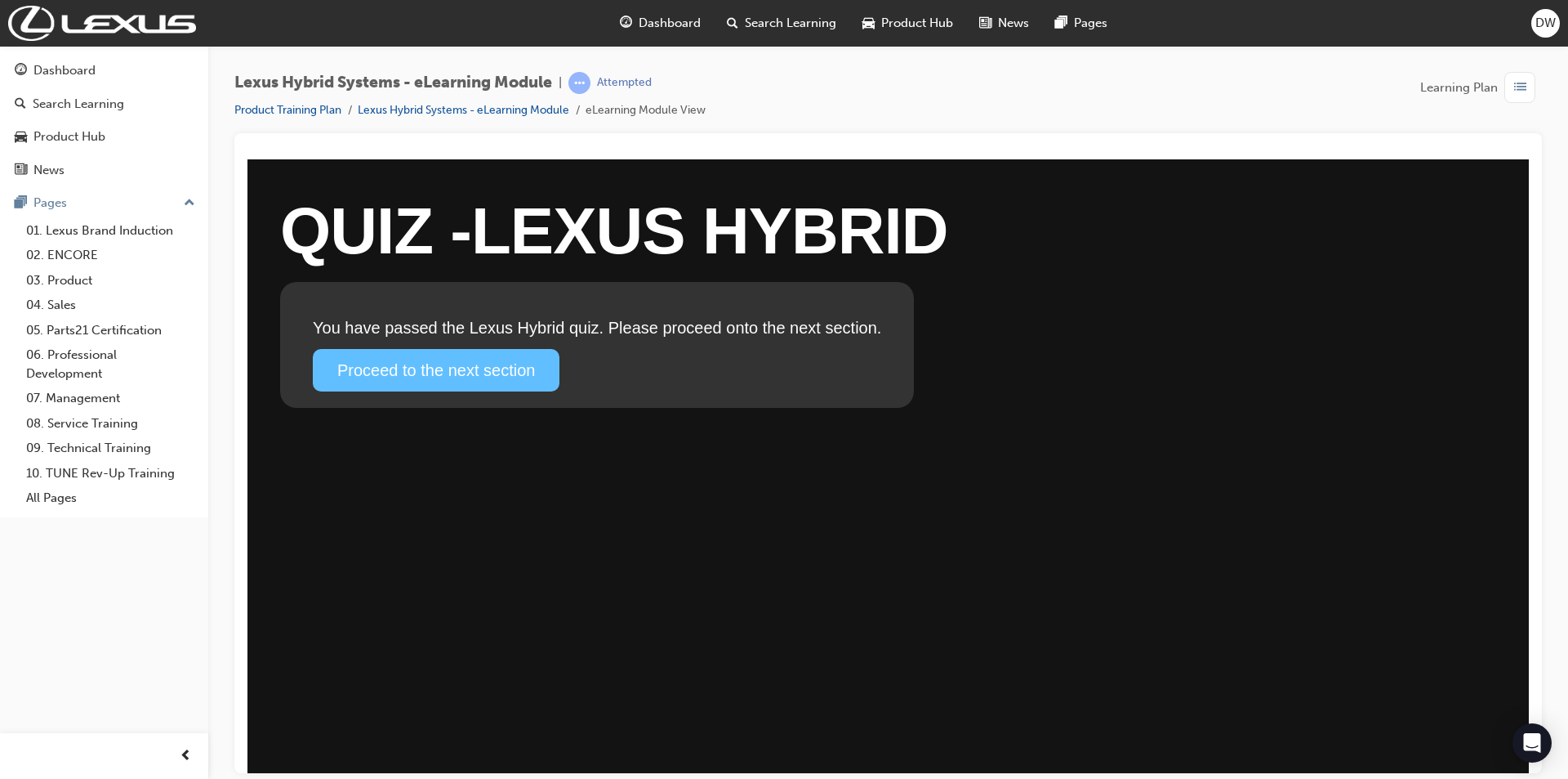
click at [450, 381] on link "Proceed to the next section" at bounding box center [436, 370] width 246 height 42
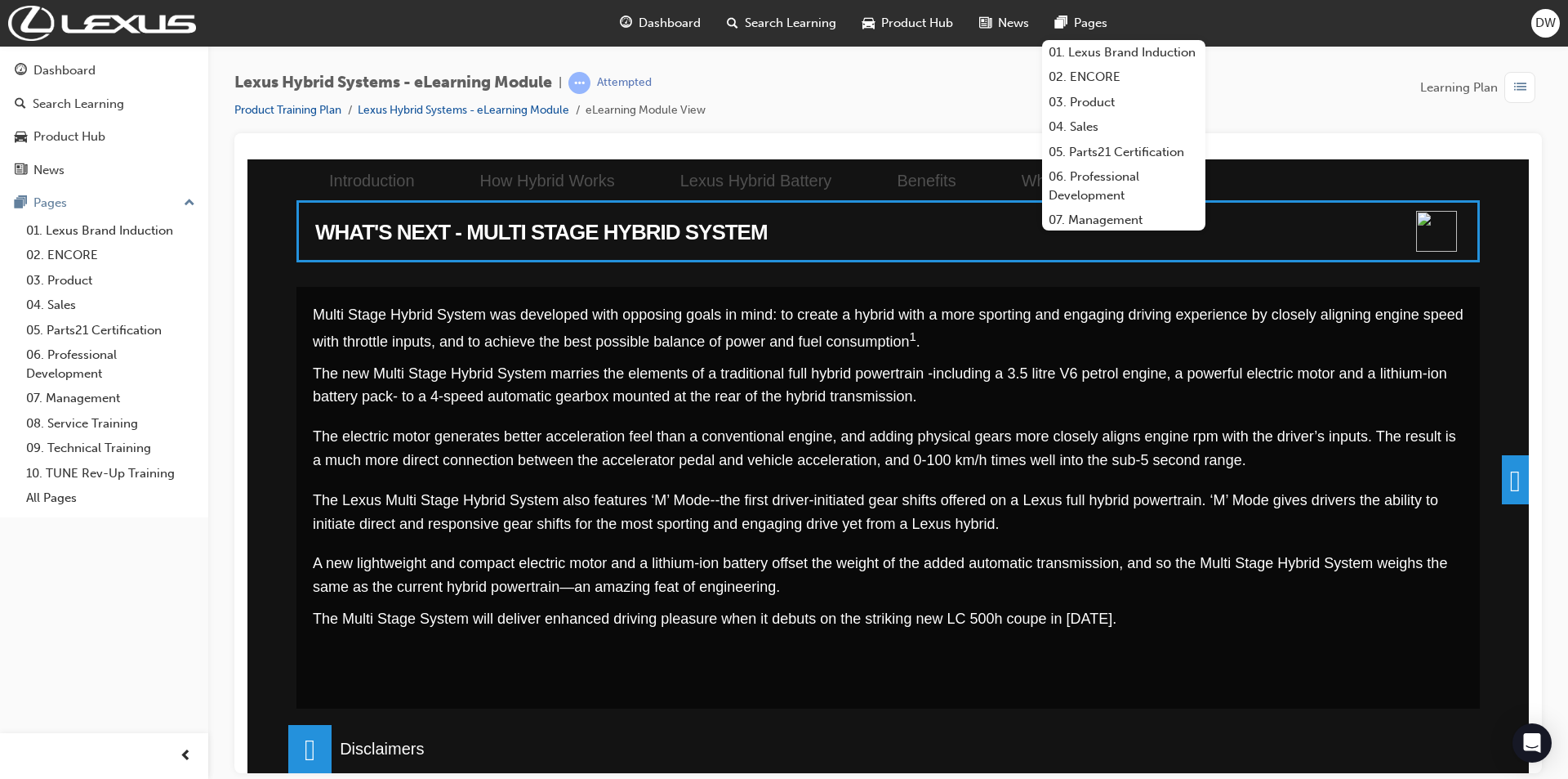
click at [1195, 407] on p "The new Multi Stage Hybrid System marries the elements of a traditional full hy…" at bounding box center [888, 384] width 1151 height 47
